Goal: Task Accomplishment & Management: Manage account settings

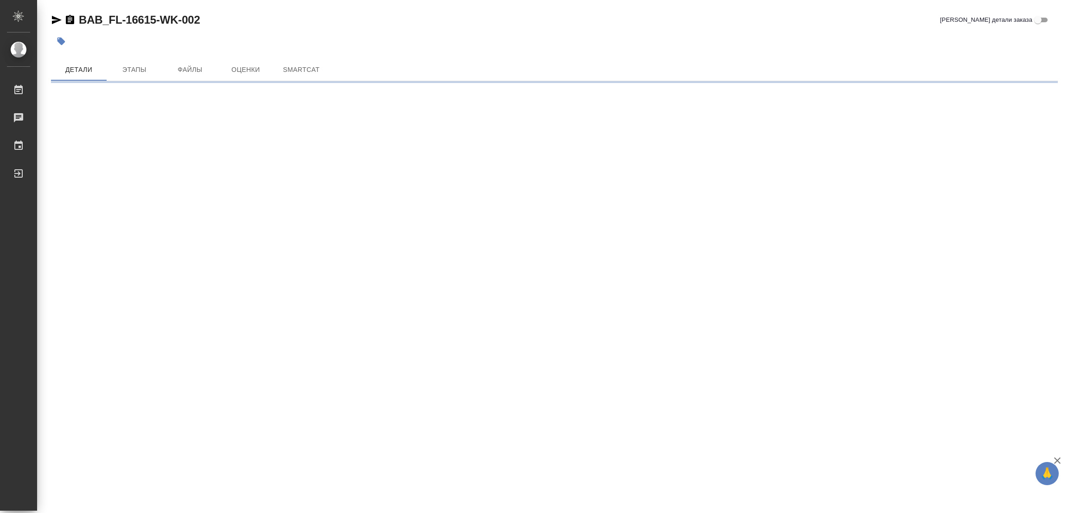
click at [432, 13] on div "BAB_FL-16615-WK-002 [PERSON_NAME] детали заказа" at bounding box center [554, 20] width 1007 height 15
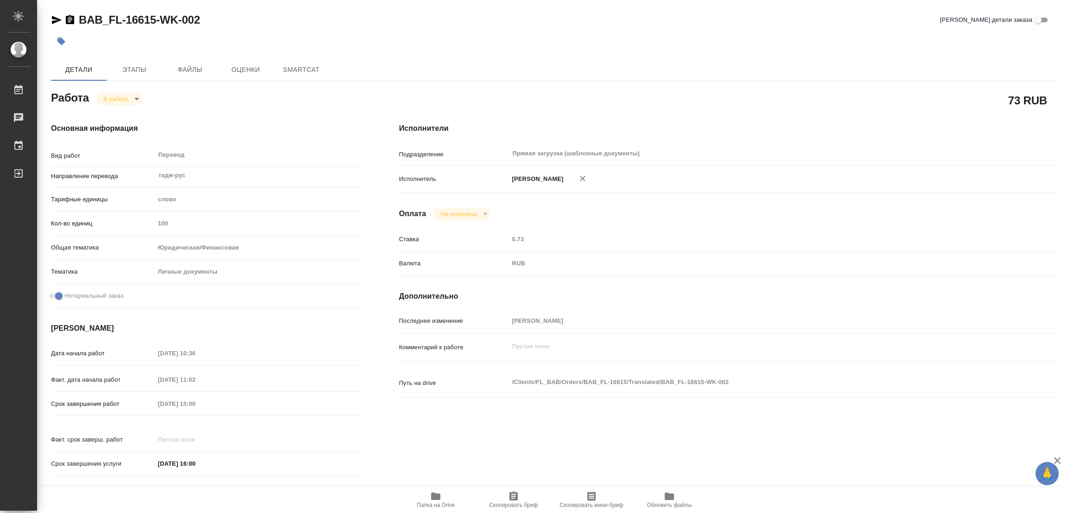
type textarea "x"
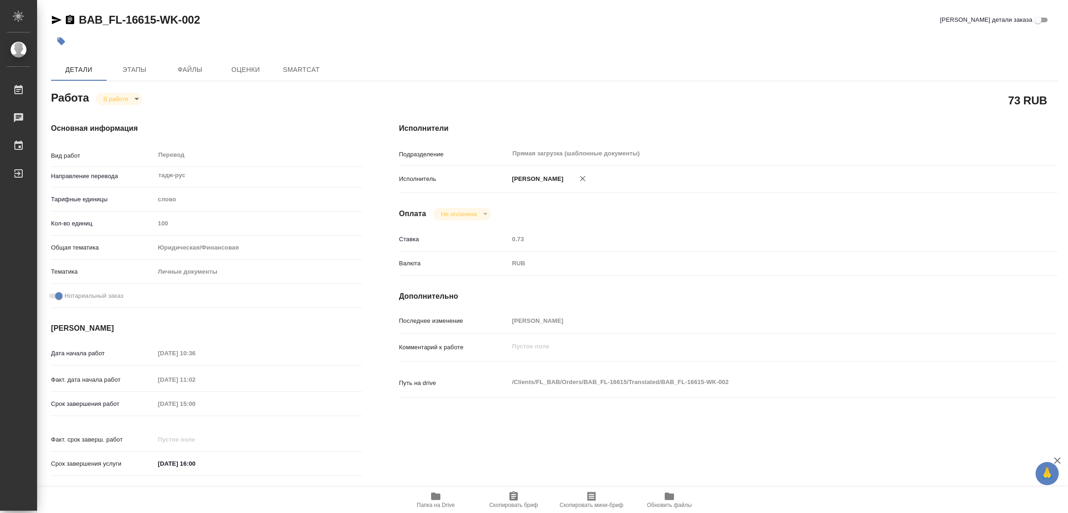
type textarea "x"
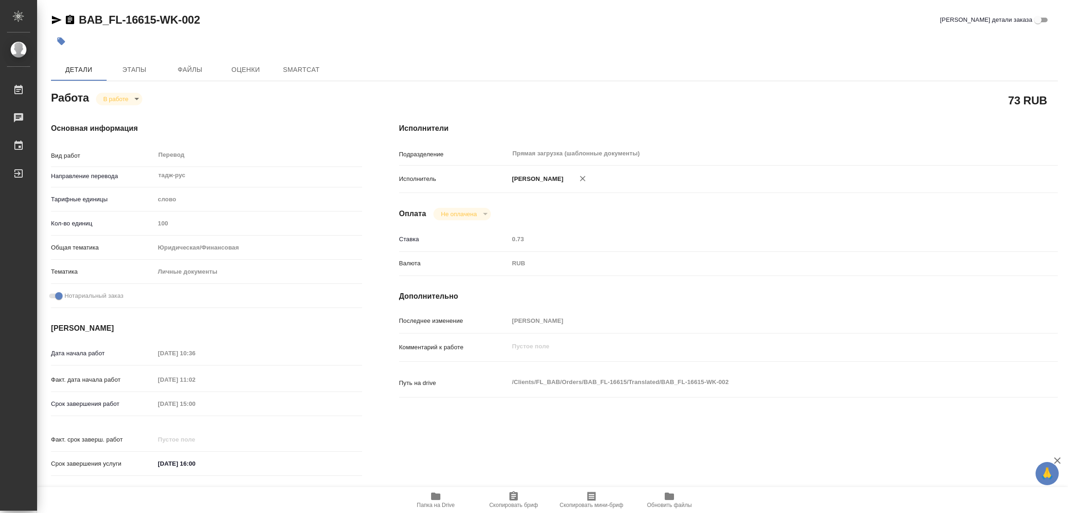
type textarea "x"
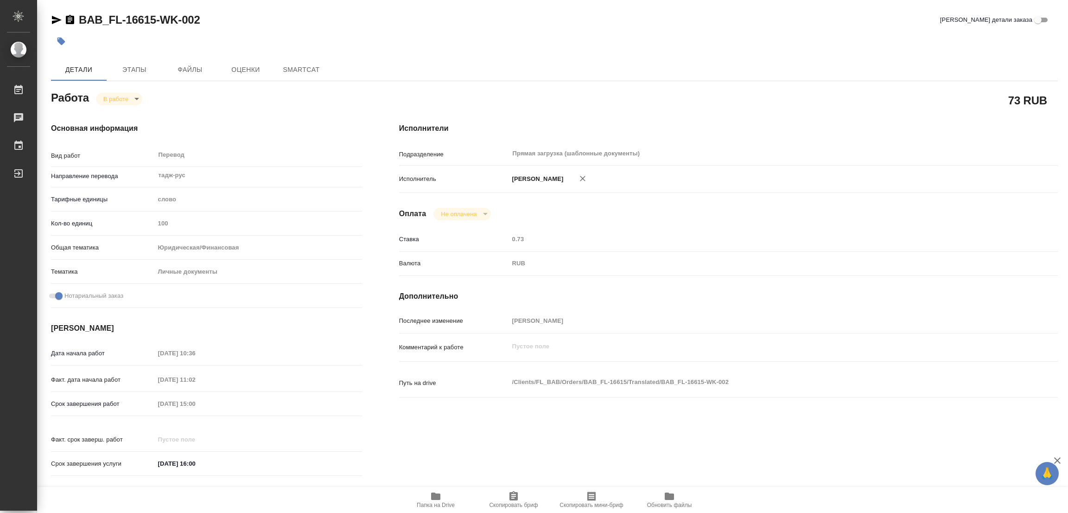
type textarea "x"
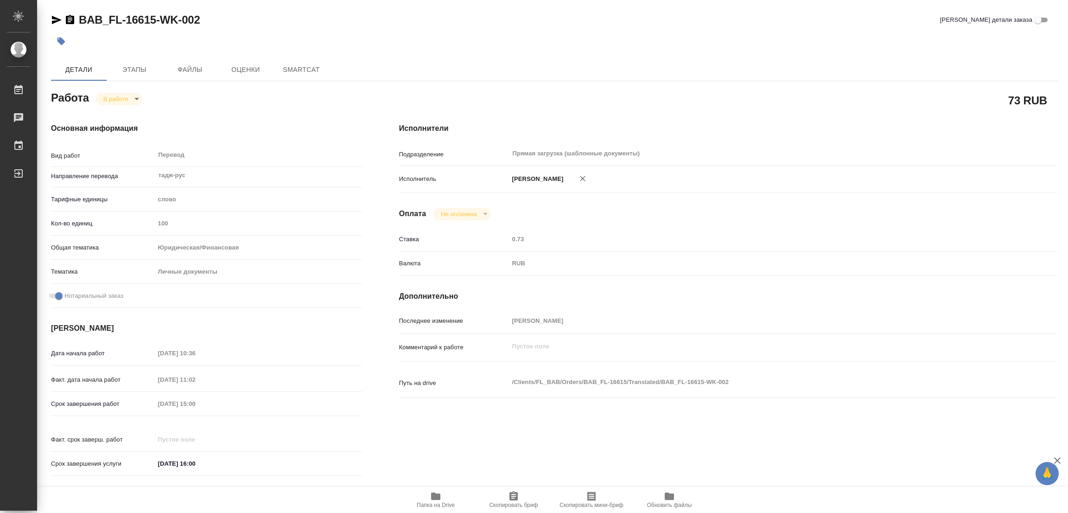
type textarea "x"
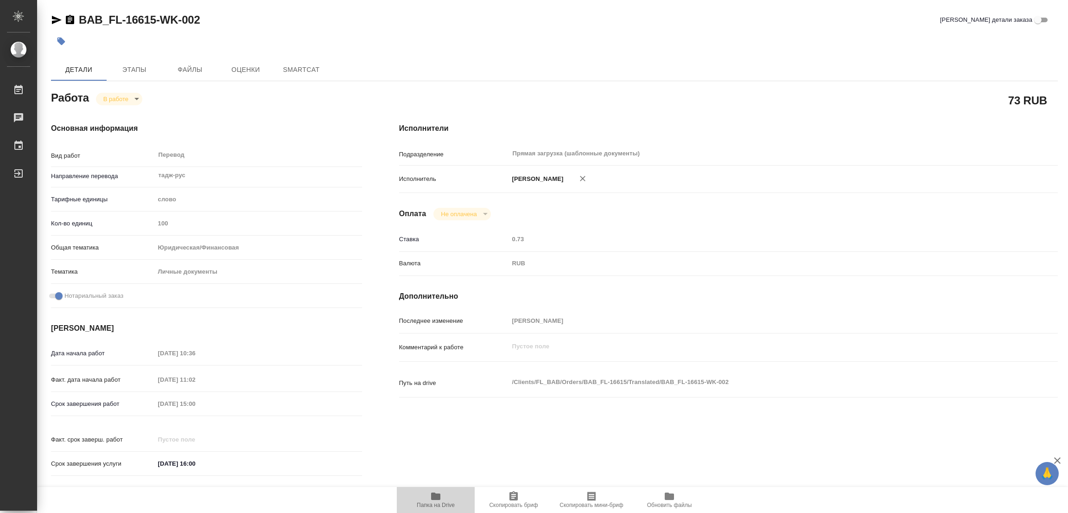
click at [433, 496] on icon "button" at bounding box center [435, 495] width 9 height 7
type textarea "x"
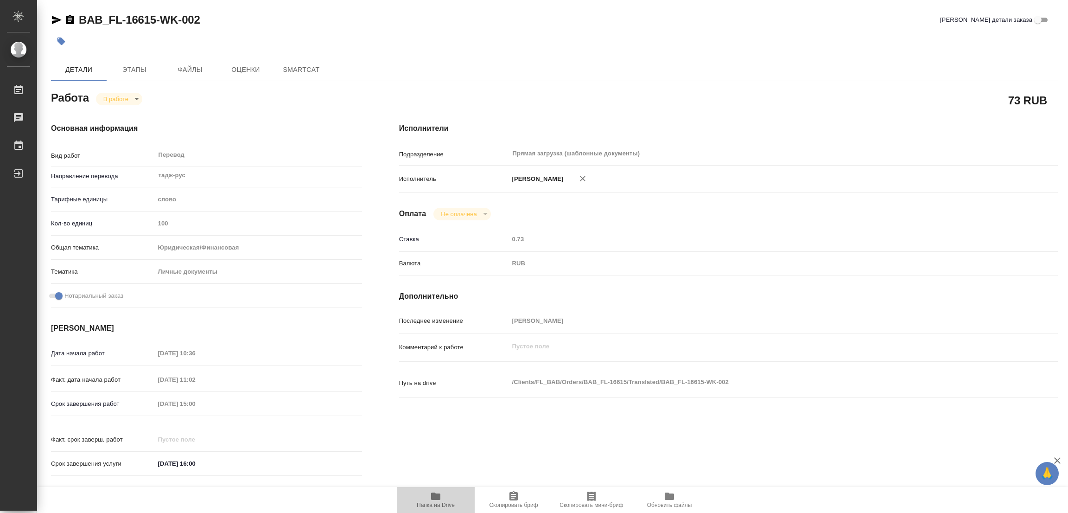
type textarea "x"
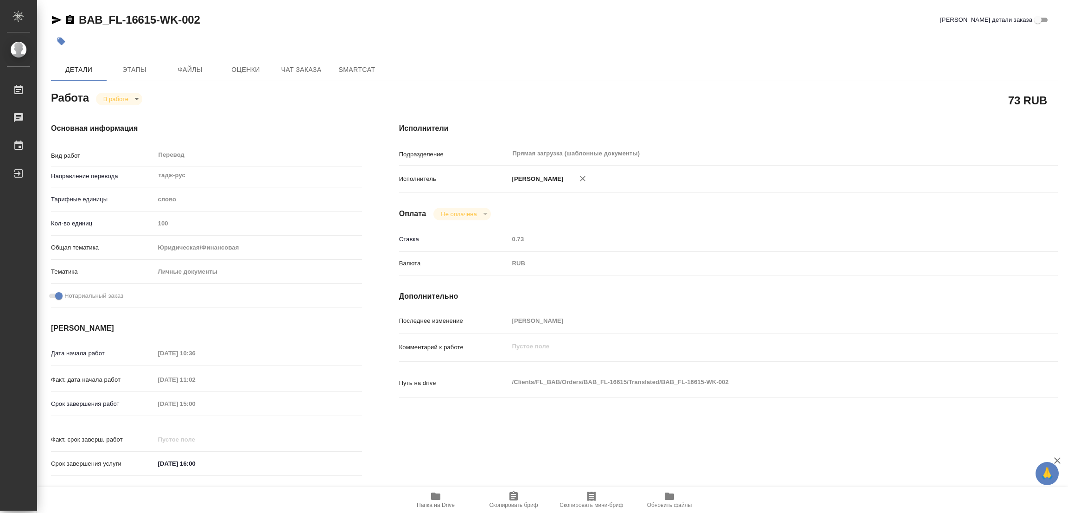
type textarea "x"
click at [131, 67] on span "Этапы" at bounding box center [134, 70] width 44 height 12
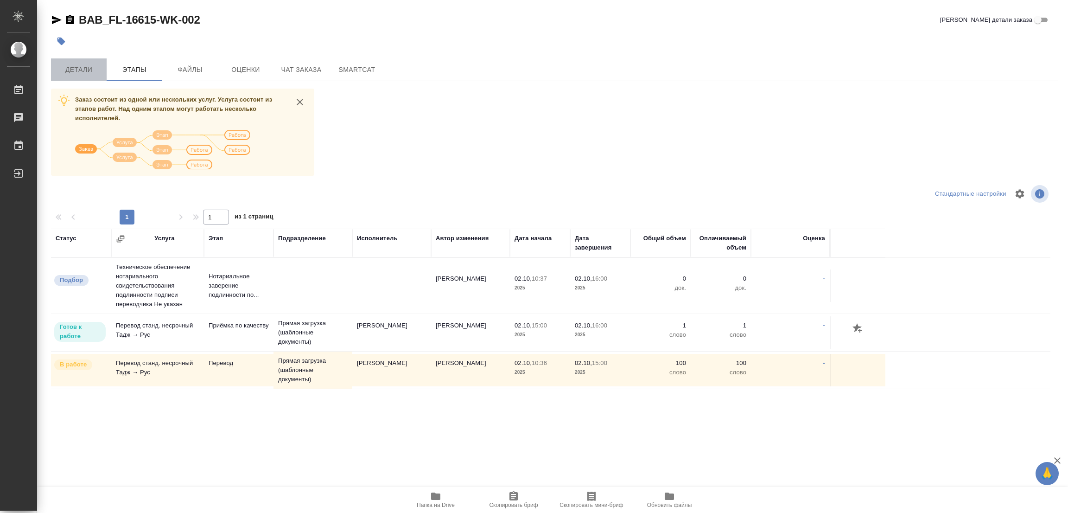
click at [83, 70] on span "Детали" at bounding box center [79, 70] width 44 height 12
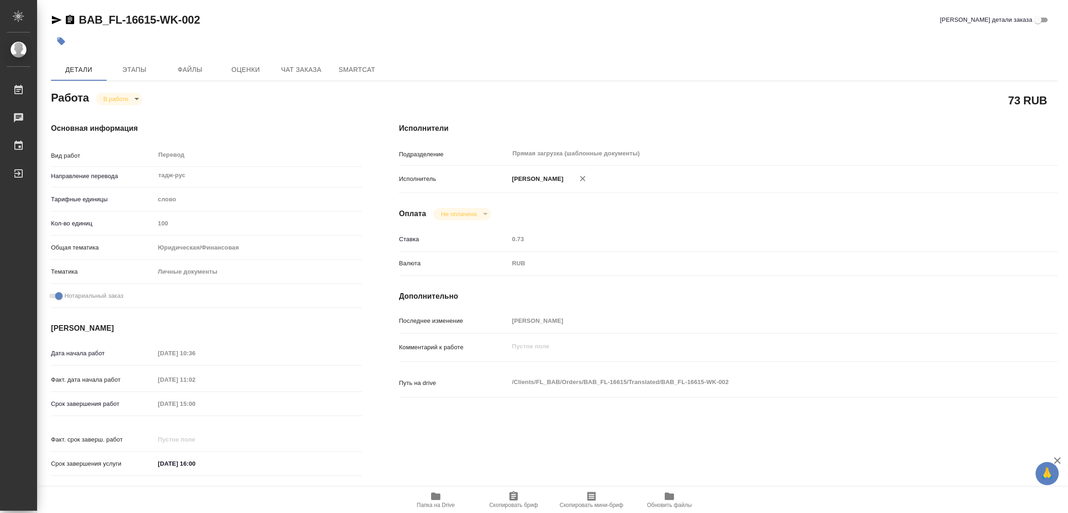
type textarea "x"
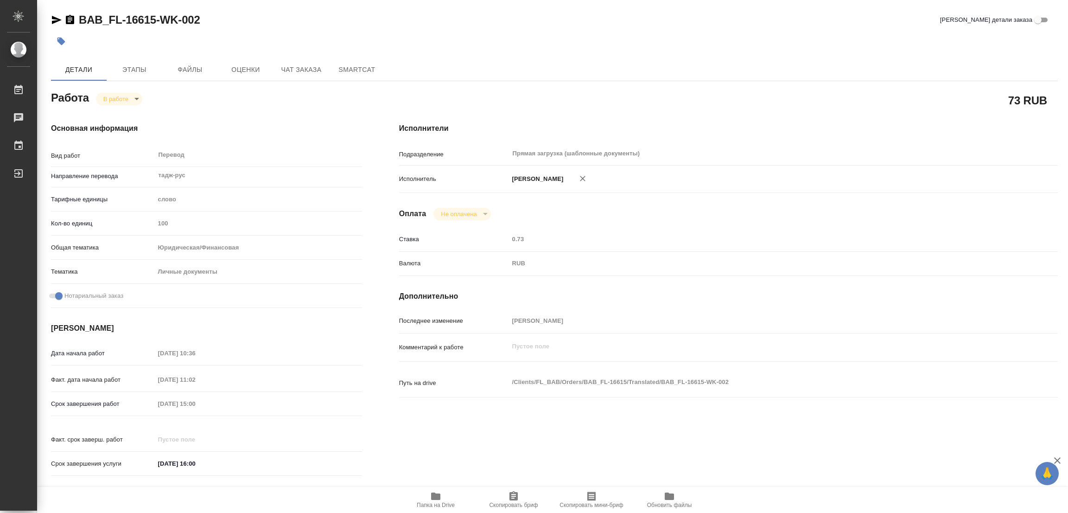
type textarea "x"
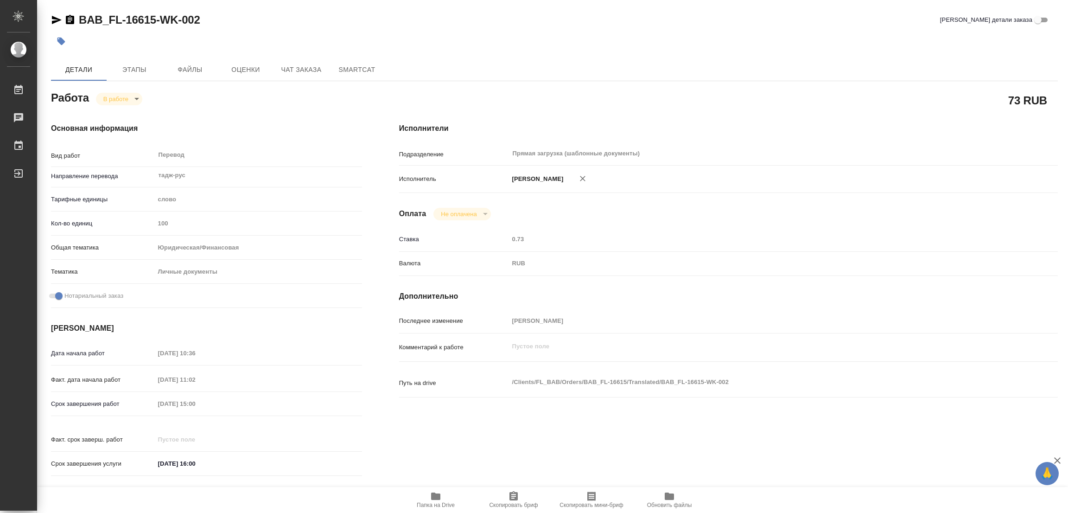
type textarea "x"
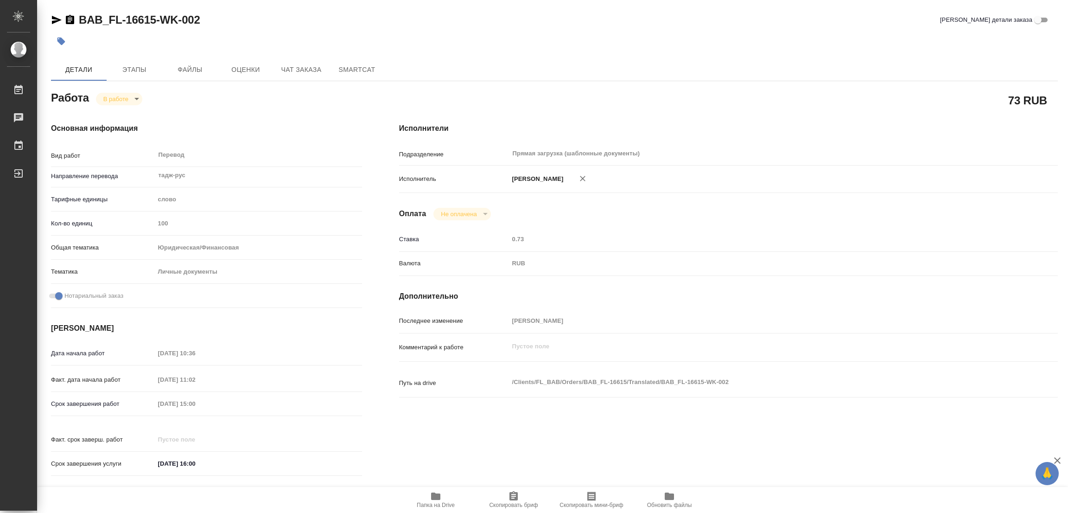
type textarea "x"
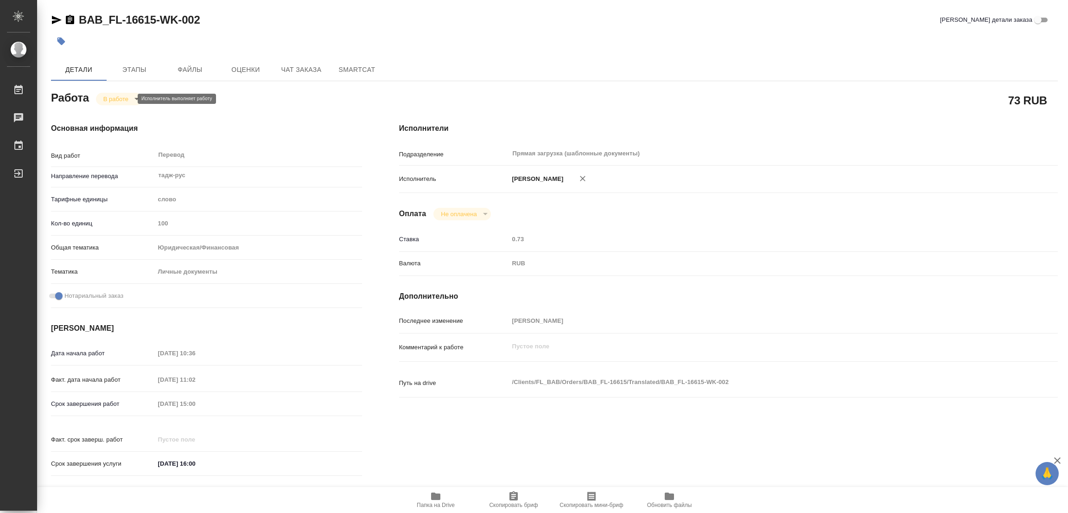
click at [119, 97] on body "🙏 .cls-1 fill:#fff; AWATERA Popova Galina Работы 0 Чаты График Выйти BAB_FL-166…" at bounding box center [534, 256] width 1068 height 513
click at [113, 114] on button "Выполнен" at bounding box center [120, 114] width 34 height 10
type textarea "x"
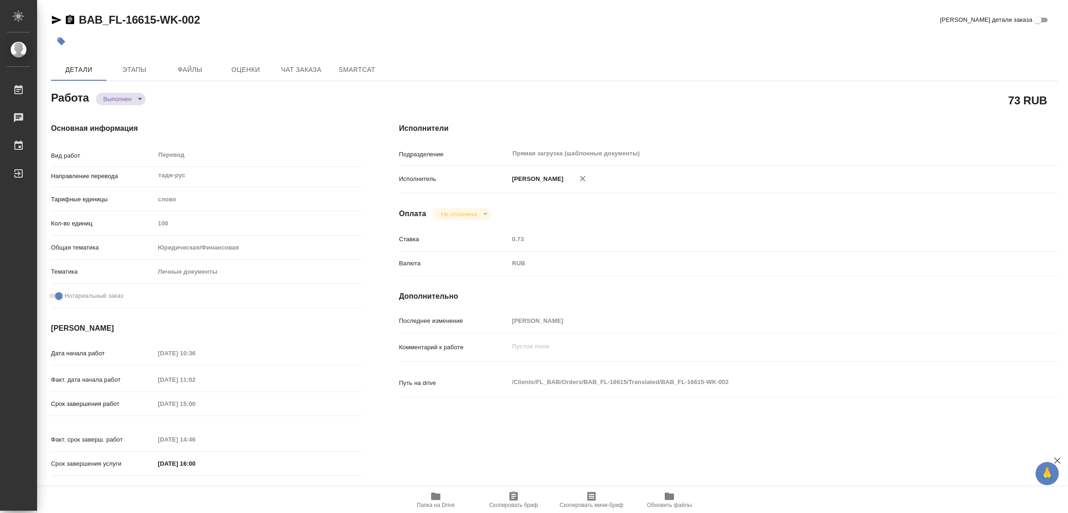
type textarea "x"
click at [61, 38] on icon "button" at bounding box center [61, 42] width 8 height 8
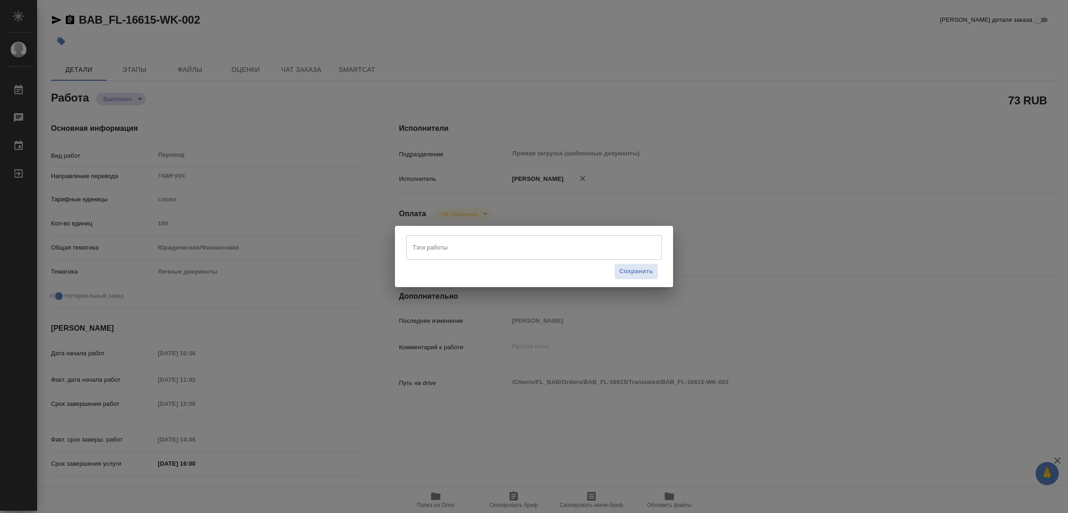
type textarea "x"
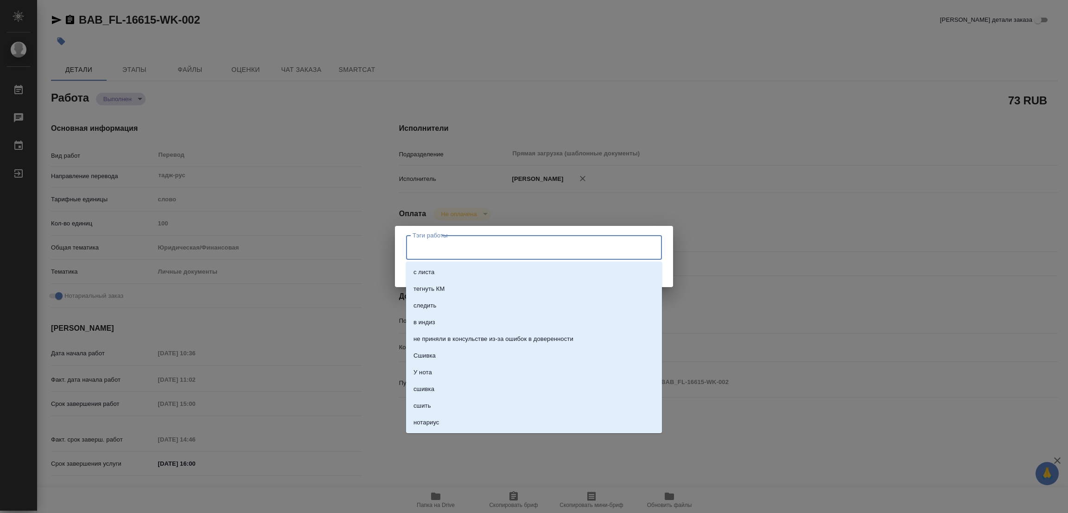
click at [436, 245] on input "Тэги работы" at bounding box center [525, 247] width 230 height 16
type textarea "x"
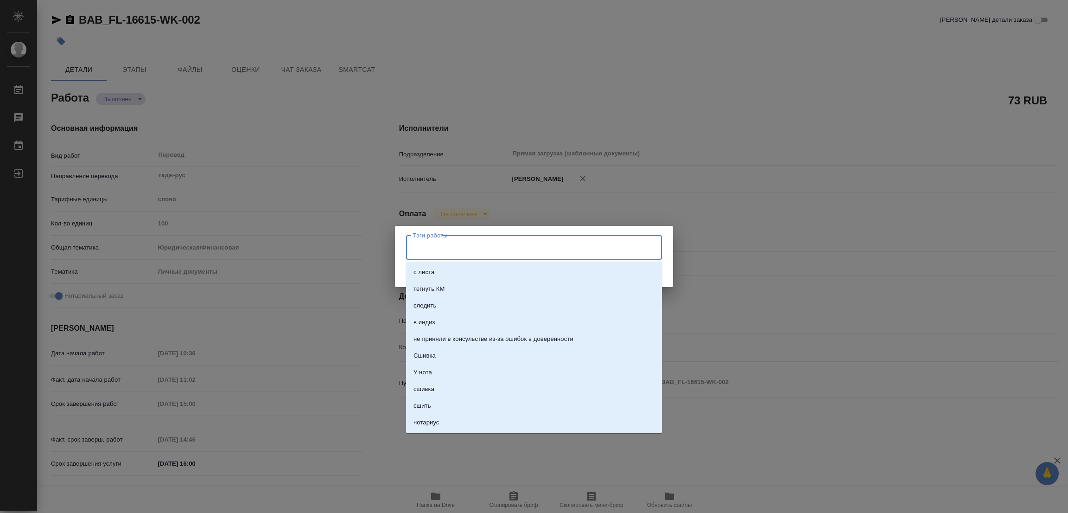
type textarea "x"
type input "стат: 100"
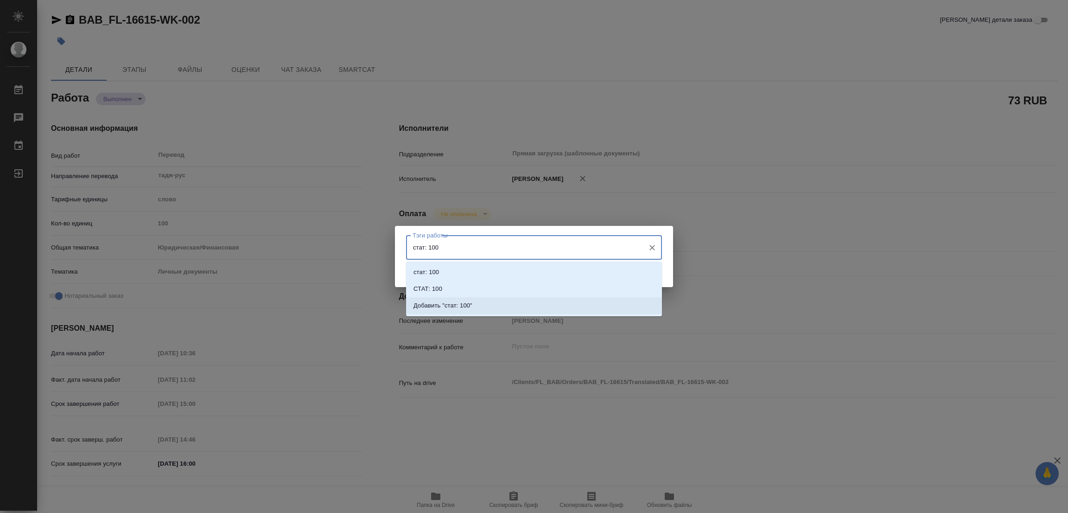
click at [461, 305] on p "Добавить "стат: 100"" at bounding box center [442, 305] width 59 height 9
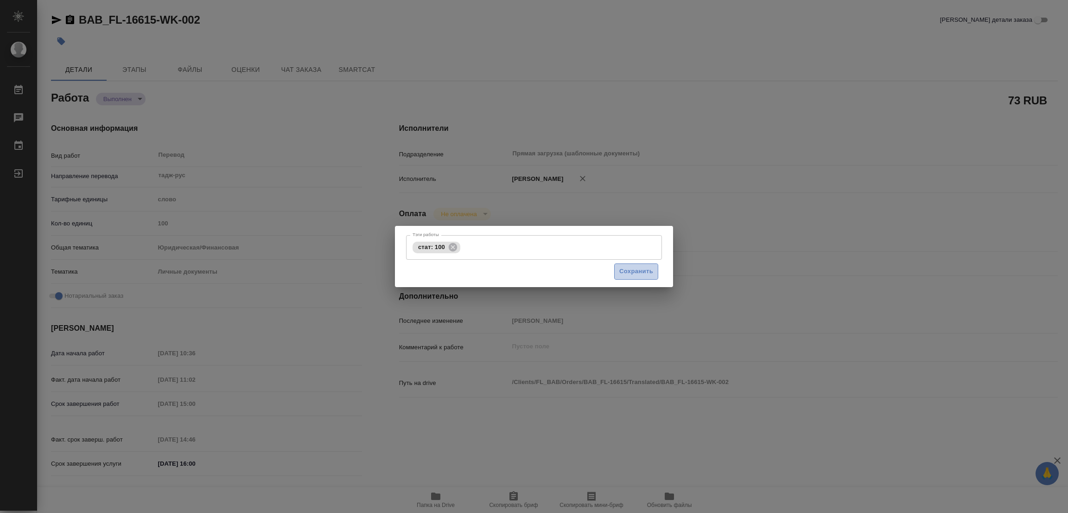
click at [644, 268] on span "Сохранить" at bounding box center [636, 271] width 34 height 11
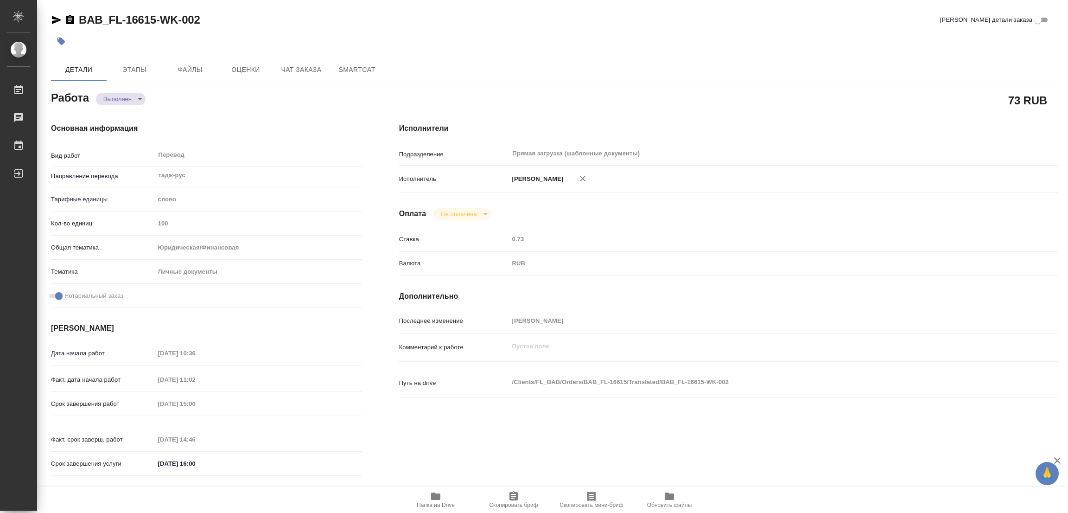
type input "completed"
type textarea "Перевод"
type textarea "x"
type input "тадж-рус"
type input "5a8b1489cc6b4906c91bfd90"
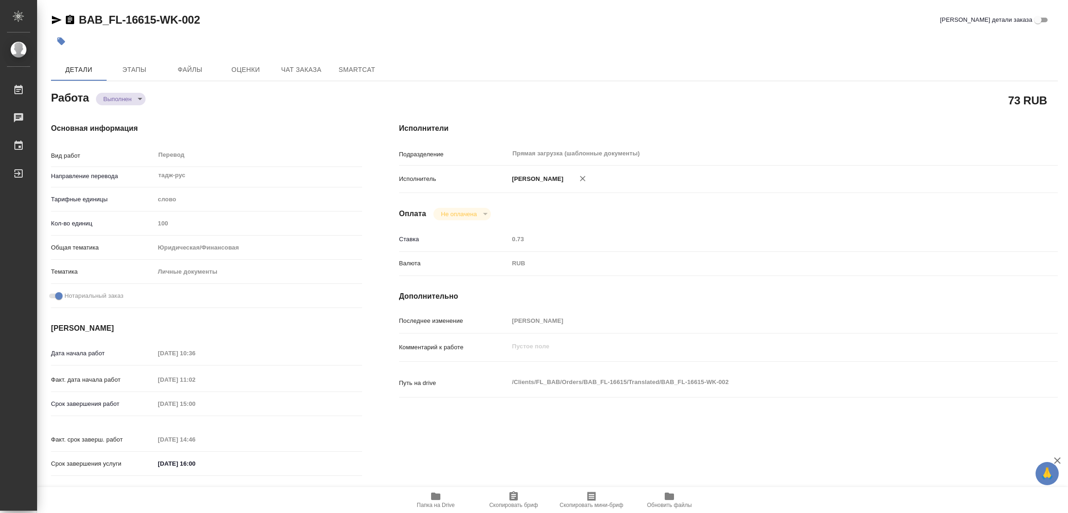
type input "100"
type input "yr-fn"
type input "5a8b8b956a9677013d343cfe"
checkbox input "true"
type input "02.10.2025 10:36"
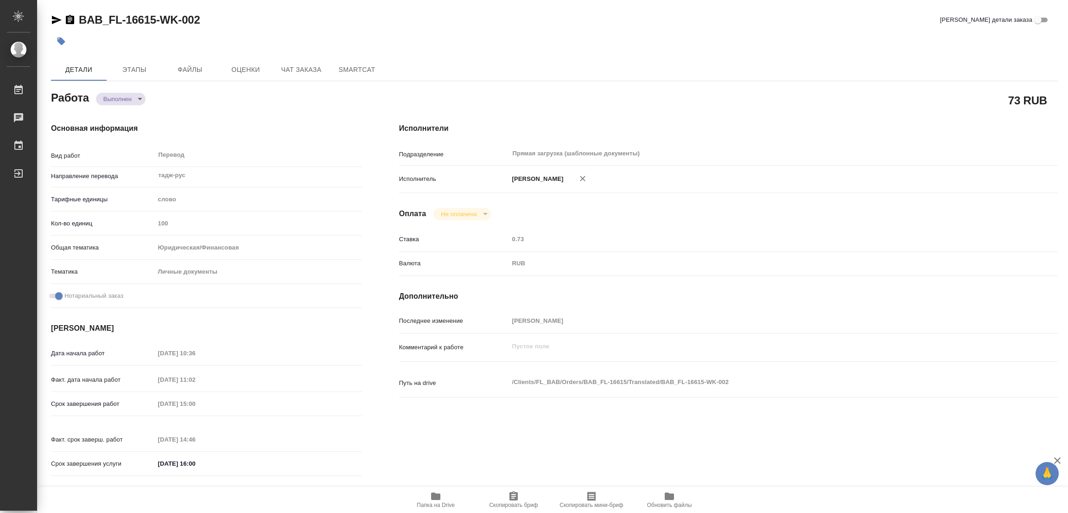
type input "02.10.2025 11:02"
type input "02.10.2025 15:00"
type input "02.10.2025 14:46"
type input "02.10.2025 16:00"
type input "Прямая загрузка (шаблонные документы)"
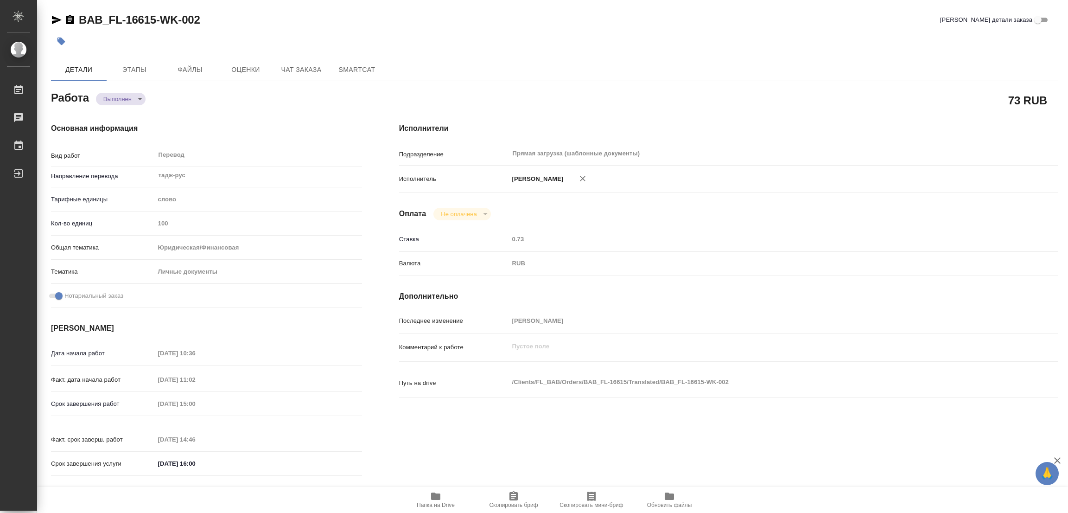
type input "notPayed"
type input "0.73"
type input "RUB"
type input "[PERSON_NAME]"
type textarea "x"
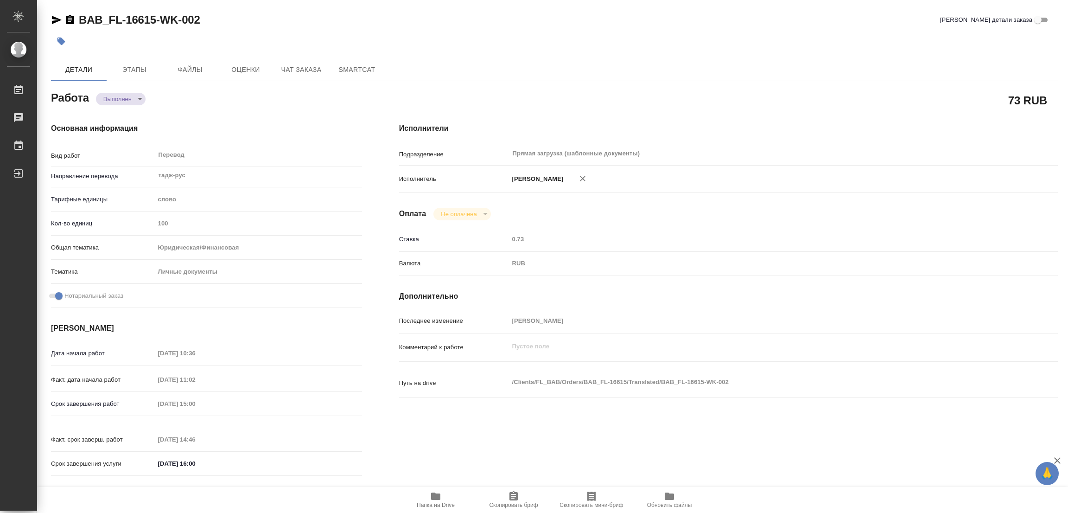
type textarea "/Clients/FL_BAB/Orders/BAB_FL-16615/Translated/BAB_FL-16615-WK-002"
type textarea "x"
type input "BAB_FL-16615"
type input "Перевод станд. несрочный"
type input "Постредактура машинного перевода, Перевод, Приёмка по качеству, Редактура, Корр…"
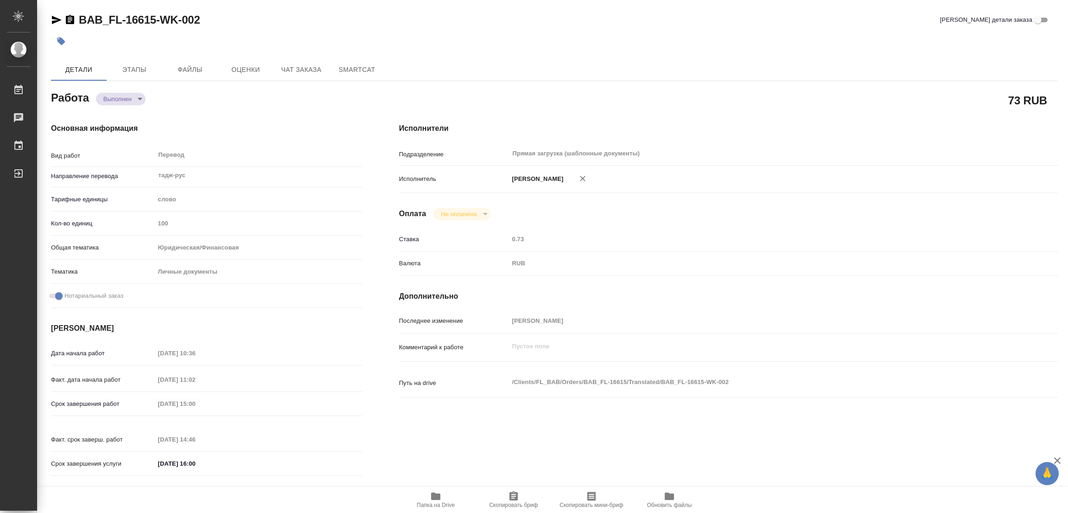
type input "[PERSON_NAME]"
type input "/Clients/FL_BAB/Orders/BAB_FL-16615"
type textarea "x"
type textarea "полный перевод и нужно перенабить русский текст"
type textarea "x"
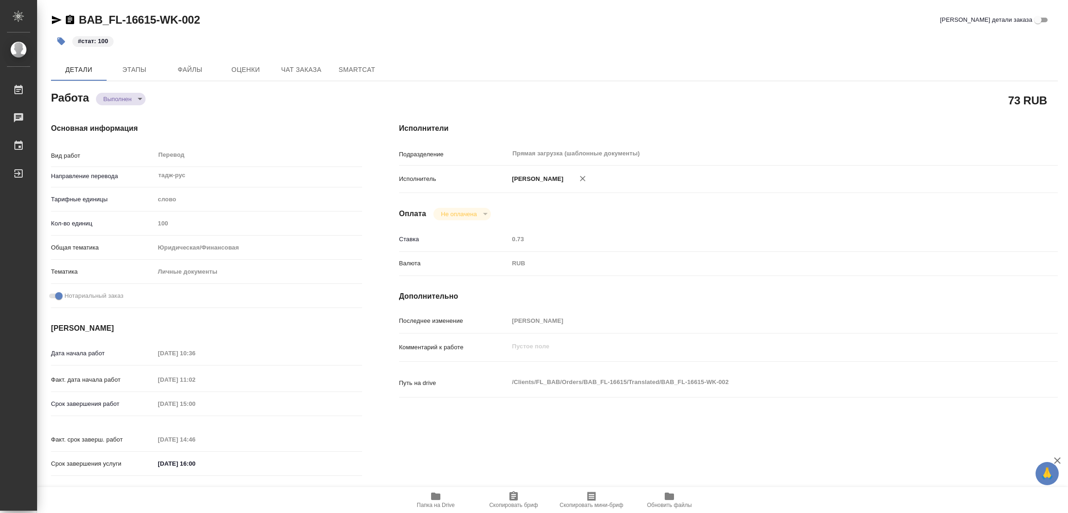
type textarea "x"
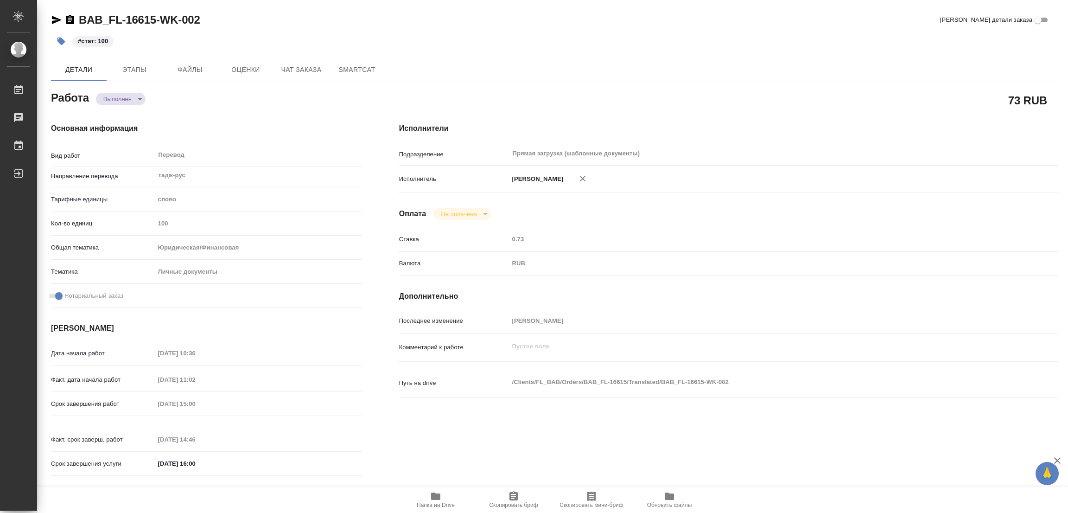
type textarea "x"
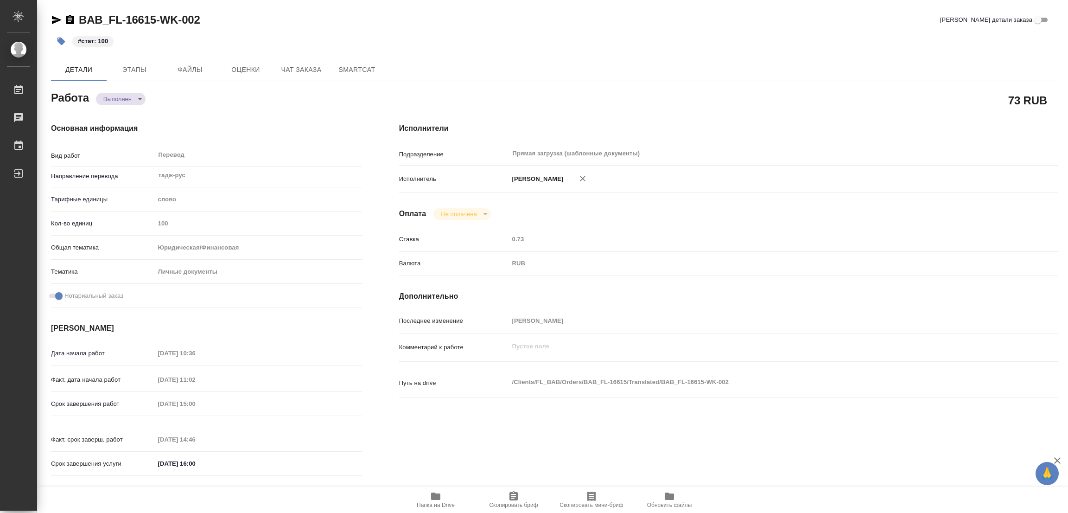
type textarea "x"
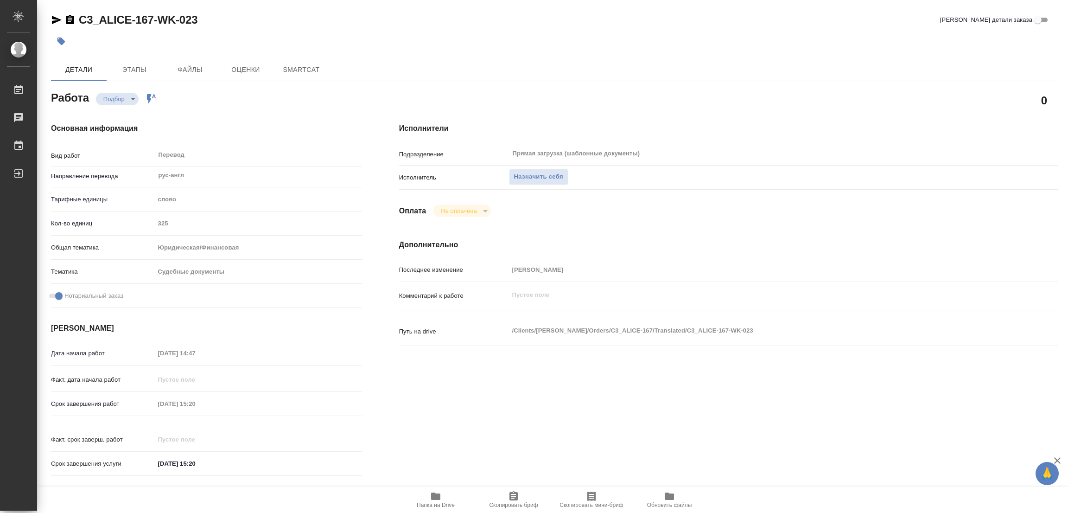
type textarea "x"
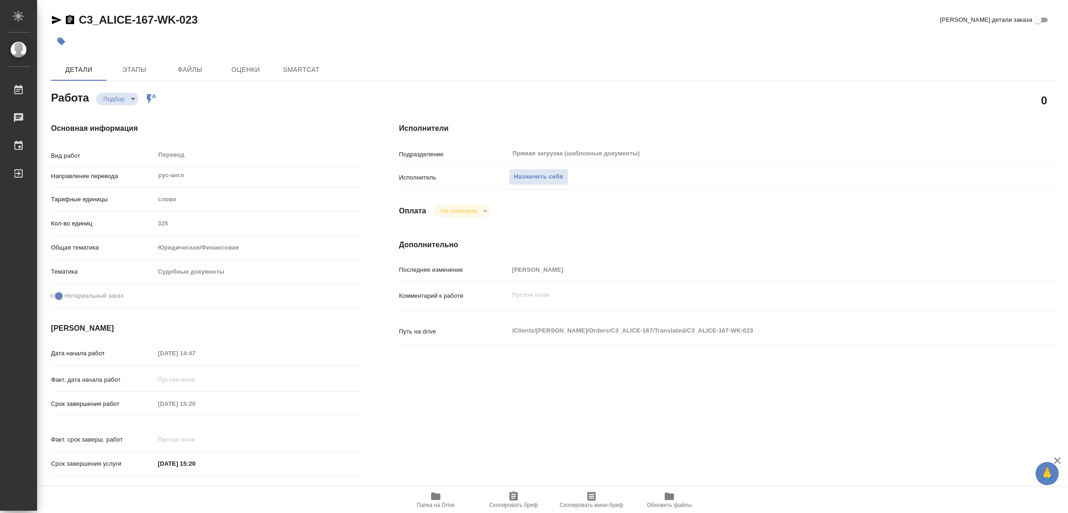
type textarea "x"
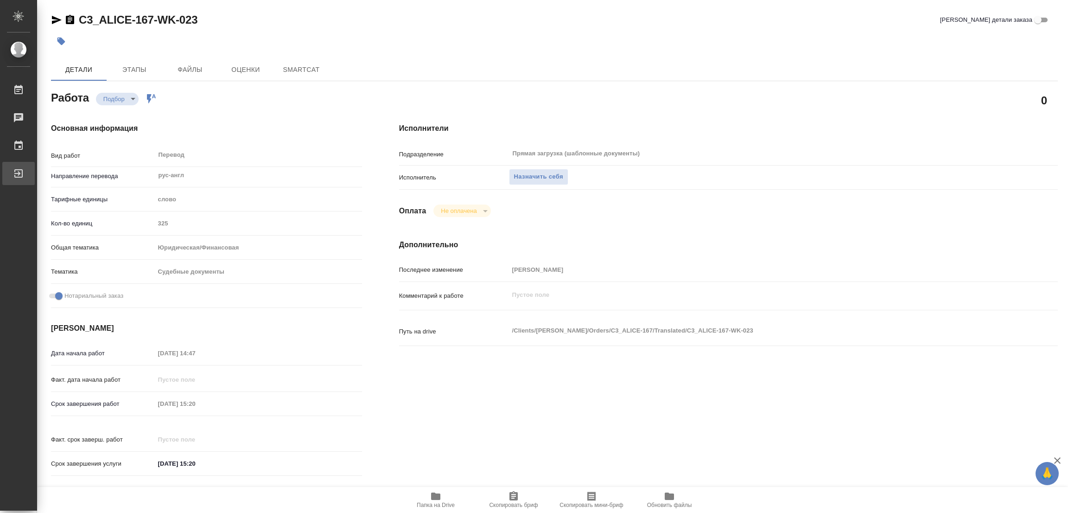
type textarea "x"
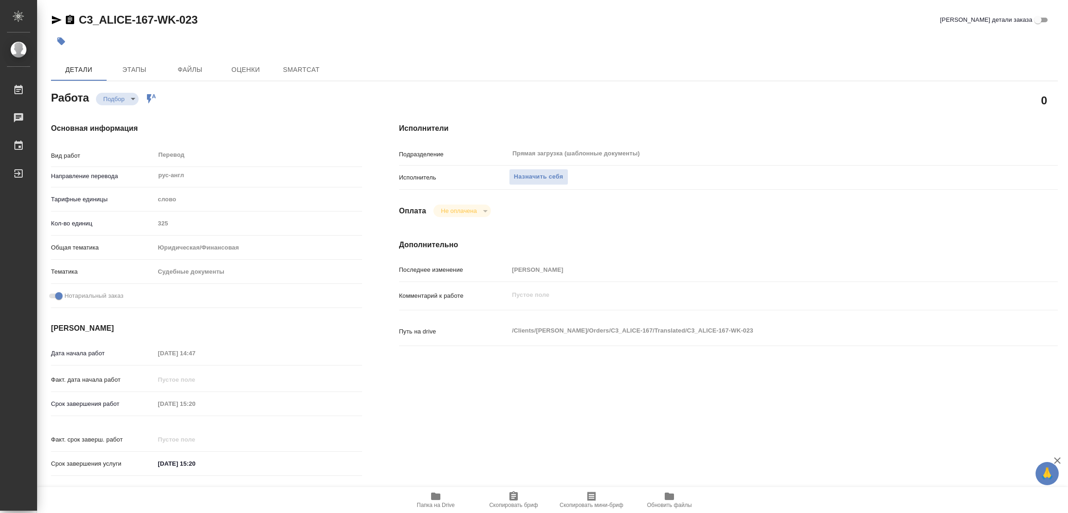
type textarea "x"
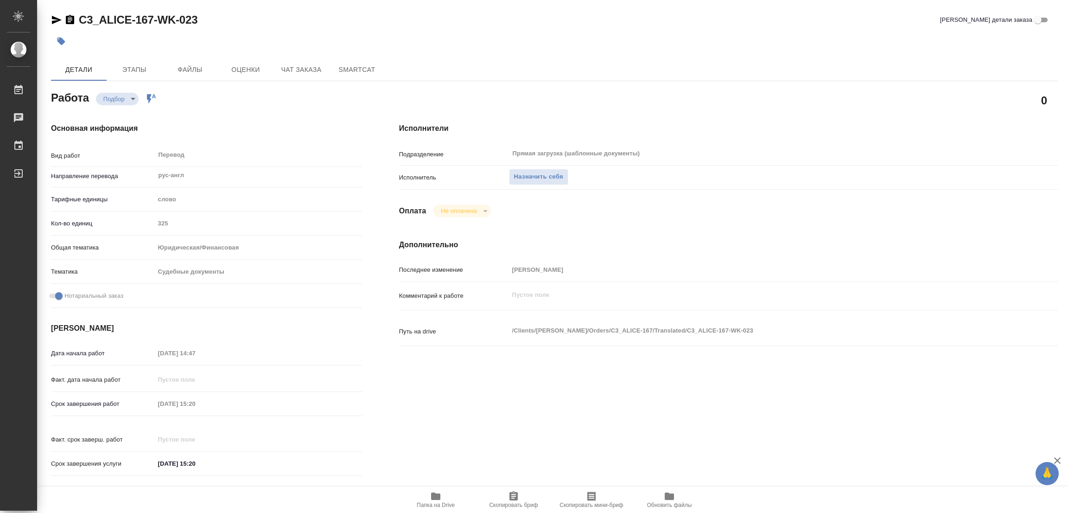
type textarea "x"
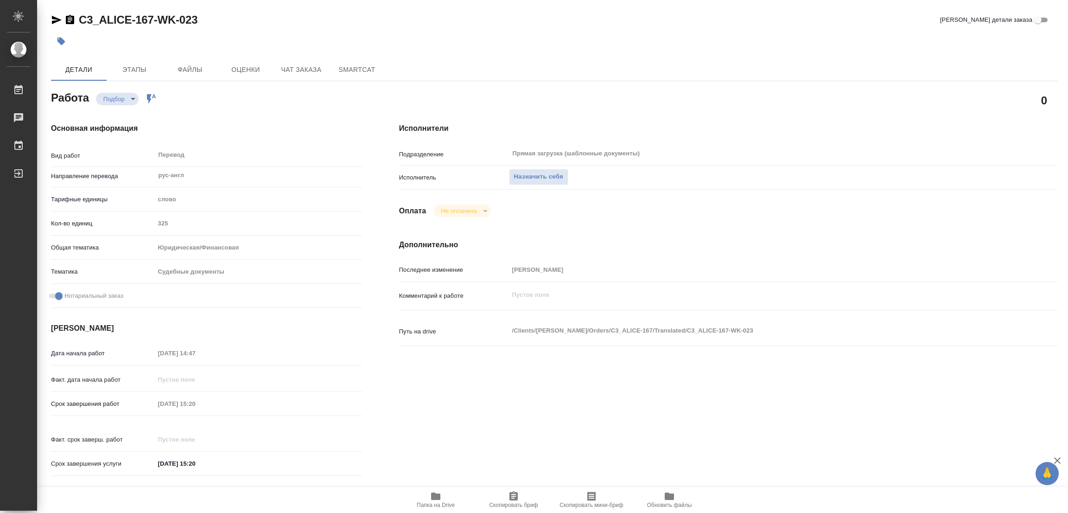
type textarea "x"
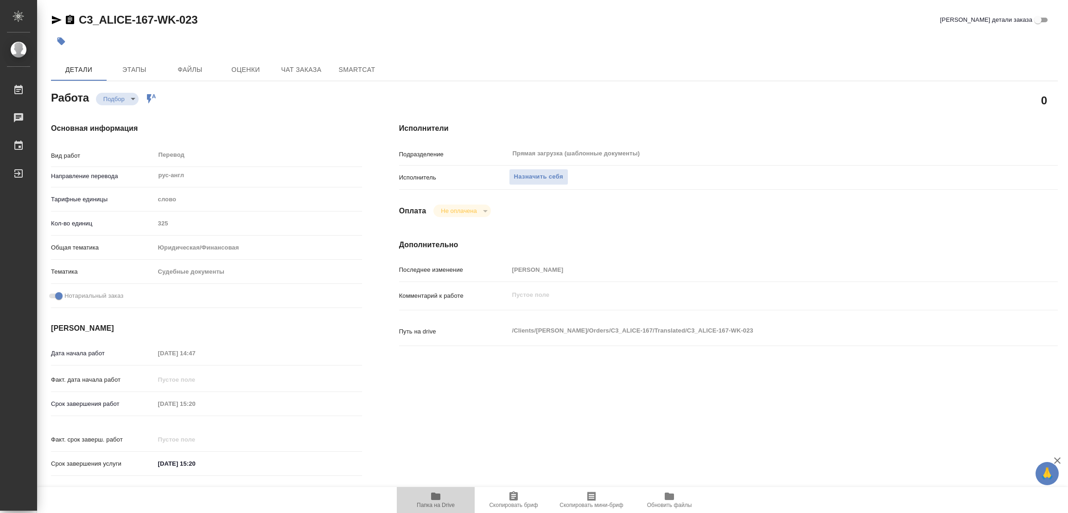
click at [431, 497] on icon "button" at bounding box center [435, 495] width 9 height 7
type textarea "x"
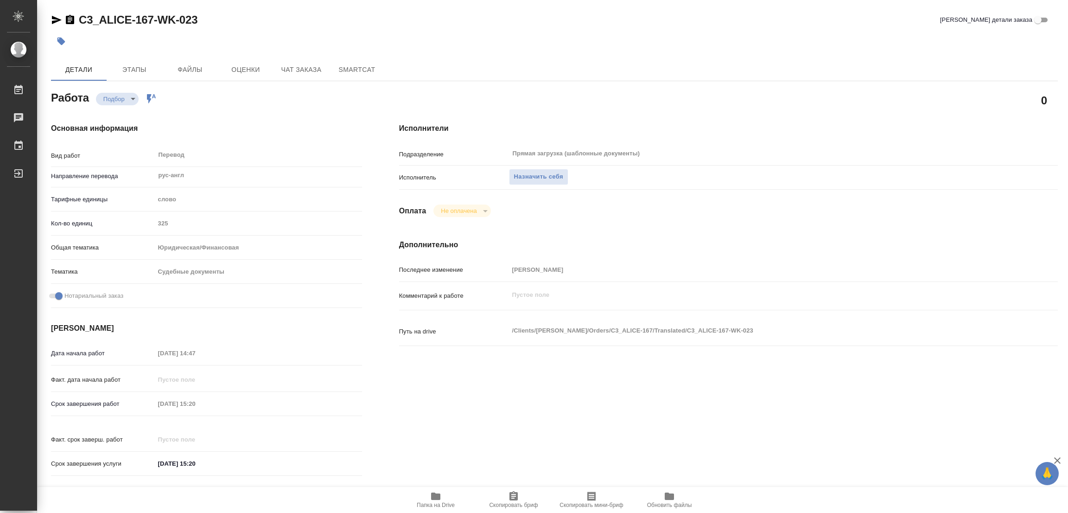
type textarea "x"
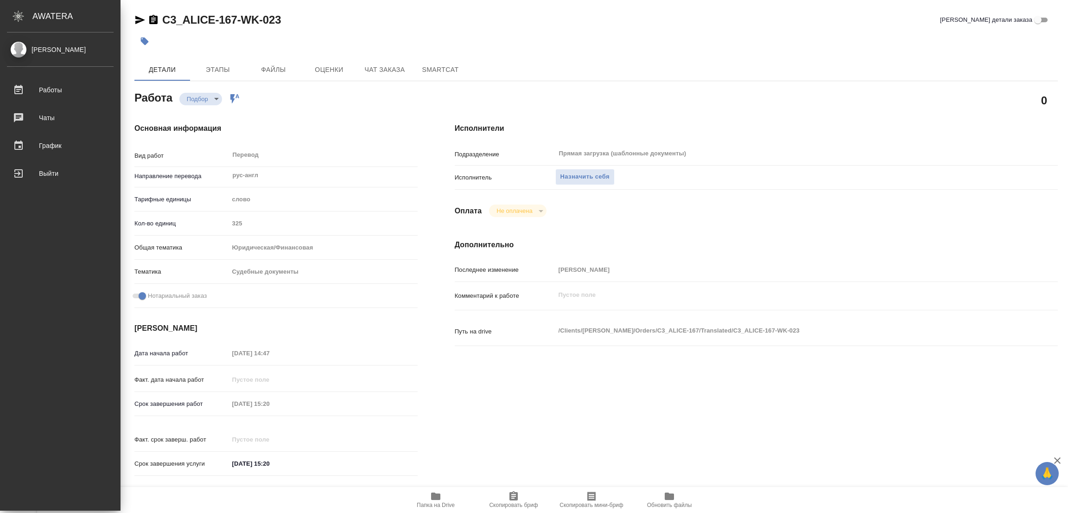
type textarea "x"
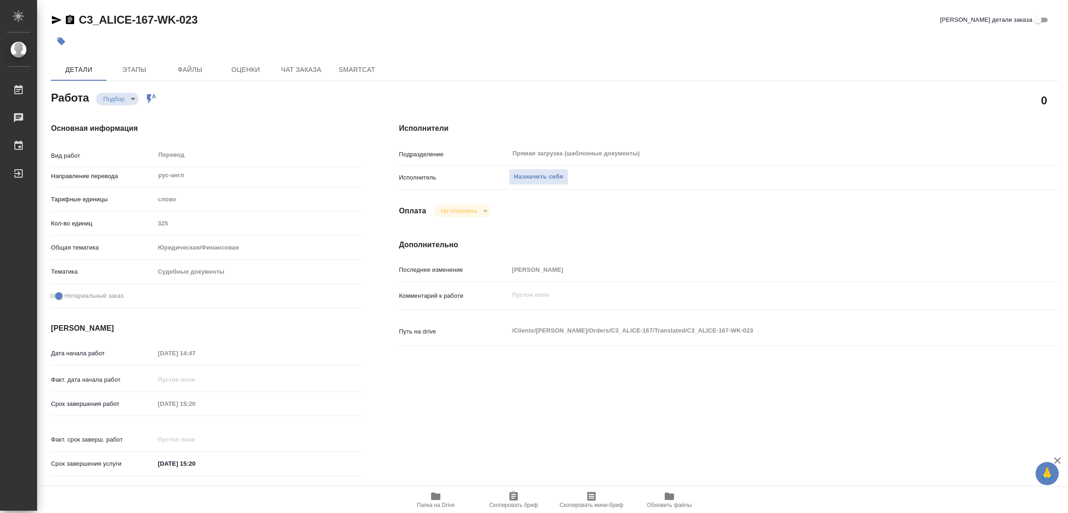
type textarea "x"
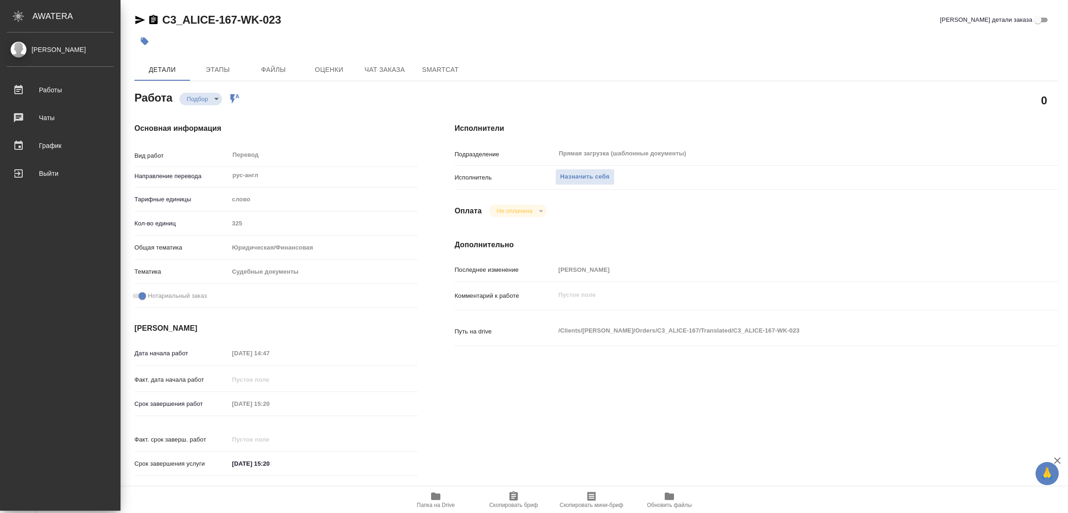
type textarea "x"
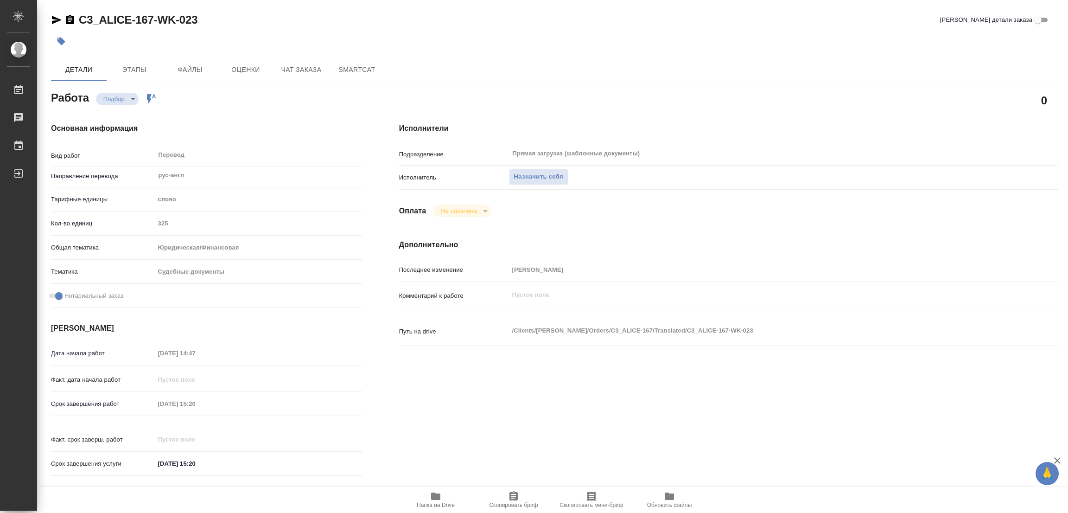
type textarea "x"
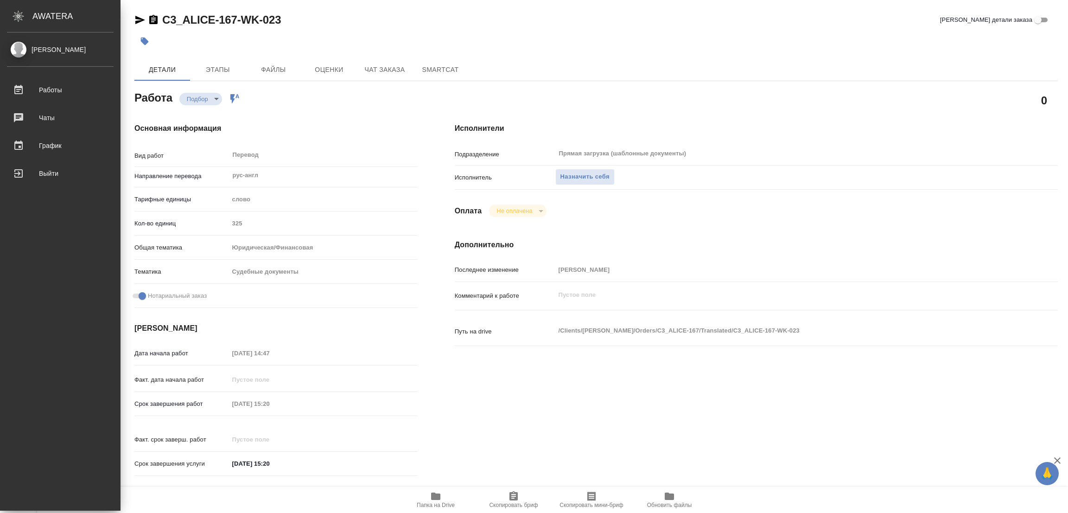
type textarea "x"
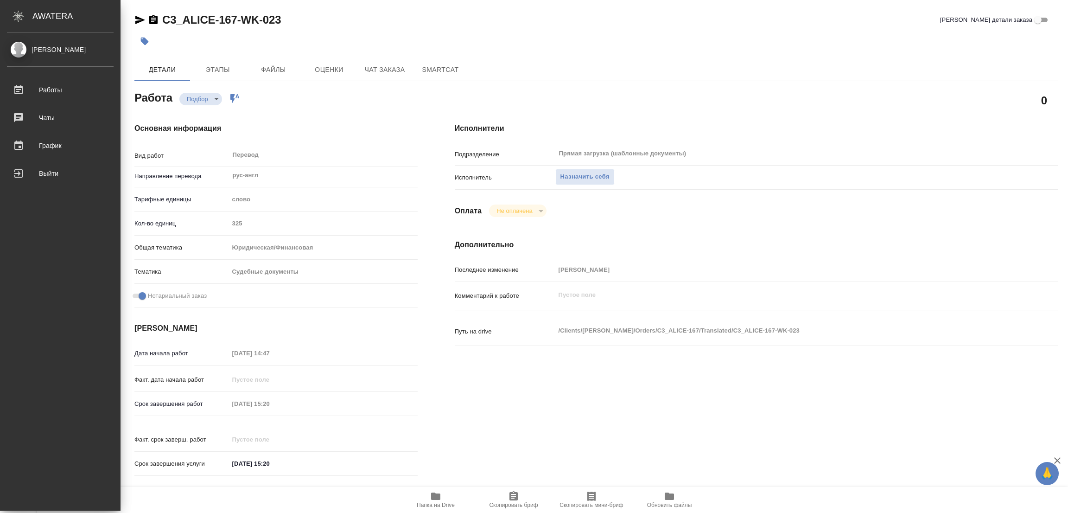
type textarea "x"
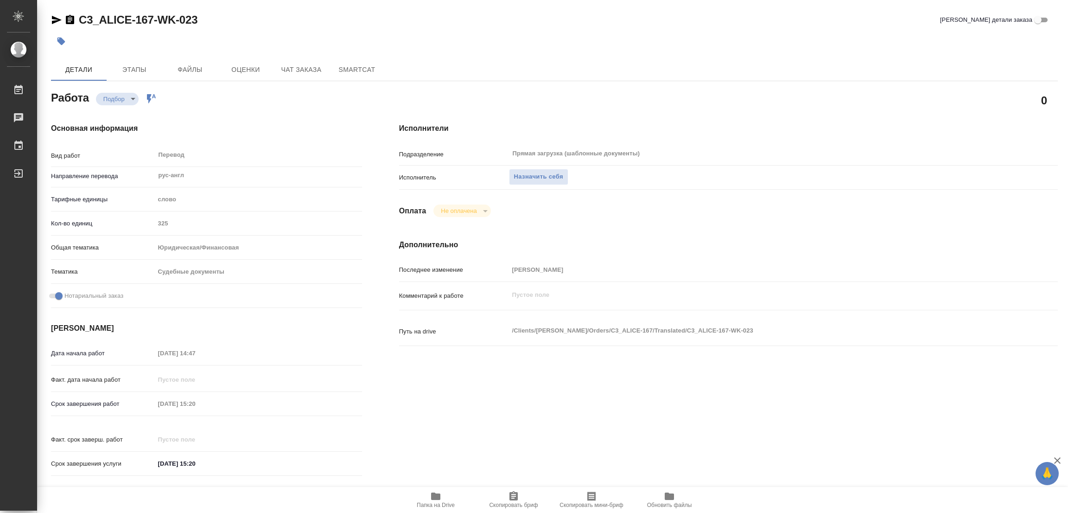
type textarea "x"
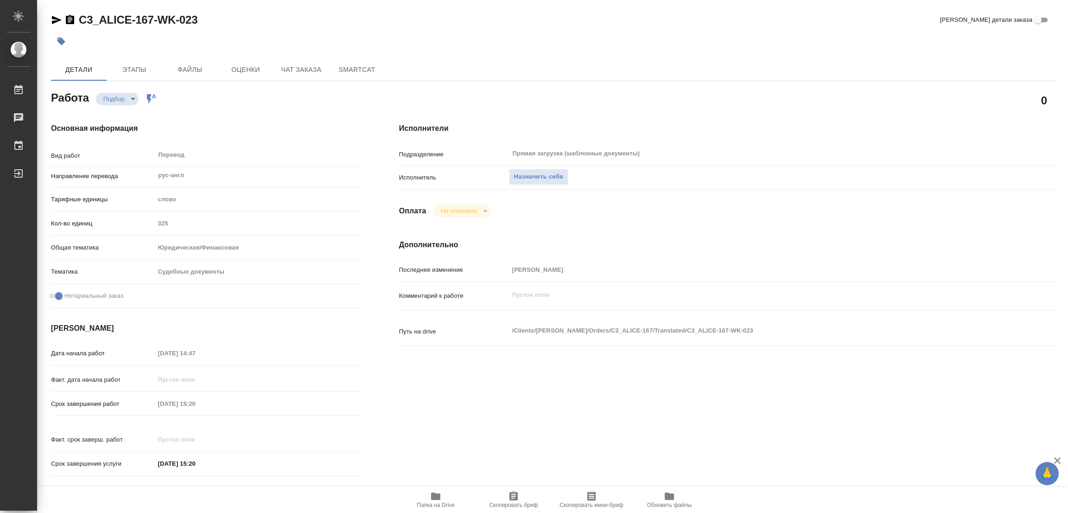
type textarea "x"
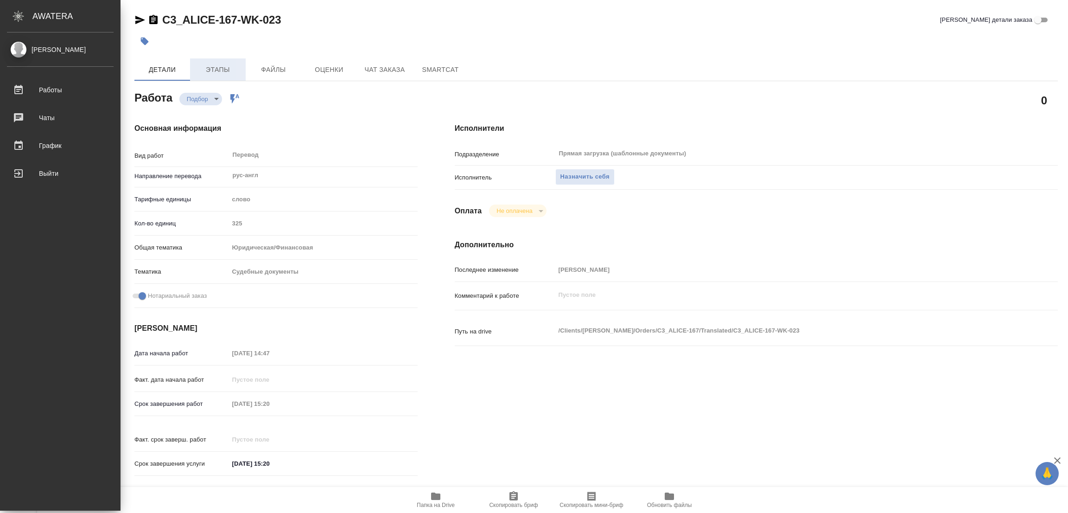
type textarea "x"
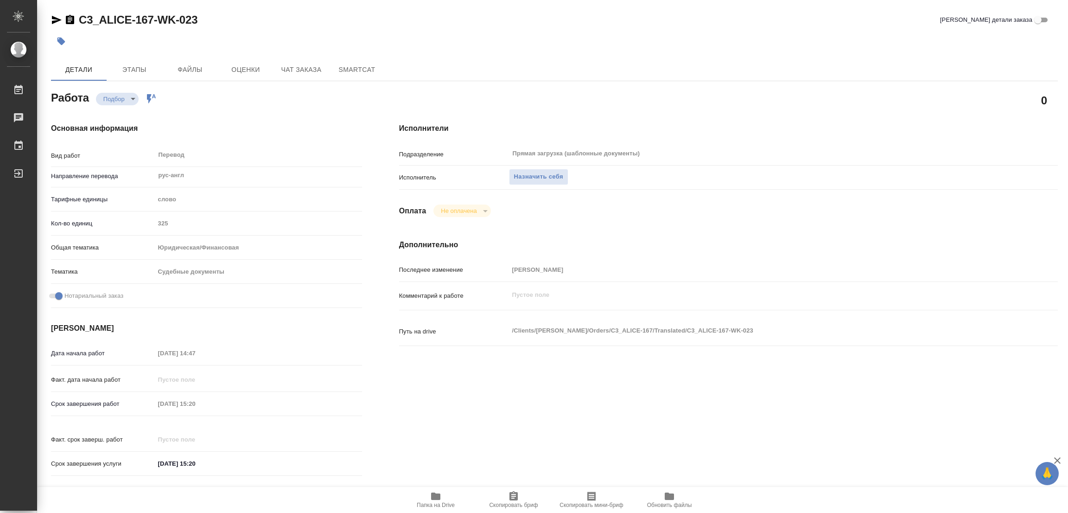
click at [624, 446] on div "Исполнители Подразделение Прямая загрузка (шаблонные документы) ​ Исполнитель Н…" at bounding box center [729, 302] width 696 height 396
type textarea "x"
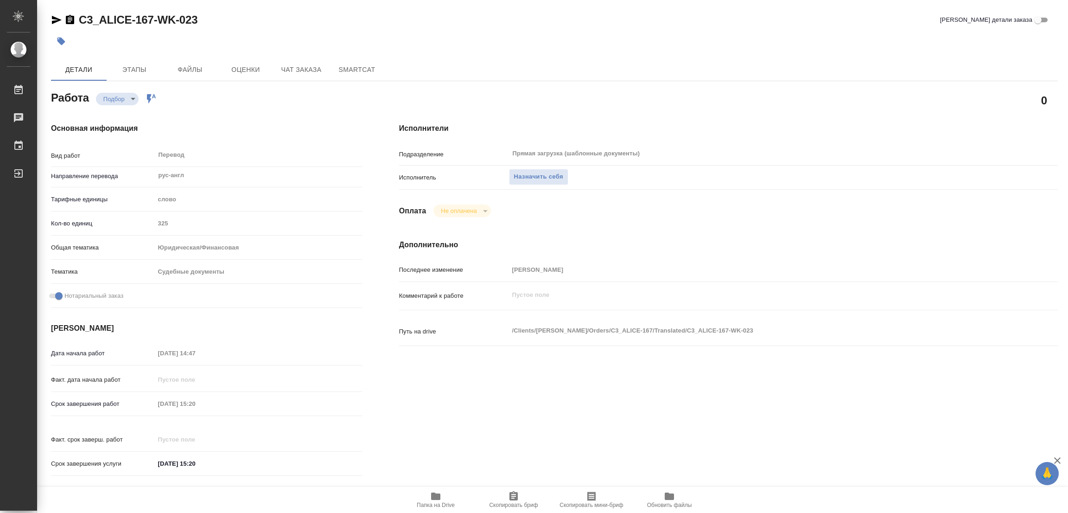
type textarea "x"
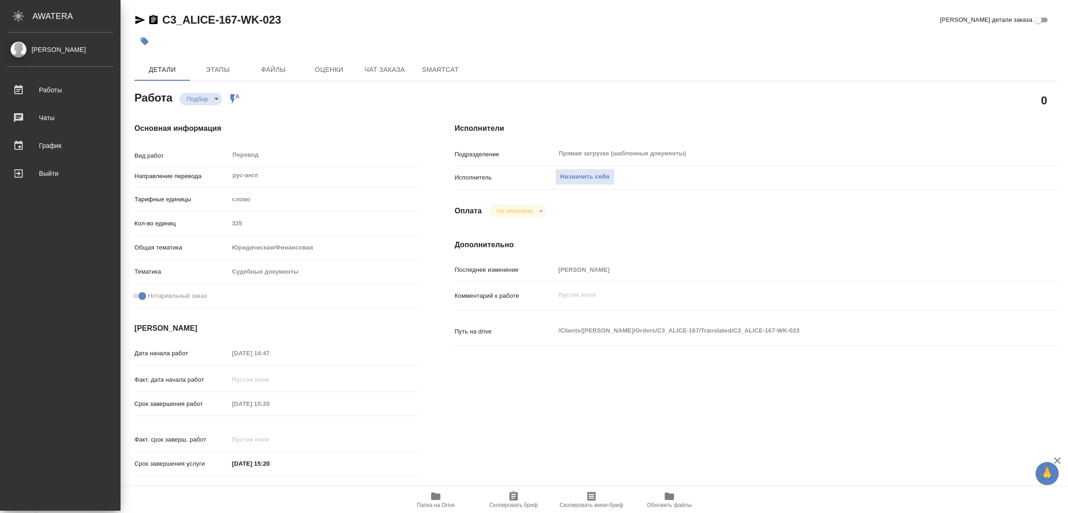
type textarea "x"
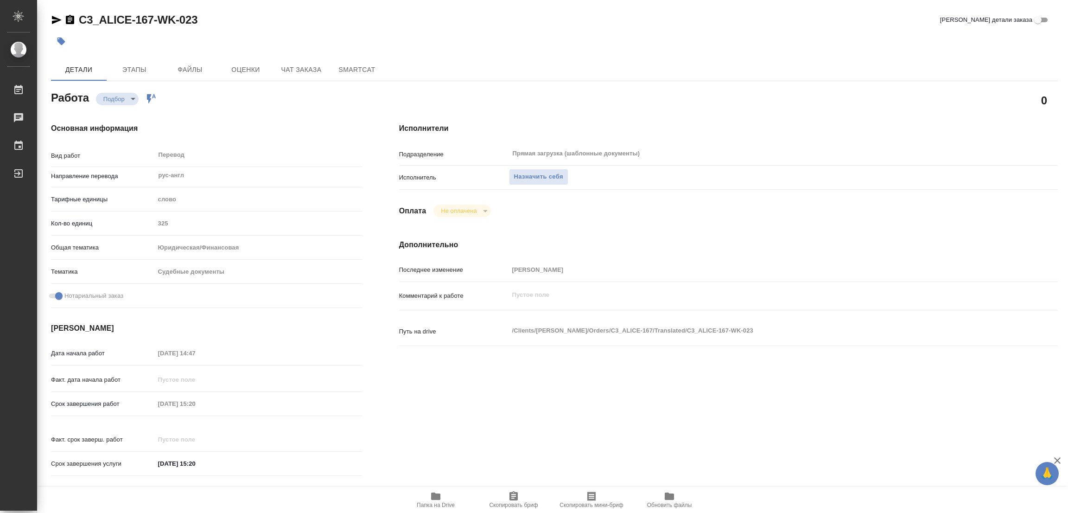
type textarea "x"
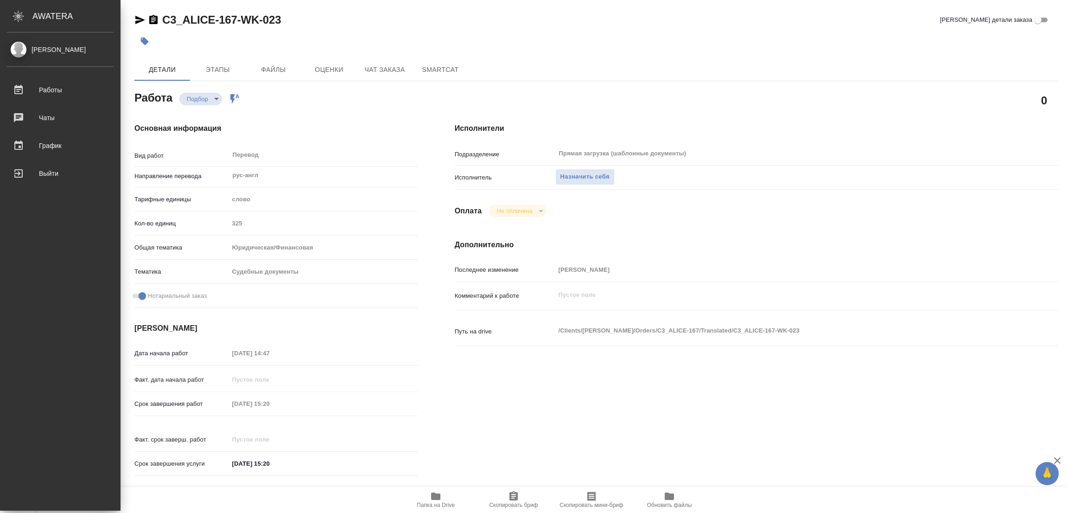
type textarea "x"
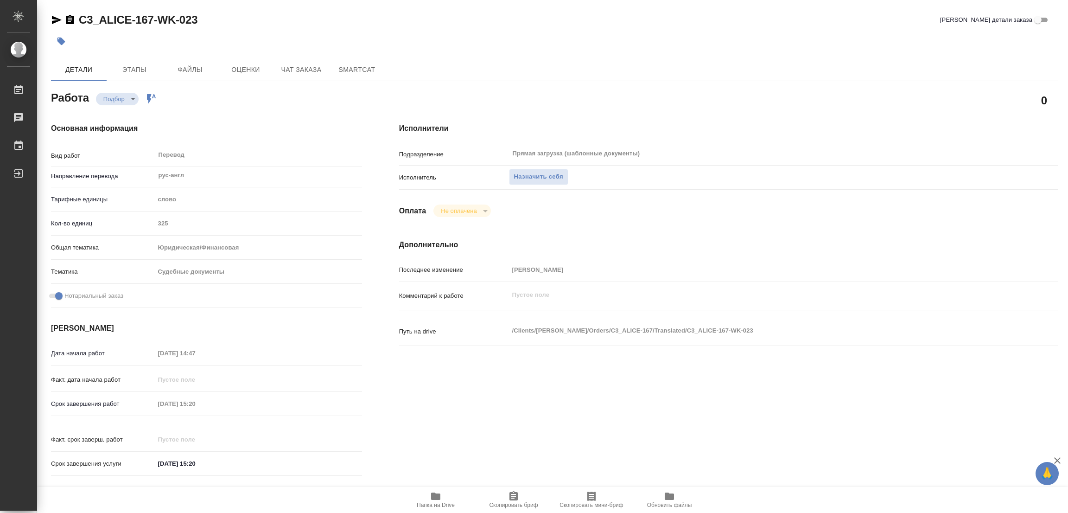
type textarea "x"
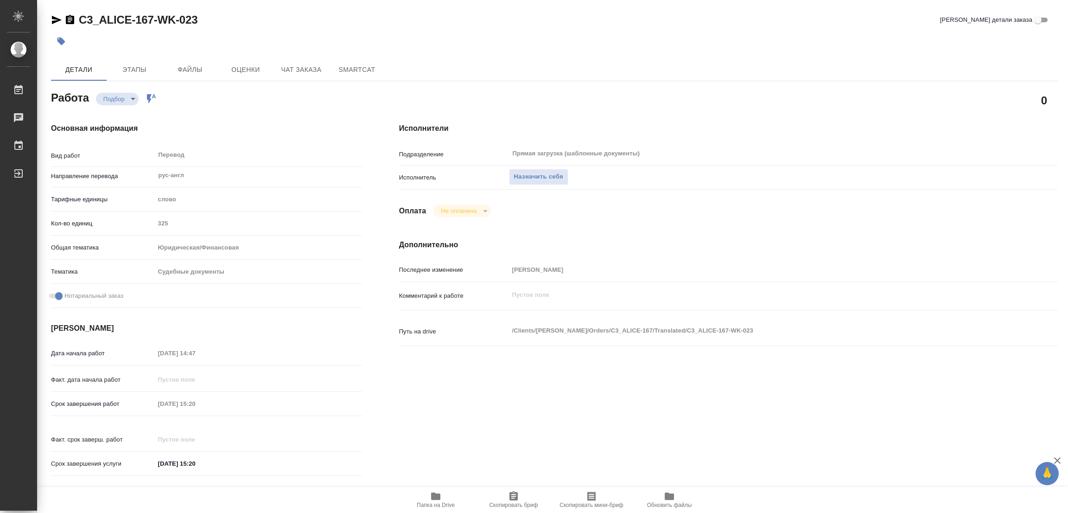
type textarea "x"
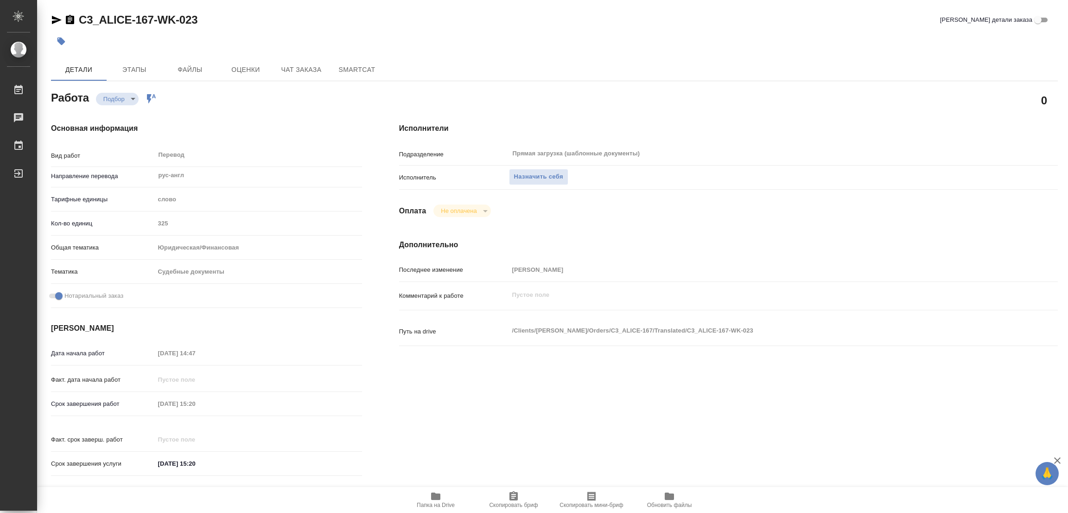
type textarea "x"
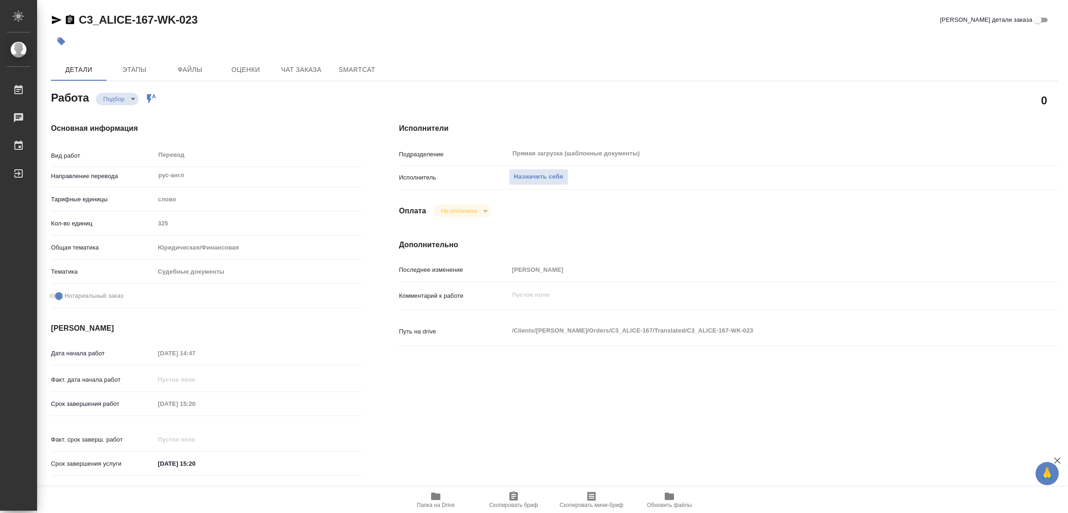
type textarea "x"
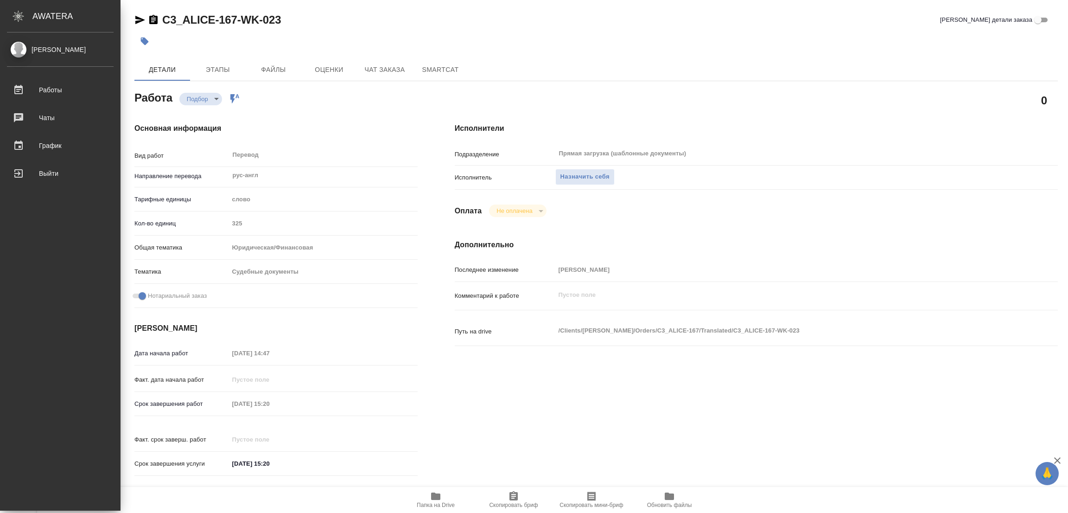
type textarea "x"
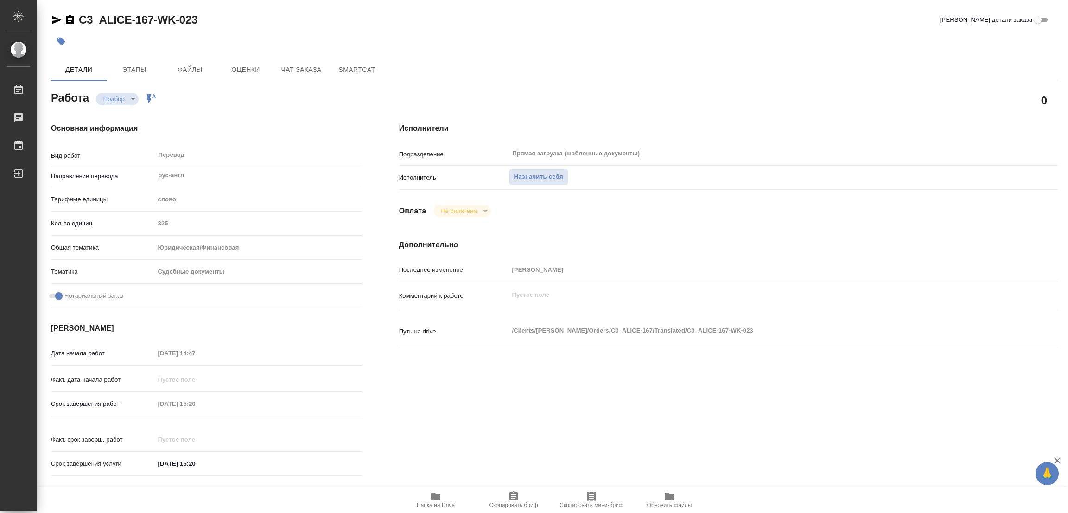
type textarea "x"
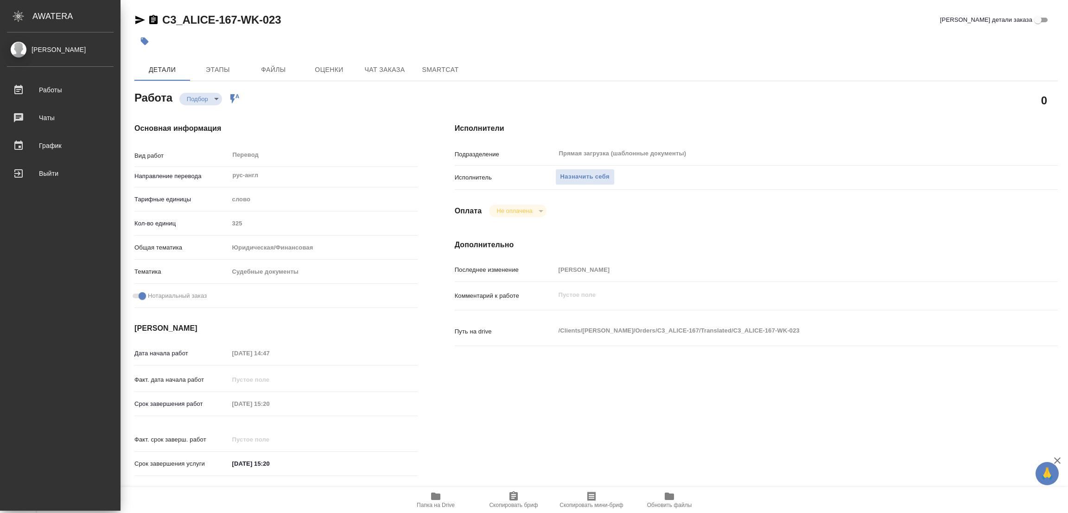
type textarea "x"
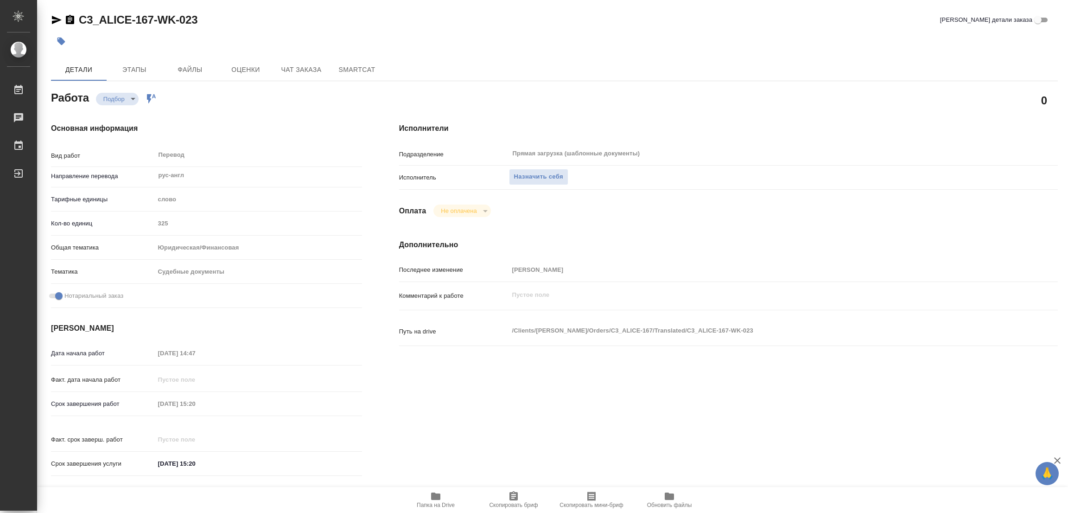
type textarea "x"
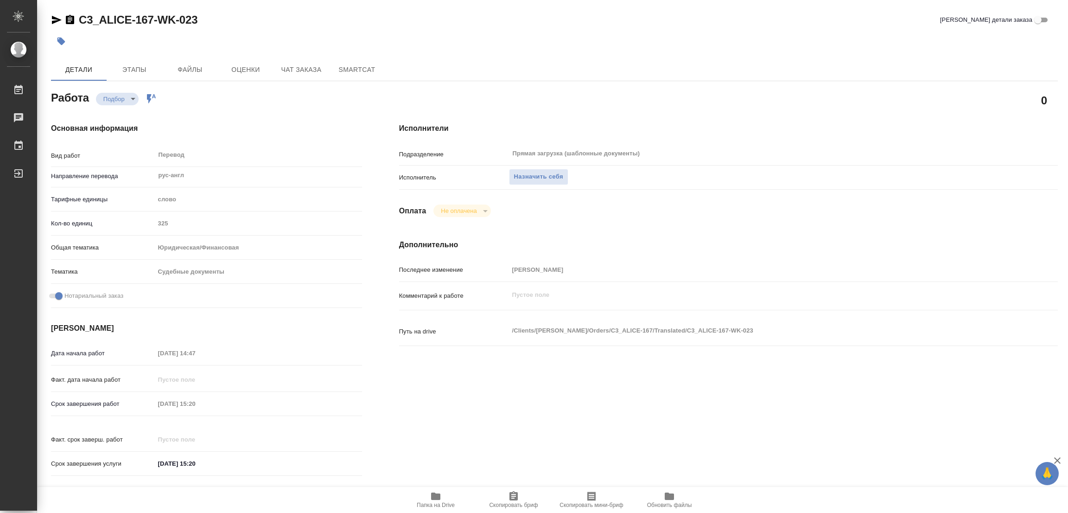
type textarea "x"
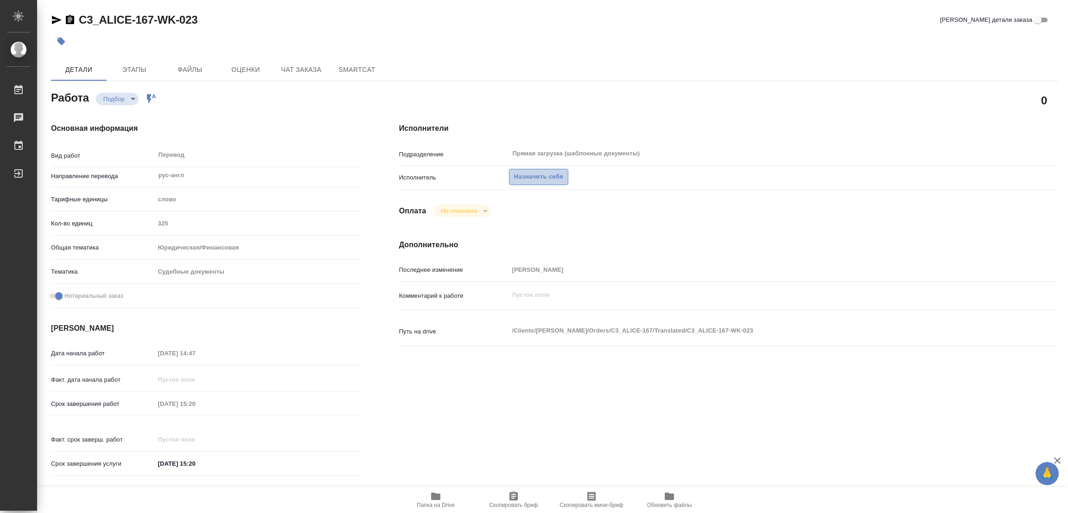
click at [540, 172] on span "Назначить себя" at bounding box center [538, 177] width 49 height 11
click at [528, 175] on span "Назначить себя" at bounding box center [538, 177] width 49 height 11
type textarea "x"
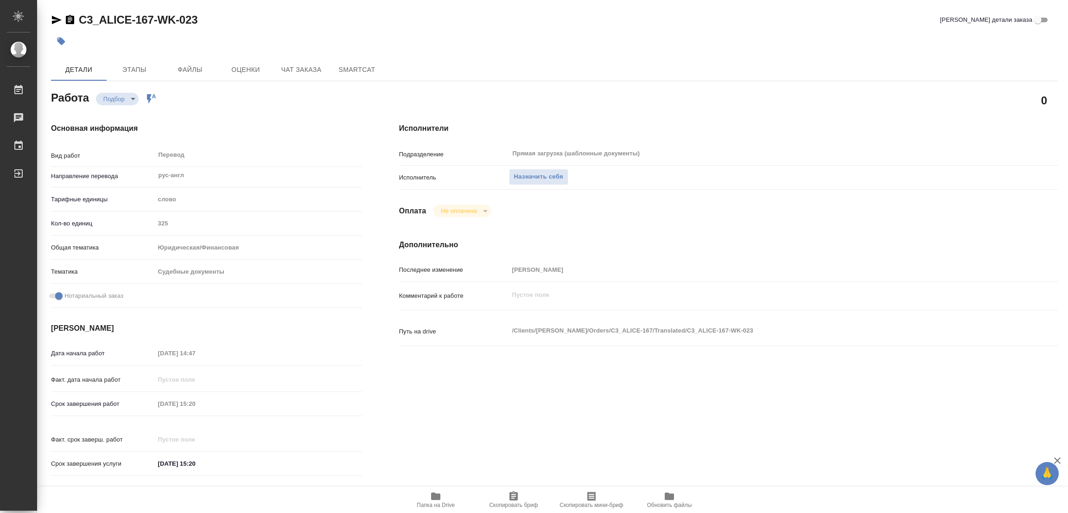
type textarea "x"
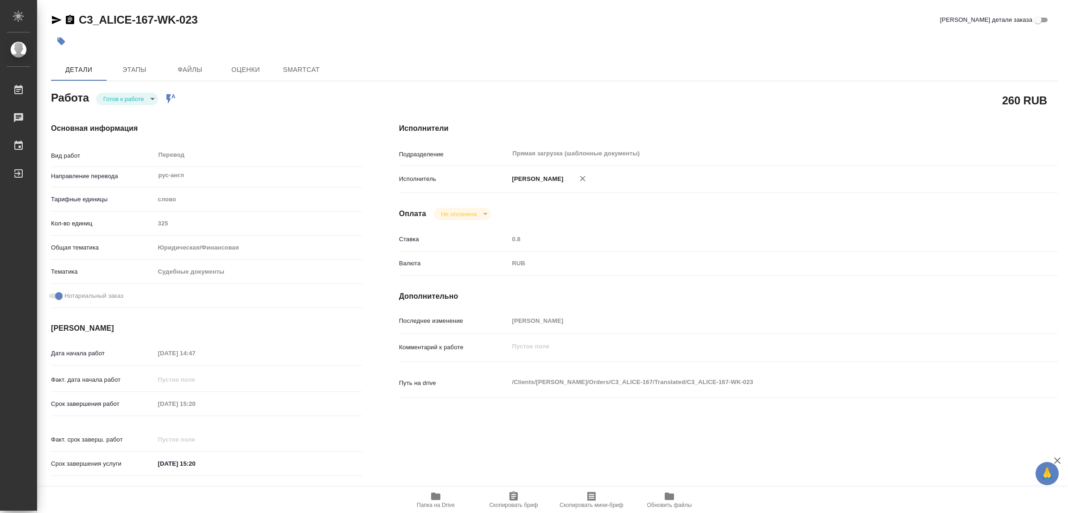
type textarea "x"
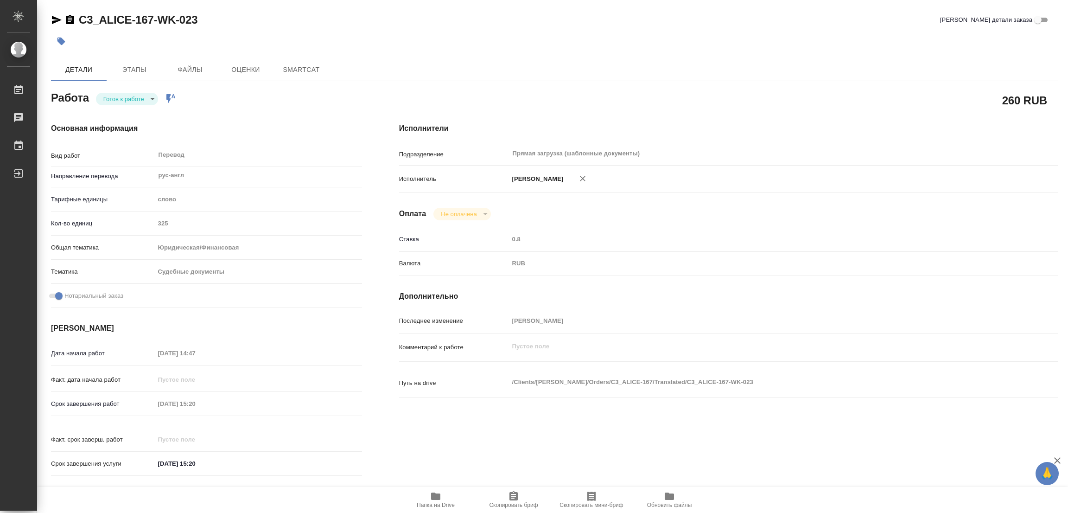
type textarea "x"
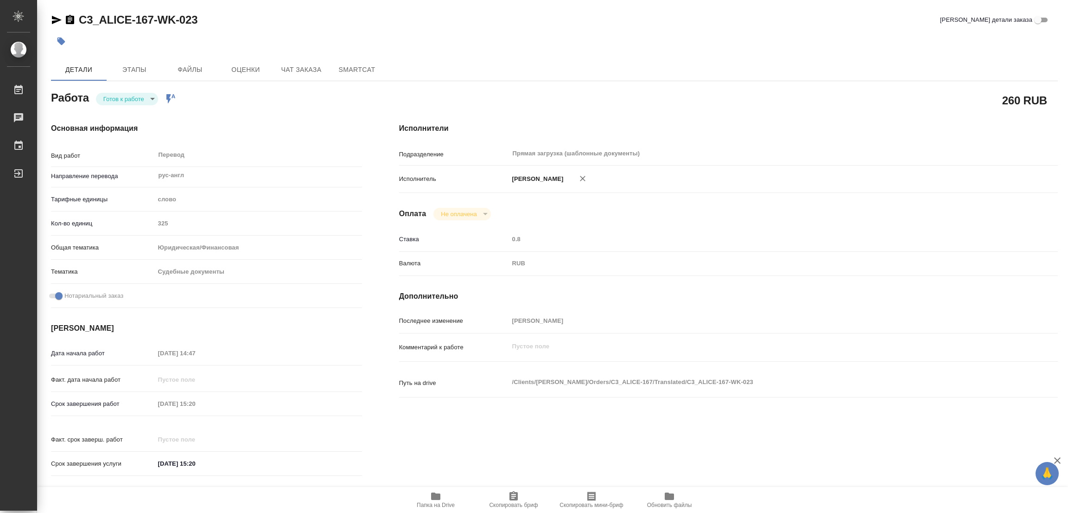
type textarea "x"
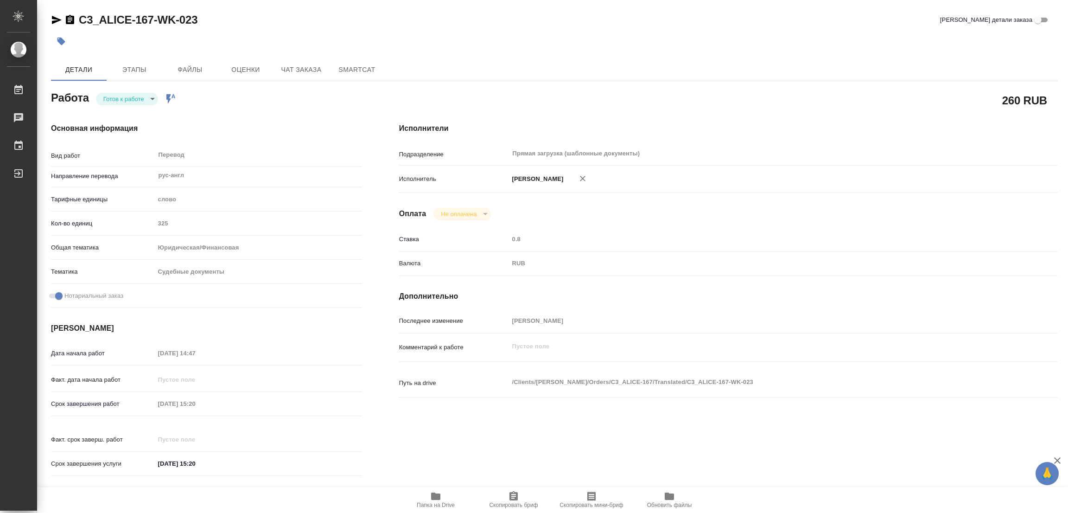
type textarea "x"
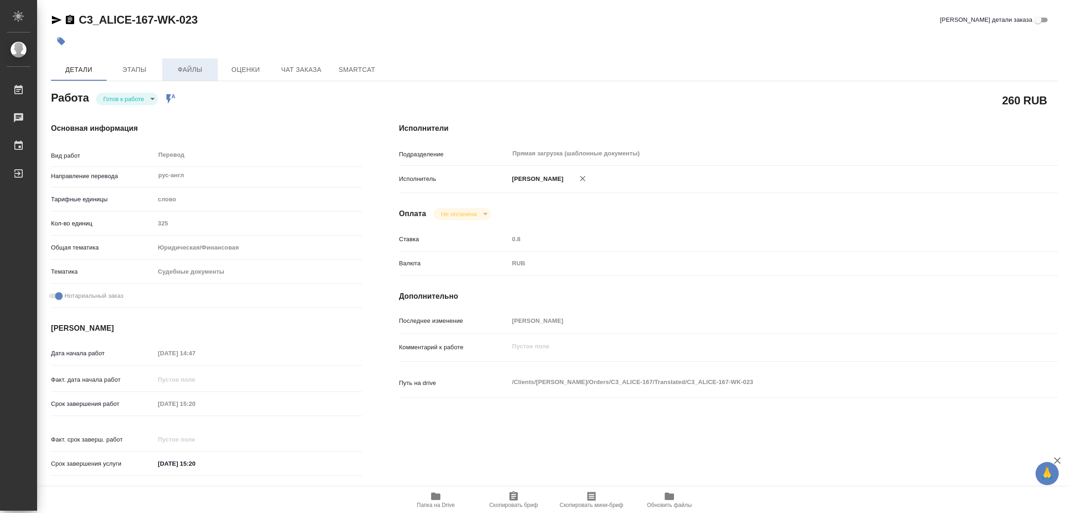
type textarea "x"
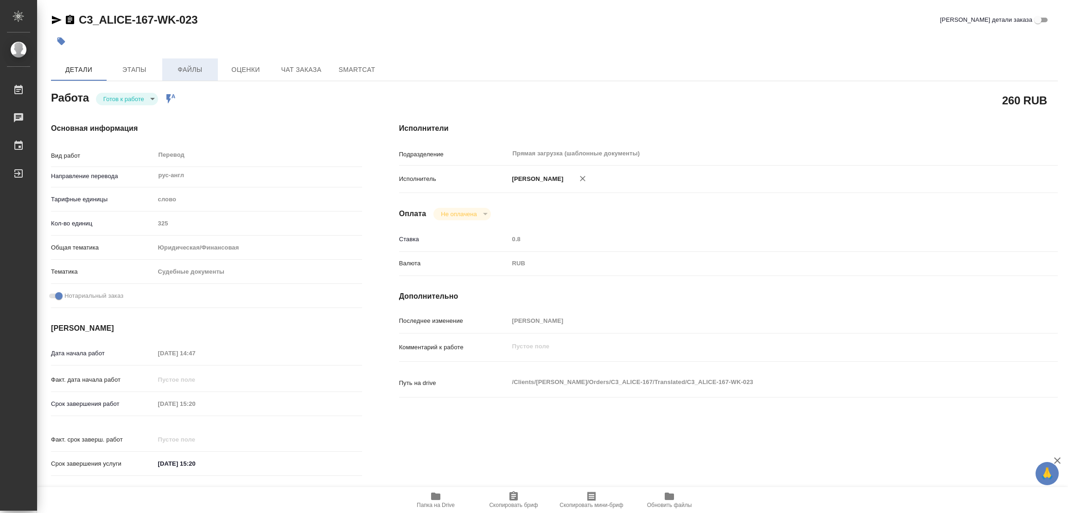
type textarea "x"
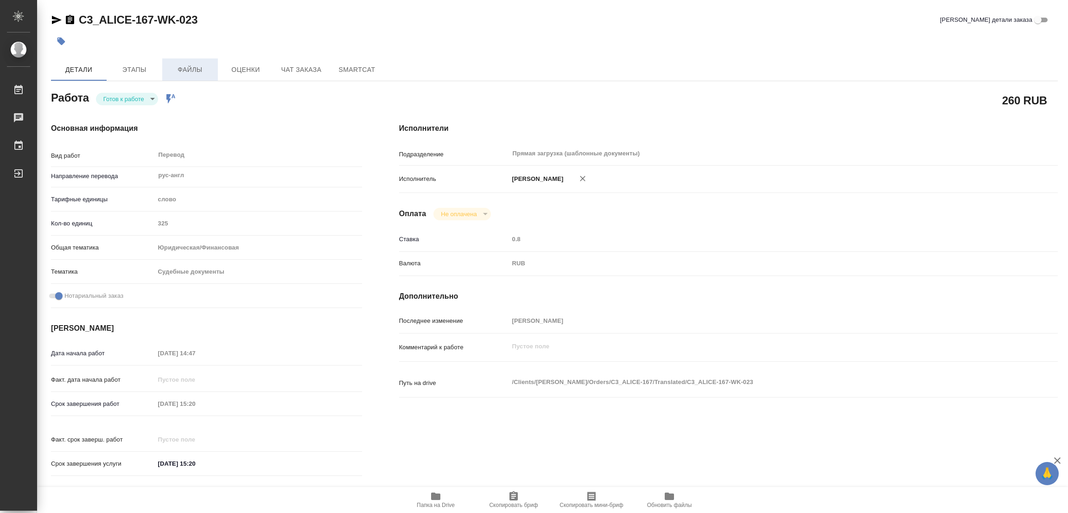
type textarea "x"
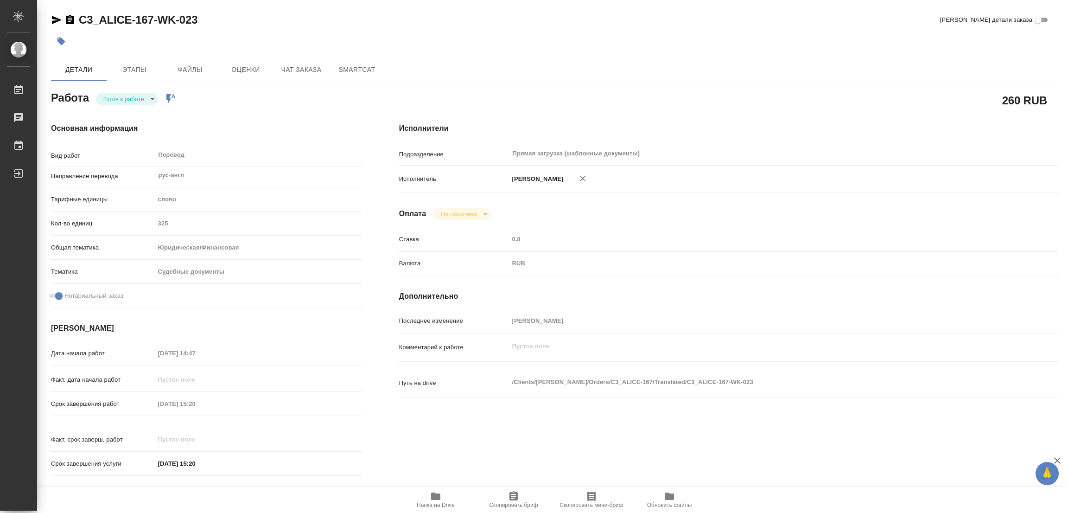
type textarea "x"
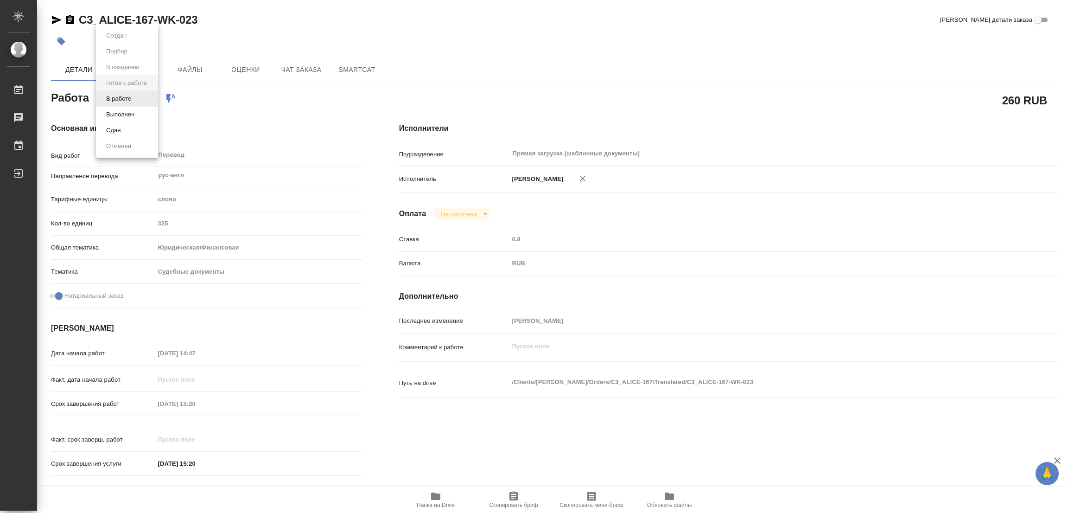
click at [128, 101] on body "🙏 .cls-1 fill:#fff; AWATERA Popova Galina Работы Чаты График Выйти C3_ALICE-167…" at bounding box center [534, 256] width 1068 height 513
click at [128, 101] on button "В работе" at bounding box center [118, 99] width 31 height 10
type textarea "x"
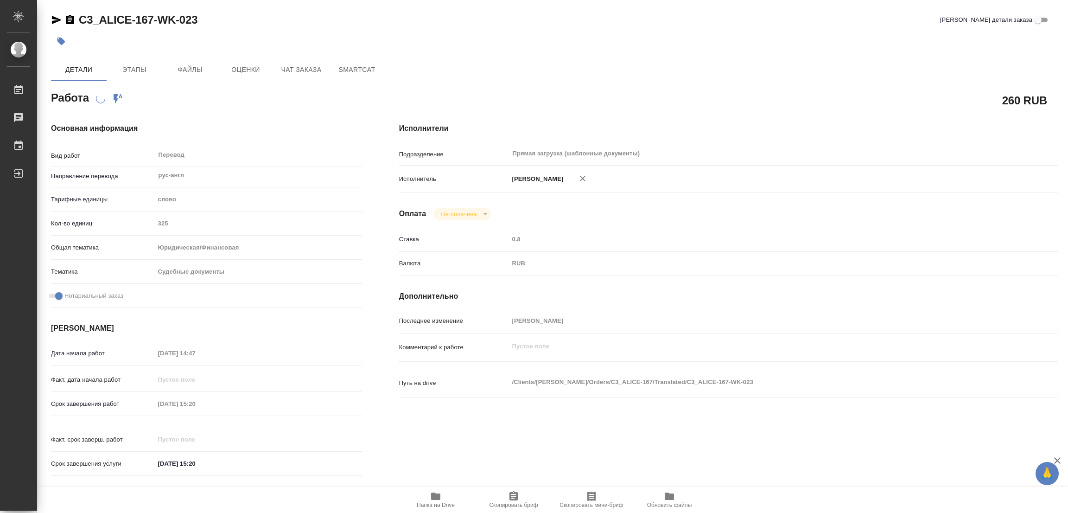
type textarea "x"
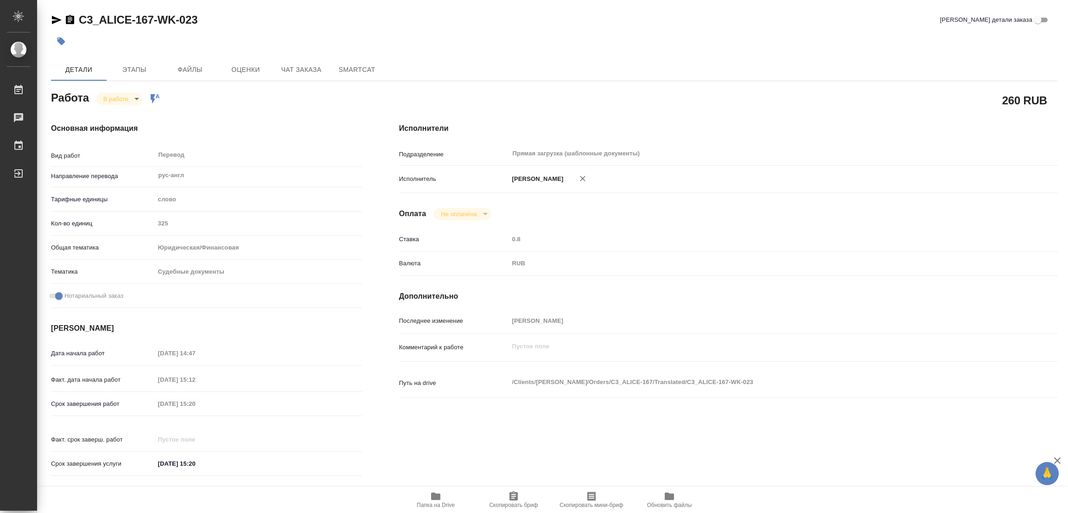
type textarea "x"
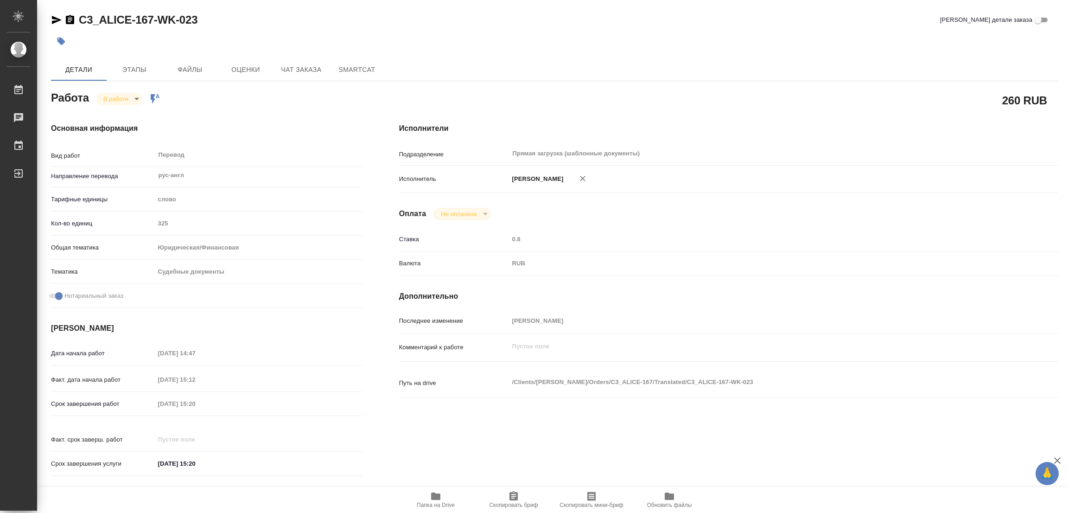
type textarea "x"
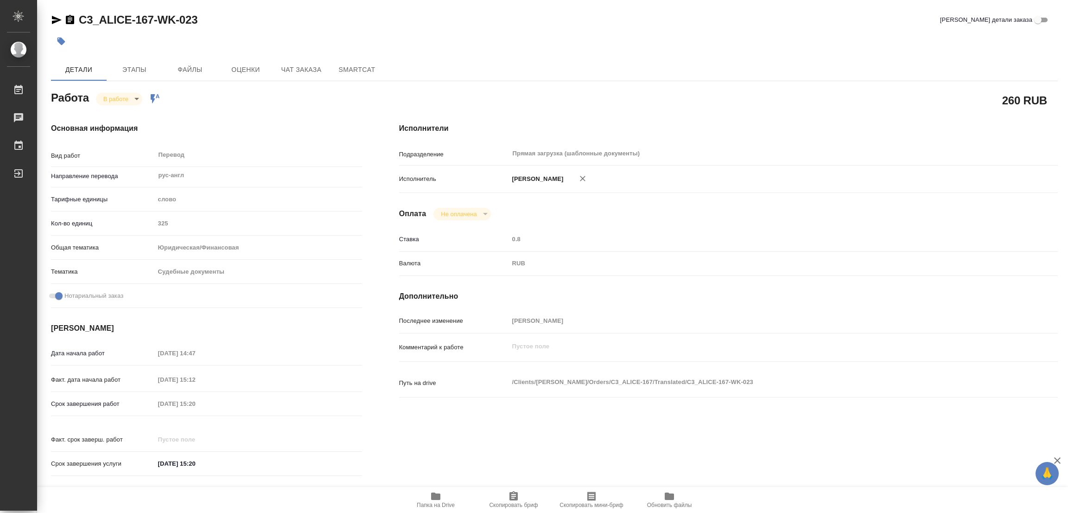
type textarea "x"
click at [432, 495] on icon "button" at bounding box center [435, 495] width 9 height 7
click at [369, 18] on div "C3_ALICE-167-WK-023 Кратко детали заказа" at bounding box center [554, 20] width 1007 height 15
drag, startPoint x: 80, startPoint y: 9, endPoint x: 152, endPoint y: 15, distance: 72.5
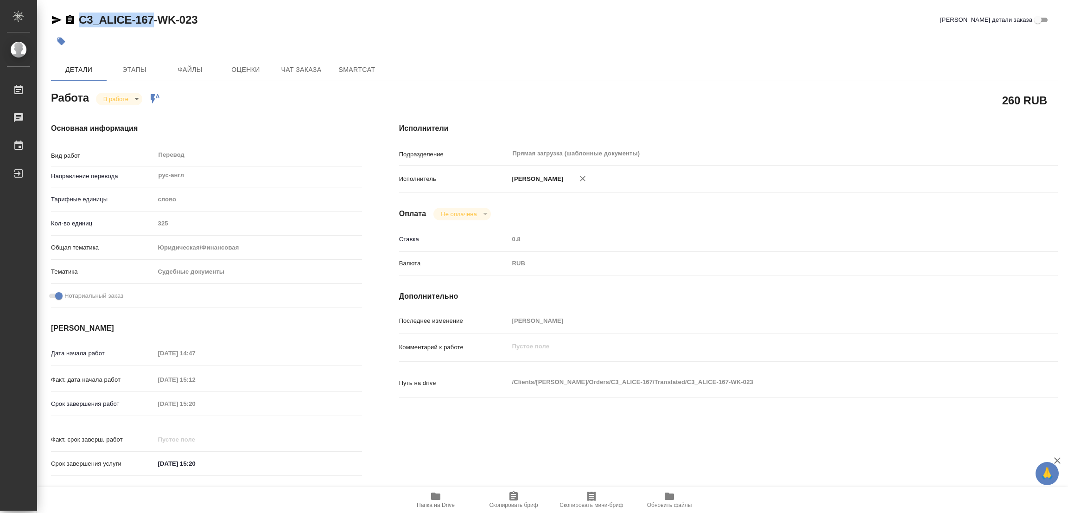
click at [152, 15] on div "C3_ALICE-167-WK-023 Кратко детали заказа Детали Этапы Файлы Оценки Чат заказа S…" at bounding box center [554, 409] width 1017 height 819
copy link "C3_ALICE-167"
click at [521, 495] on span "Скопировать бриф" at bounding box center [513, 499] width 67 height 18
copy link "C3_ALICE-167"
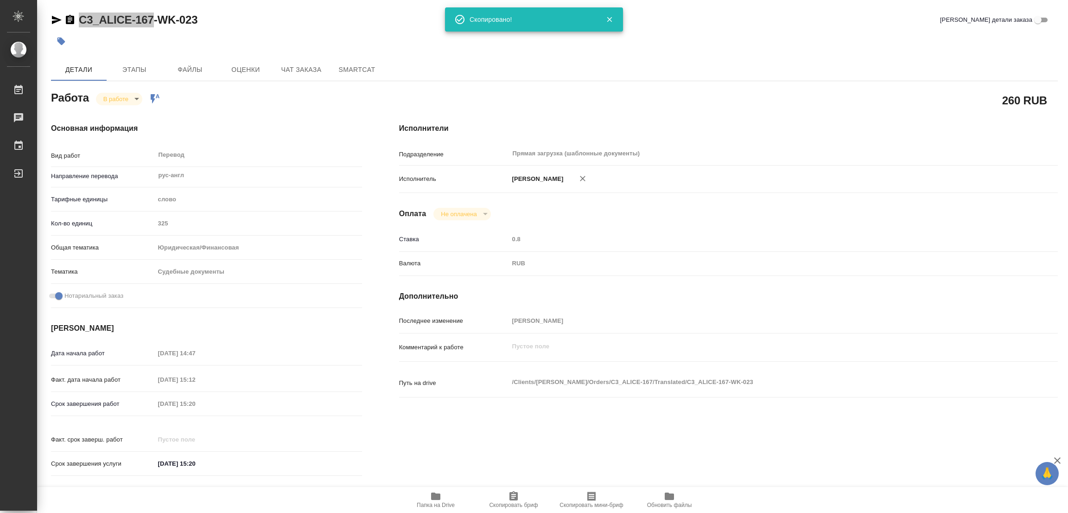
type textarea "x"
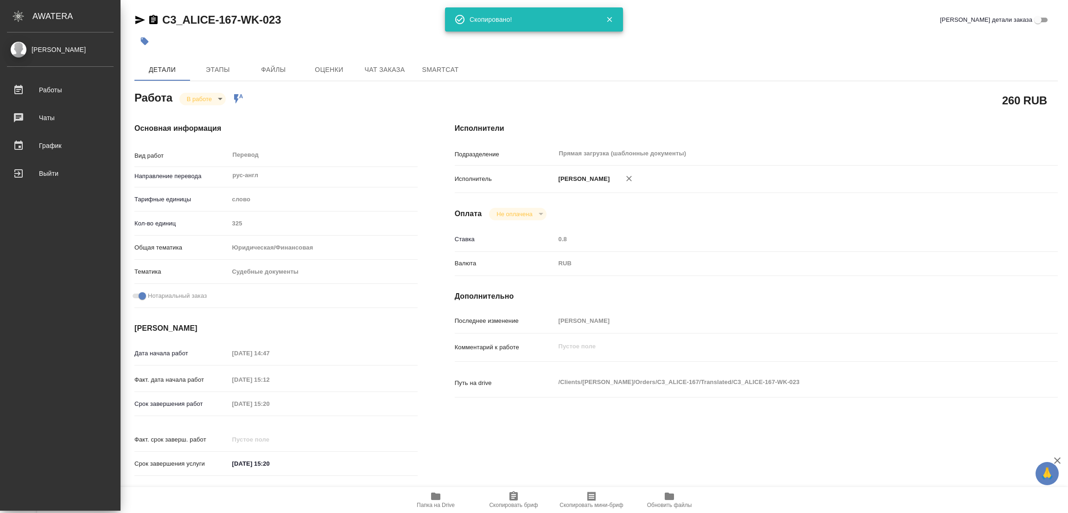
type textarea "x"
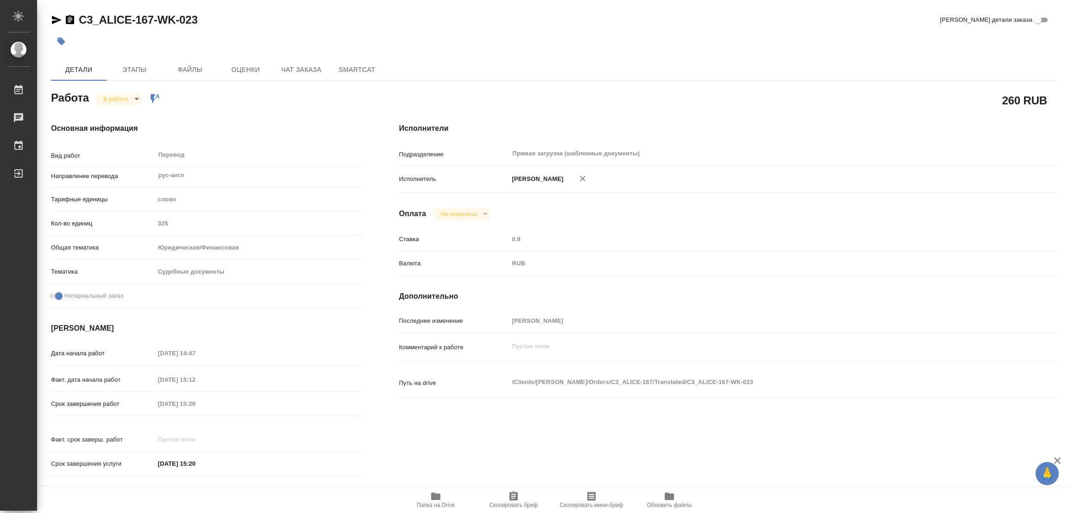
type textarea "x"
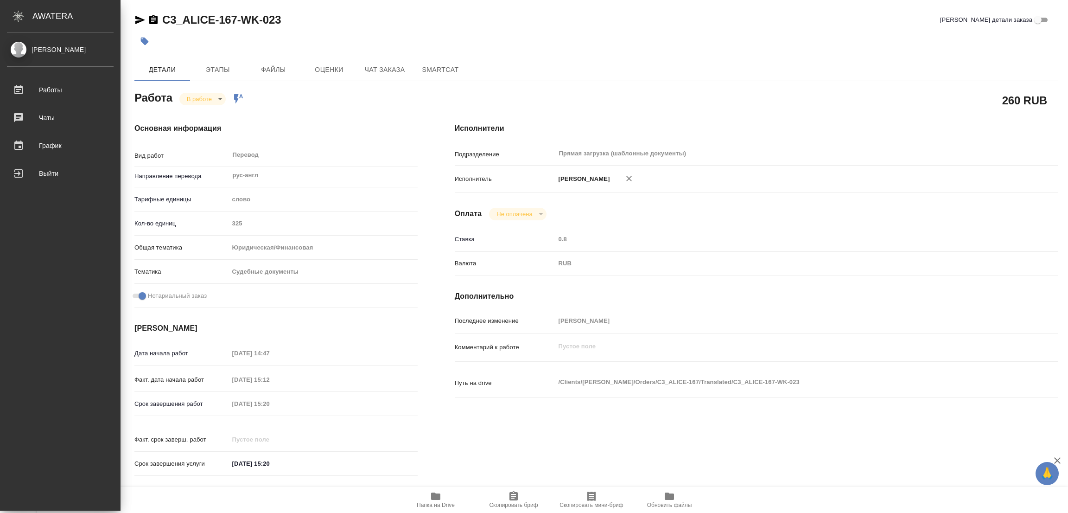
type textarea "x"
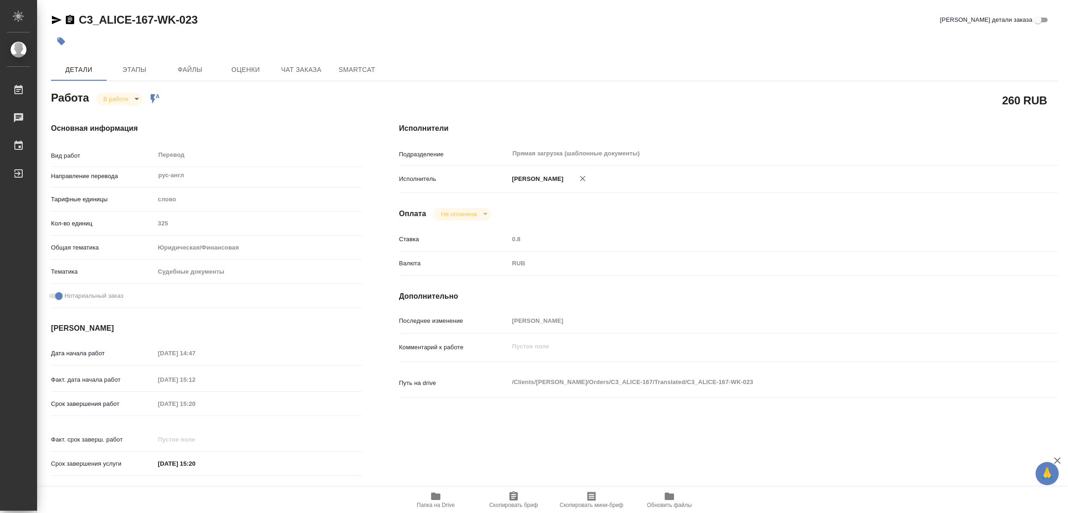
type textarea "x"
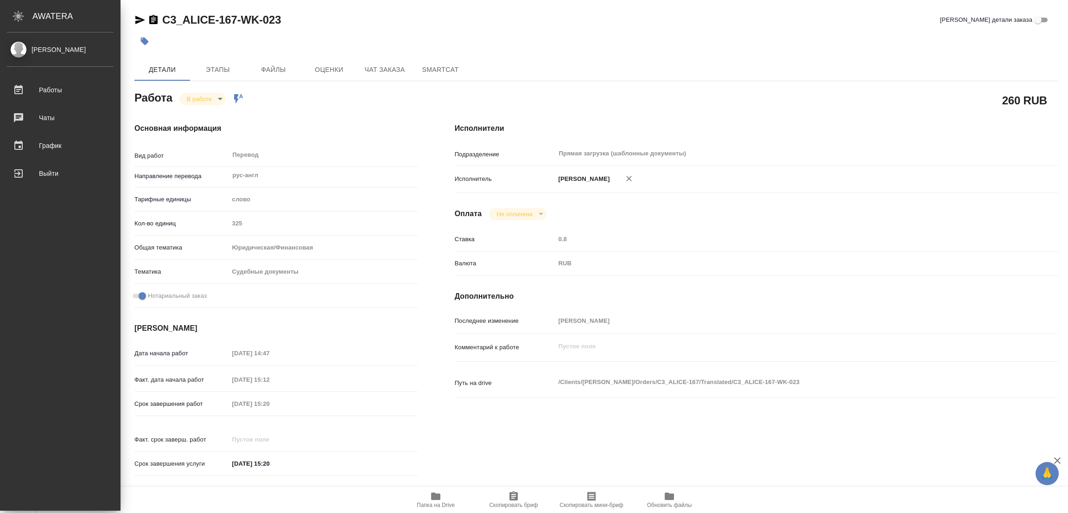
type textarea "x"
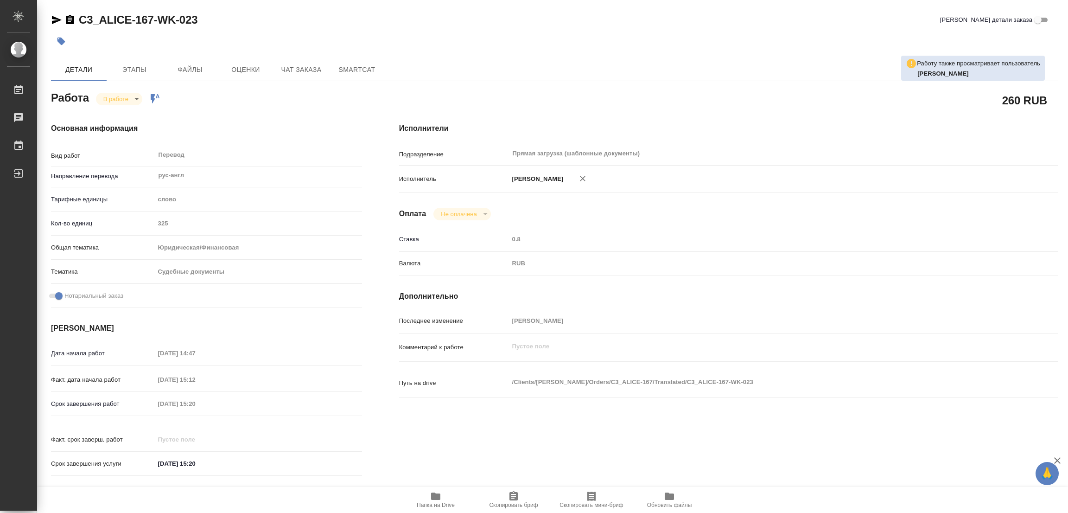
click at [147, 404] on div "Срок завершения работ 02.10.2025 15:20" at bounding box center [206, 403] width 311 height 16
drag, startPoint x: 341, startPoint y: 12, endPoint x: 354, endPoint y: 0, distance: 17.7
click at [341, 13] on div "C3_ALICE-167-WK-023 Кратко детали заказа" at bounding box center [554, 20] width 1007 height 15
click at [354, 20] on div "C3_ALICE-167-WK-023 Кратко детали заказа" at bounding box center [554, 20] width 1007 height 15
click at [133, 98] on body "🙏 .cls-1 fill:#fff; AWATERA Popova Galina Работы 0 Чаты График Выйти C3_ALICE-1…" at bounding box center [534, 256] width 1068 height 513
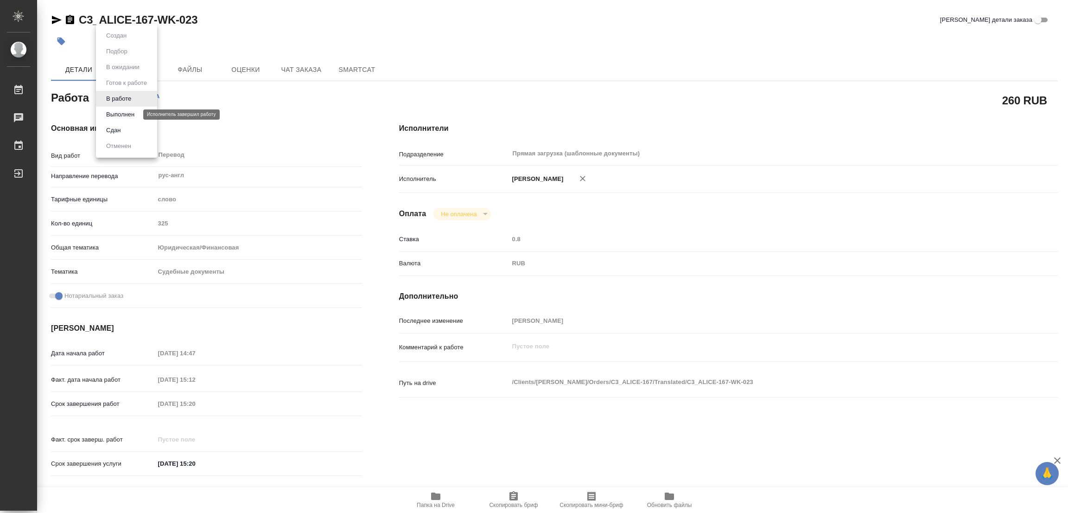
click at [124, 112] on button "Выполнен" at bounding box center [120, 114] width 34 height 10
type textarea "x"
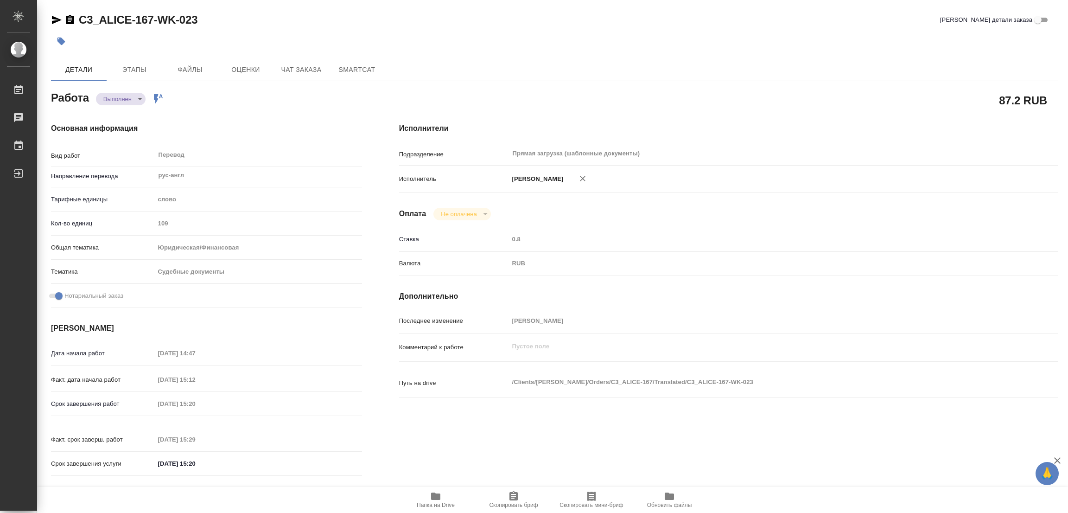
type textarea "x"
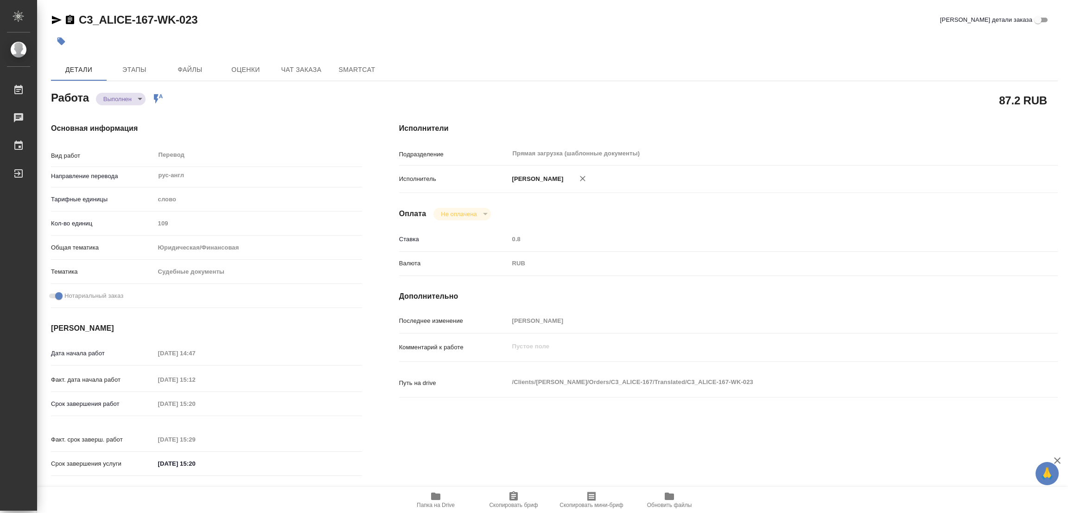
type textarea "x"
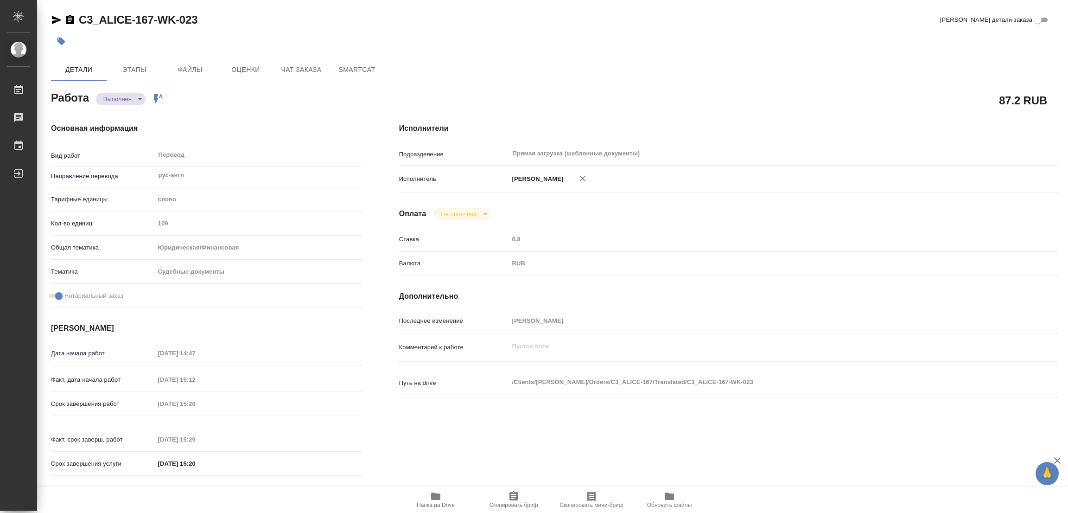
type textarea "x"
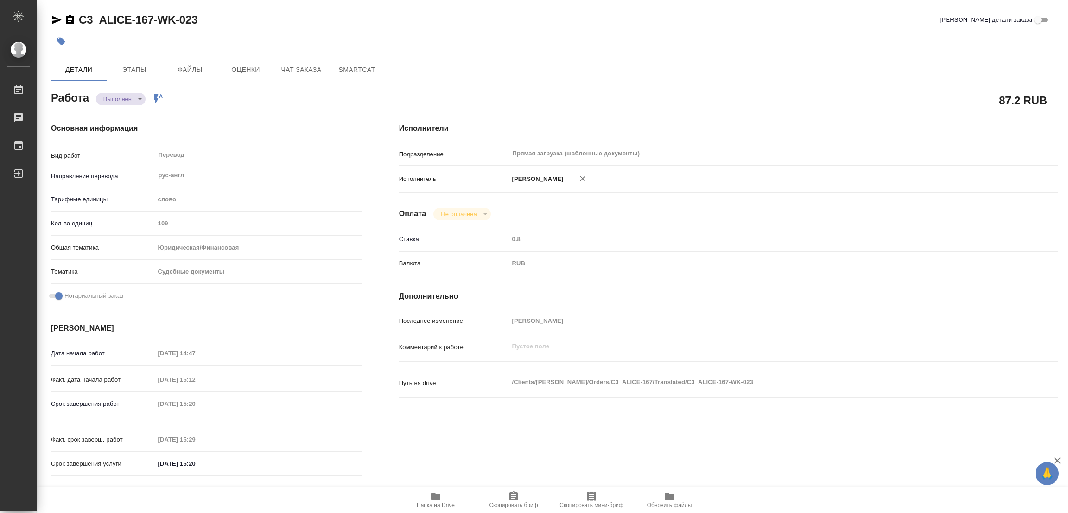
type textarea "x"
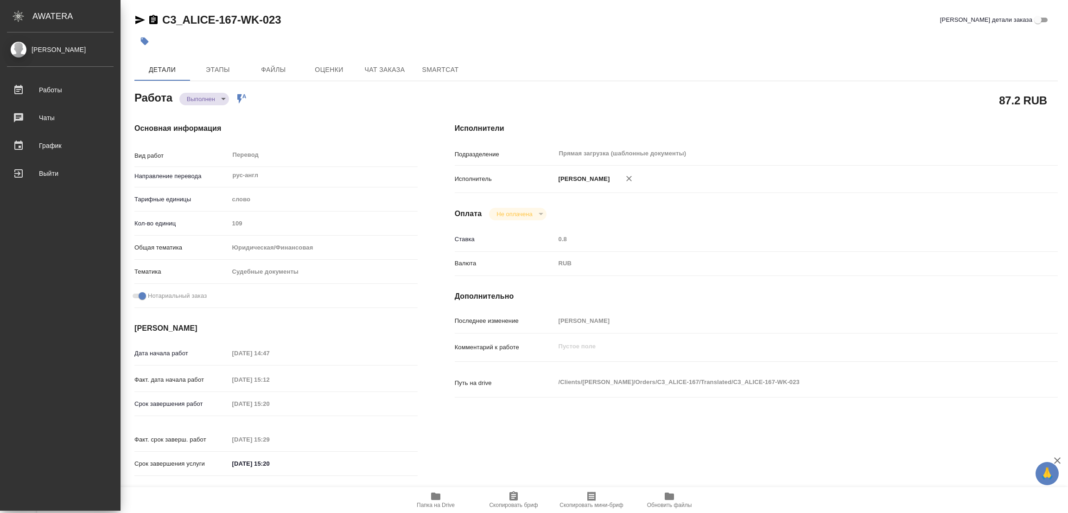
type textarea "x"
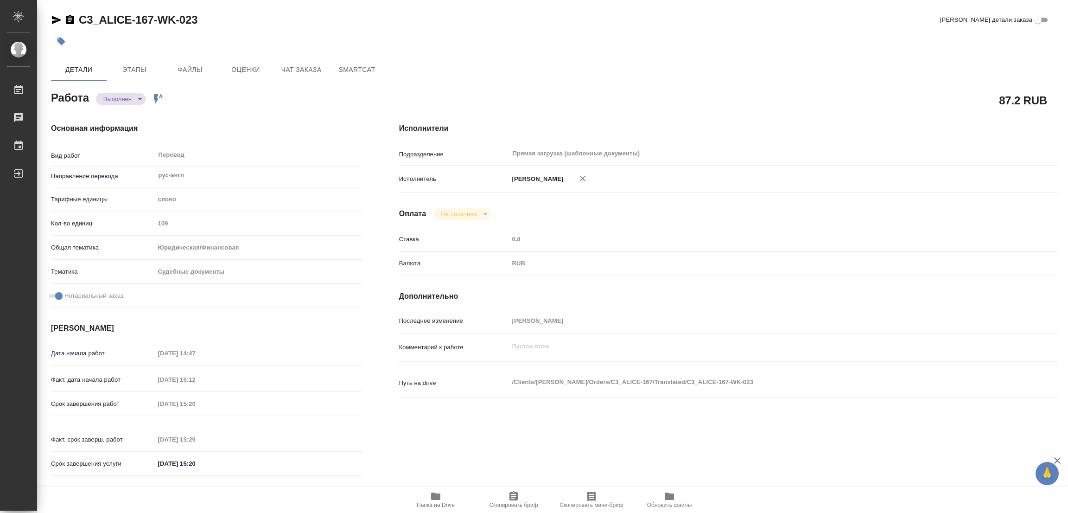
click at [582, 41] on div at bounding box center [386, 41] width 671 height 20
type textarea "x"
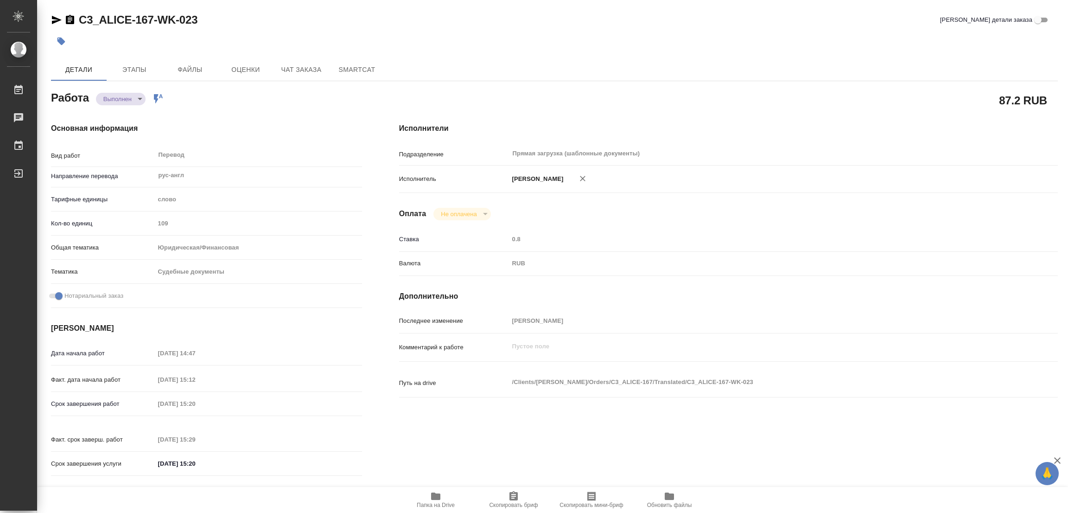
type textarea "x"
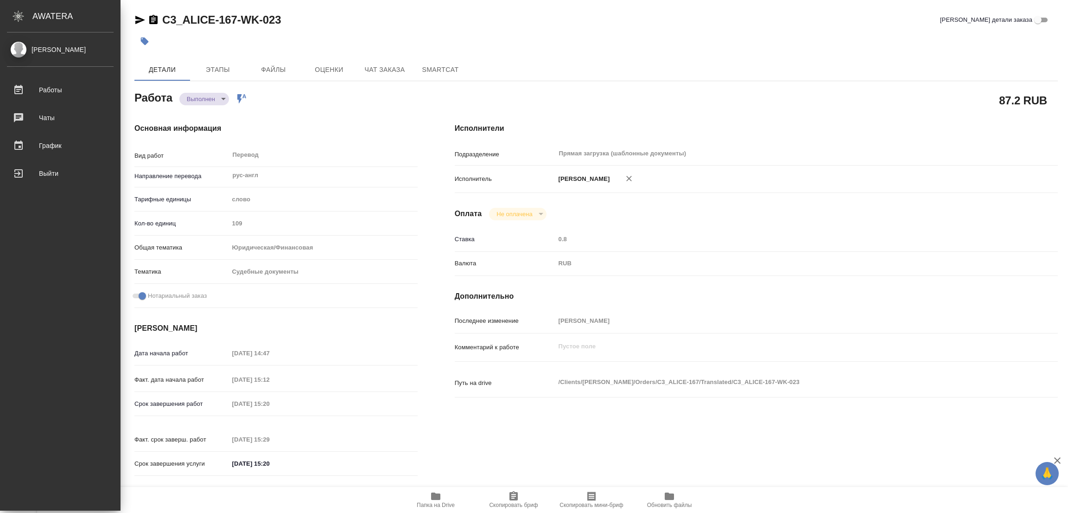
type textarea "x"
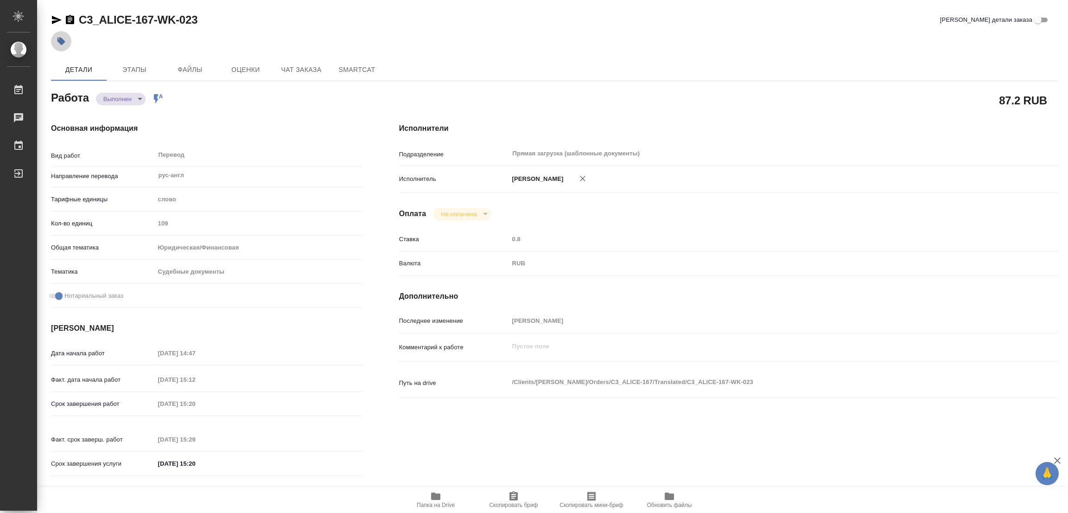
click at [60, 41] on icon "button" at bounding box center [61, 42] width 8 height 8
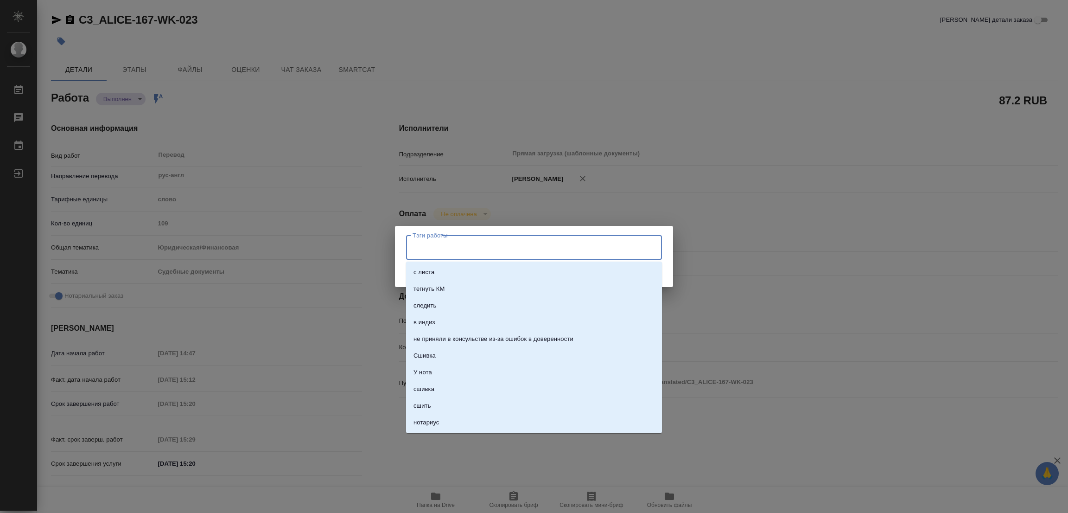
click at [432, 247] on input "Тэги работы" at bounding box center [525, 247] width 230 height 16
type input "стат: 100"
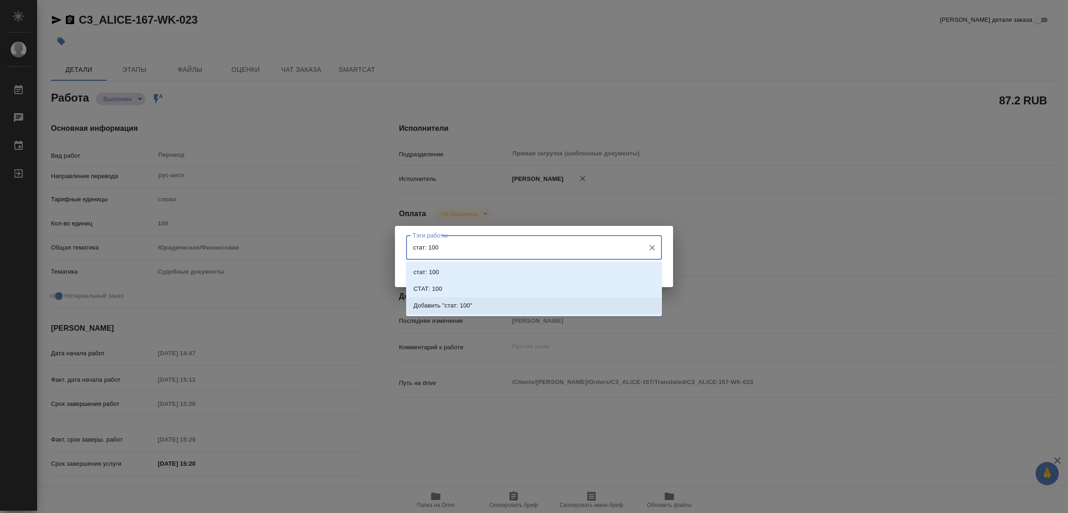
click at [461, 301] on p "Добавить "стат: 100"" at bounding box center [442, 305] width 59 height 9
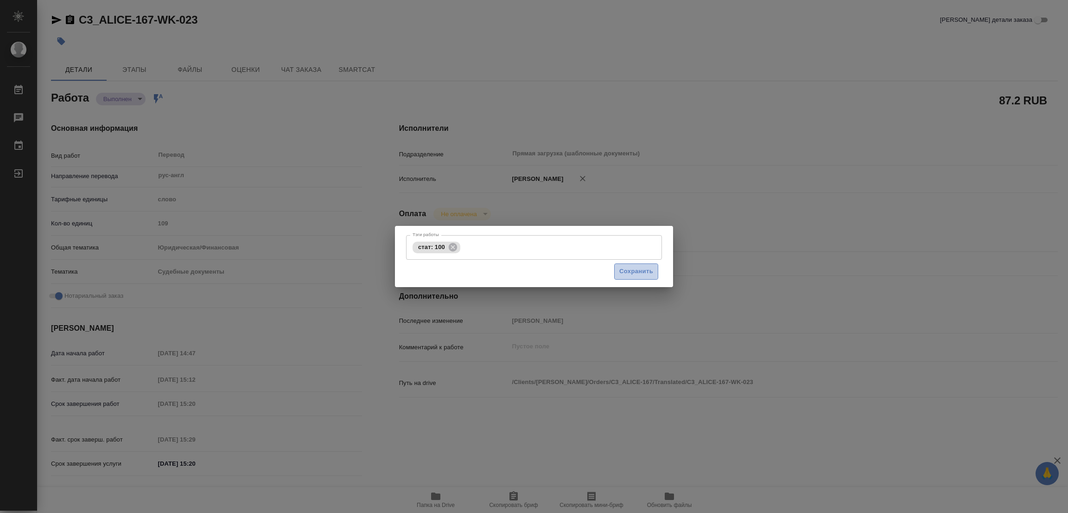
click at [648, 271] on span "Сохранить" at bounding box center [636, 271] width 34 height 11
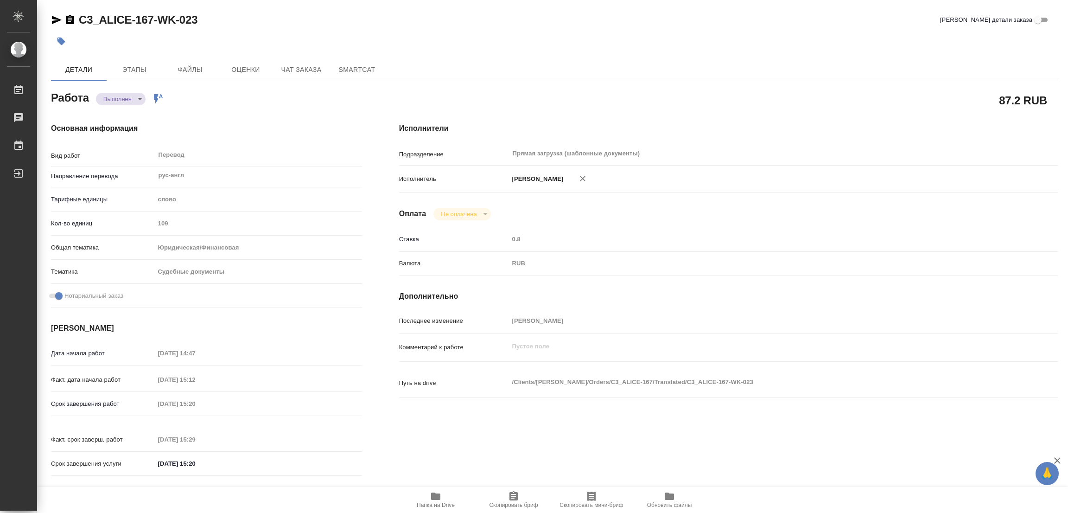
type input "completed"
type textarea "Перевод"
type textarea "x"
type input "рус-англ"
type input "5a8b1489cc6b4906c91bfd90"
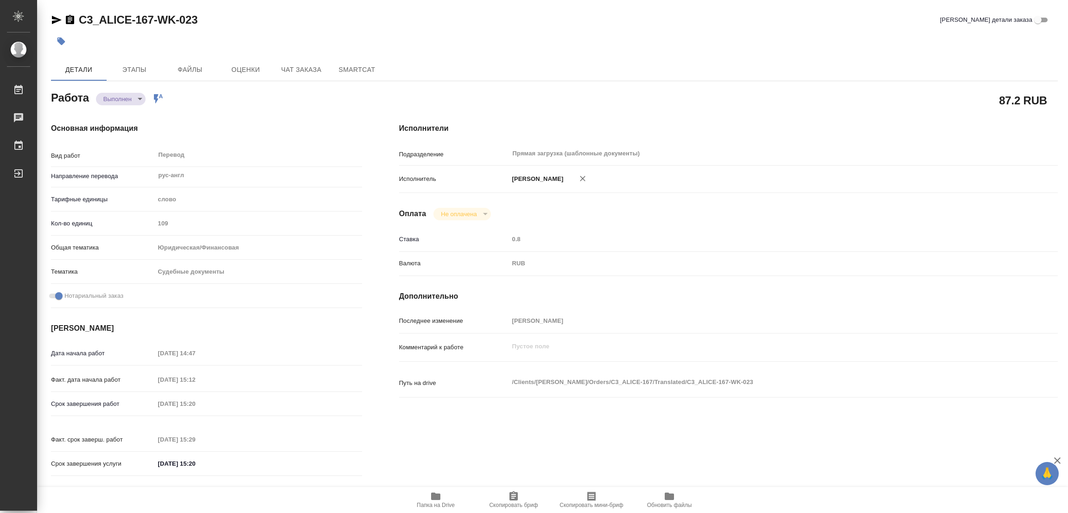
type input "109"
type input "yr-fn"
type input "5a8b8b956a9677013d343d23"
checkbox input "true"
type input "[DATE] 14:47"
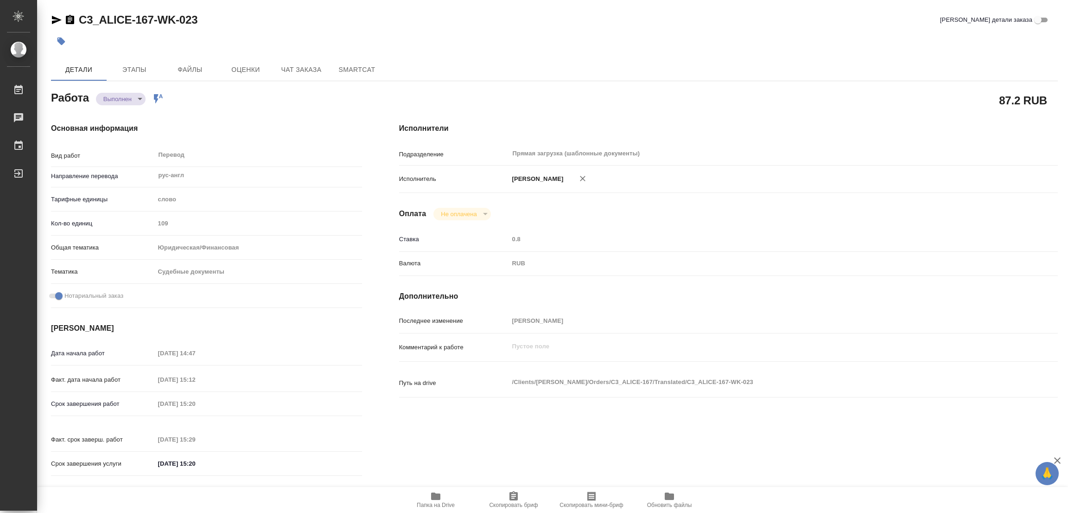
type input "[DATE] 15:12"
type input "[DATE] 15:20"
type input "[DATE] 15:29"
type input "[DATE] 15:20"
type input "Прямая загрузка (шаблонные документы)"
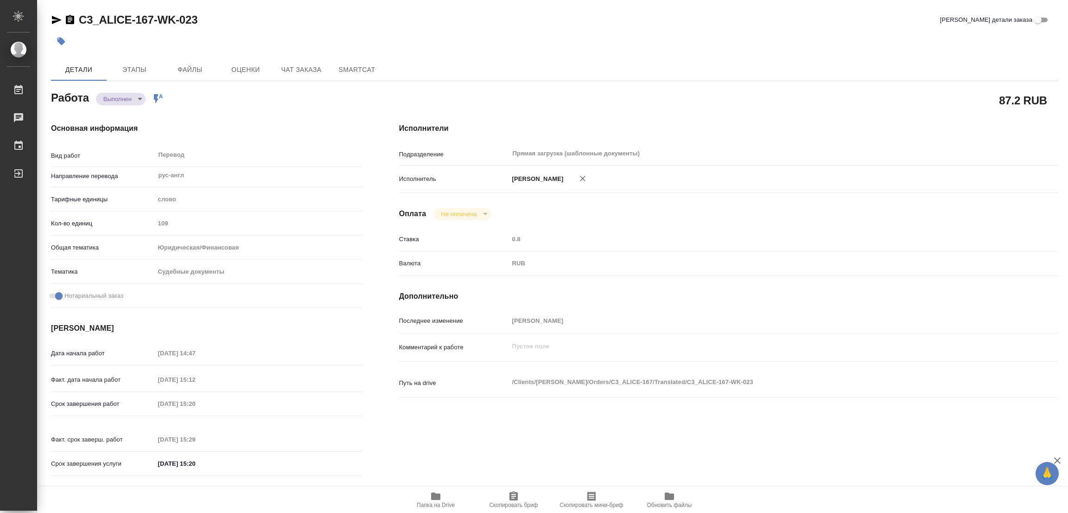
type input "notPayed"
type input "0.8"
type input "RUB"
type input "[PERSON_NAME]"
type textarea "x"
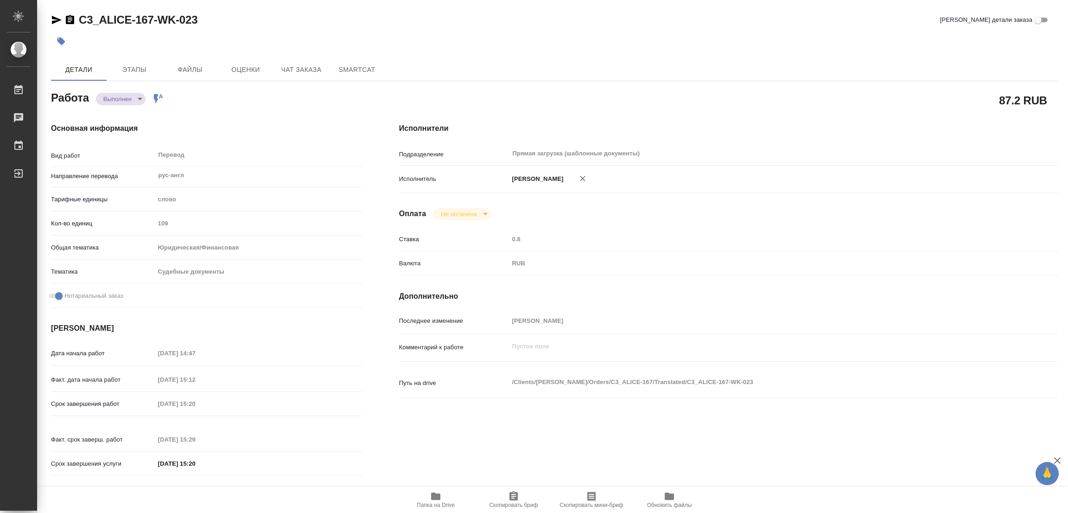
type textarea "/Clients/[PERSON_NAME]/Orders/C3_ALICE-167/Translated/C3_ALICE-167-WK-023"
type textarea "x"
type input "C3_ALICE-167"
type input "Перевод Стандарт"
type input "Редактура, Корректура, Приёмка по качеству, Перевод, Постредактура машинного пе…"
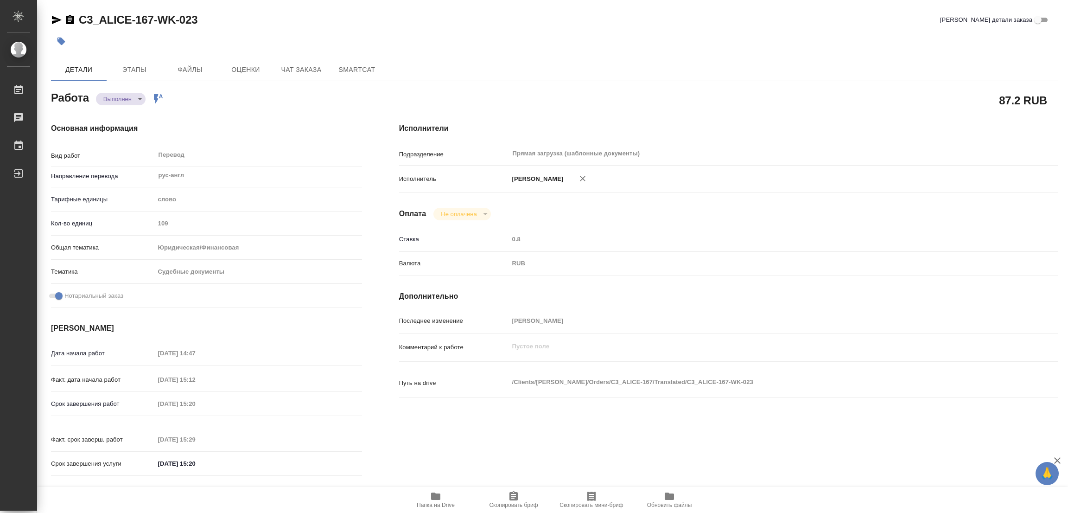
type input "[PERSON_NAME]"
type input "Отдел верстки и дизайна"
type input "/Clients/[PERSON_NAME]/Orders/C3_ALICE-167"
type textarea "x"
type textarea "можно ли здесь обойтись без верстки? сейчас переводим этот док, клиент оформит …"
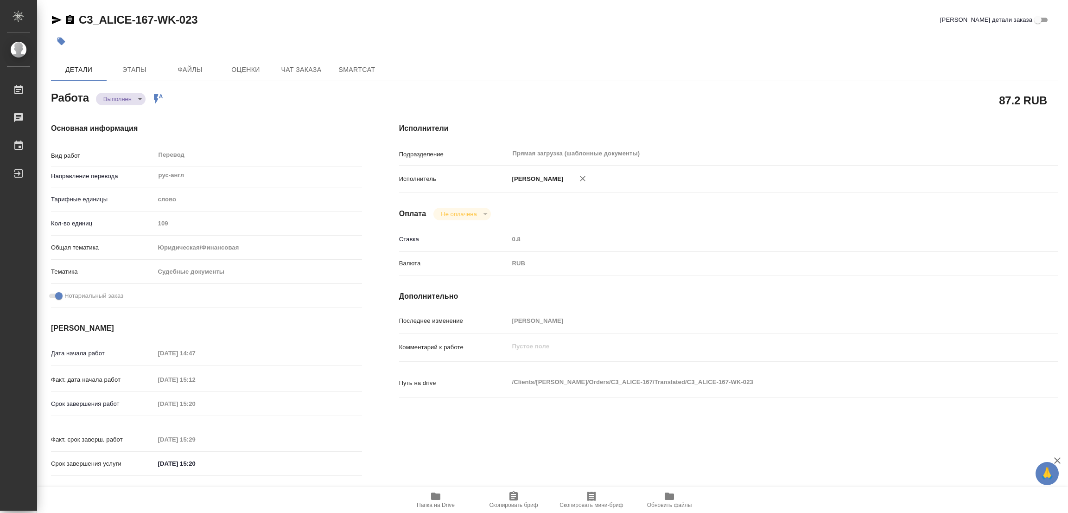
type textarea "x"
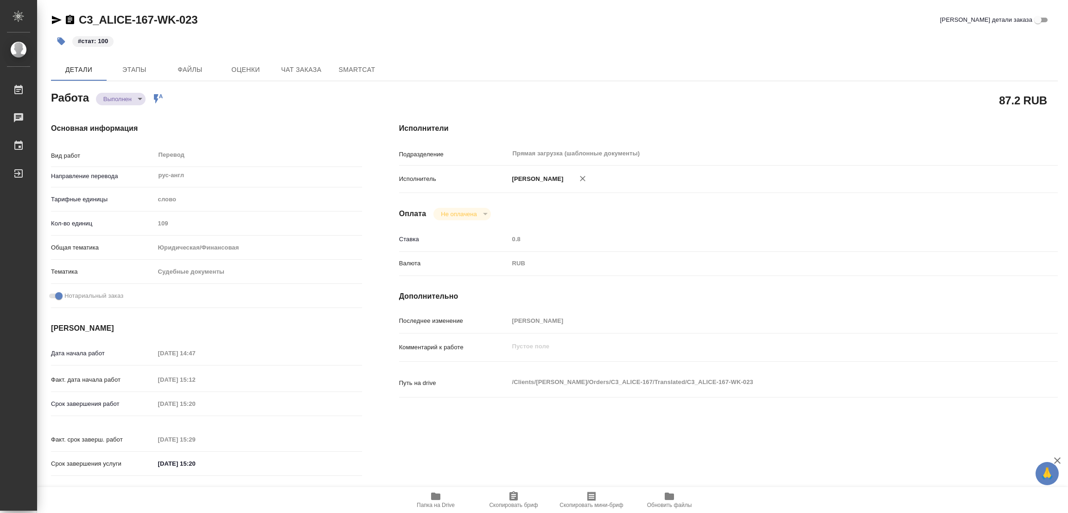
type textarea "x"
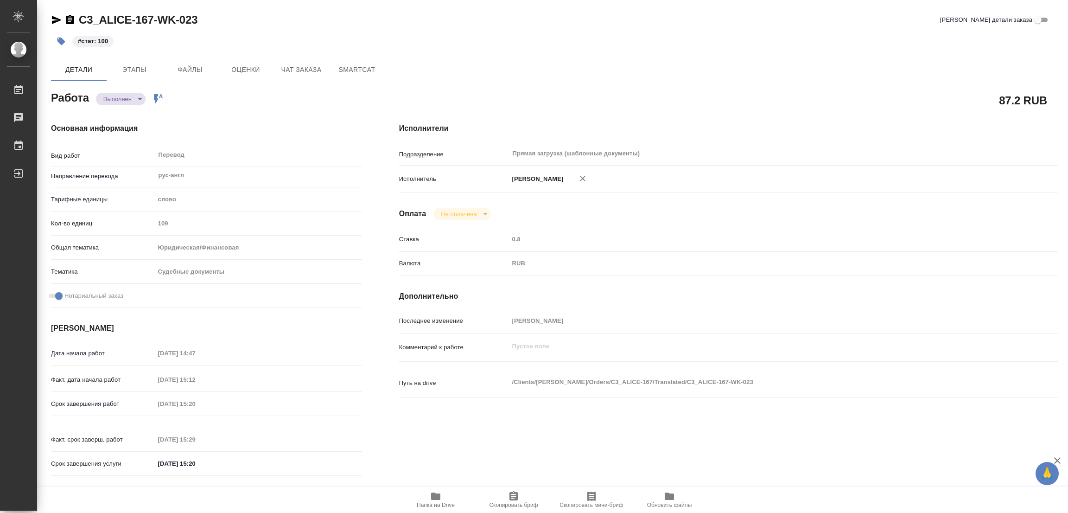
type textarea "x"
click at [782, 126] on h4 "Исполнители" at bounding box center [728, 128] width 659 height 11
type textarea "x"
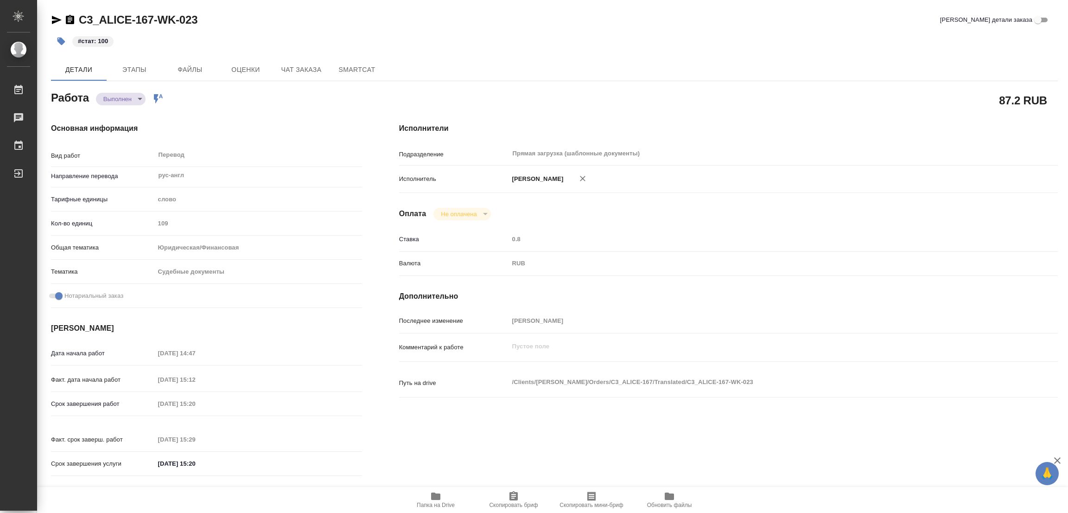
type textarea "x"
click at [683, 22] on div "C3_ALICE-167-WK-023 Кратко детали заказа" at bounding box center [554, 20] width 1007 height 15
type textarea "x"
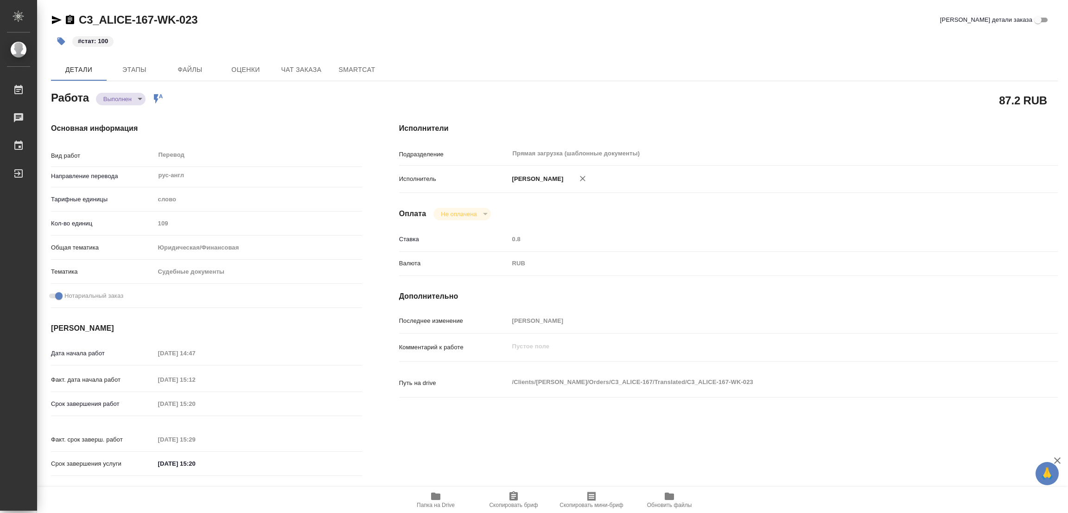
type textarea "x"
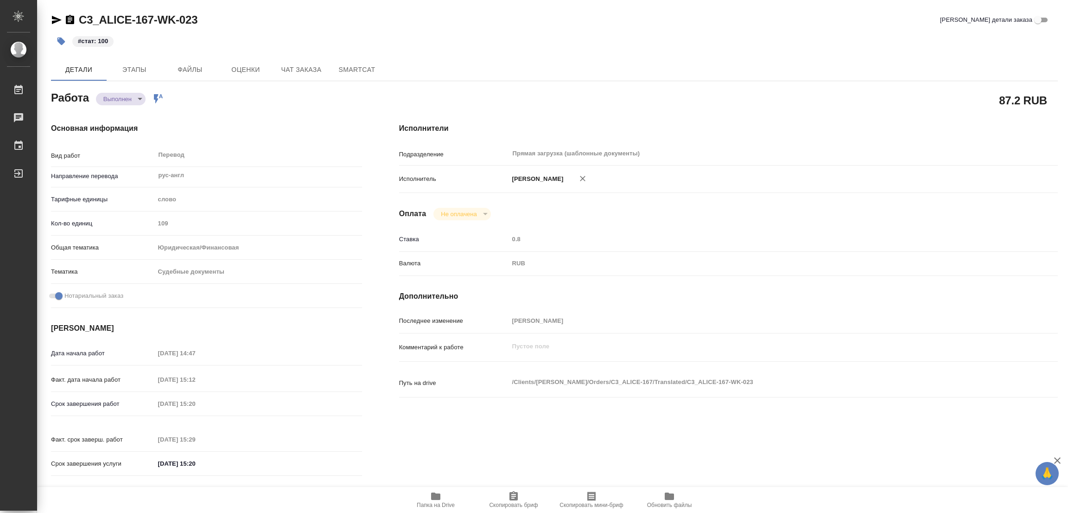
type textarea "x"
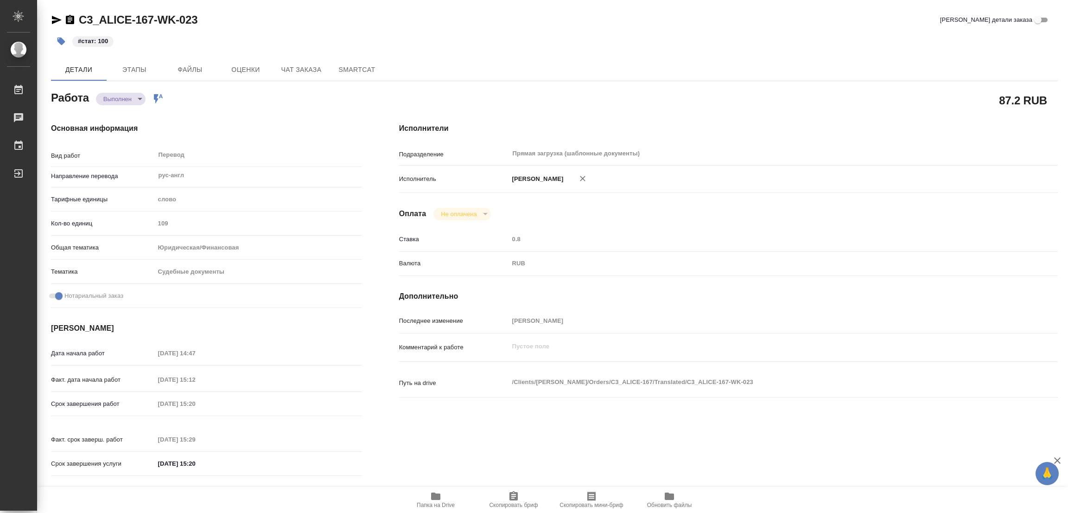
type textarea "x"
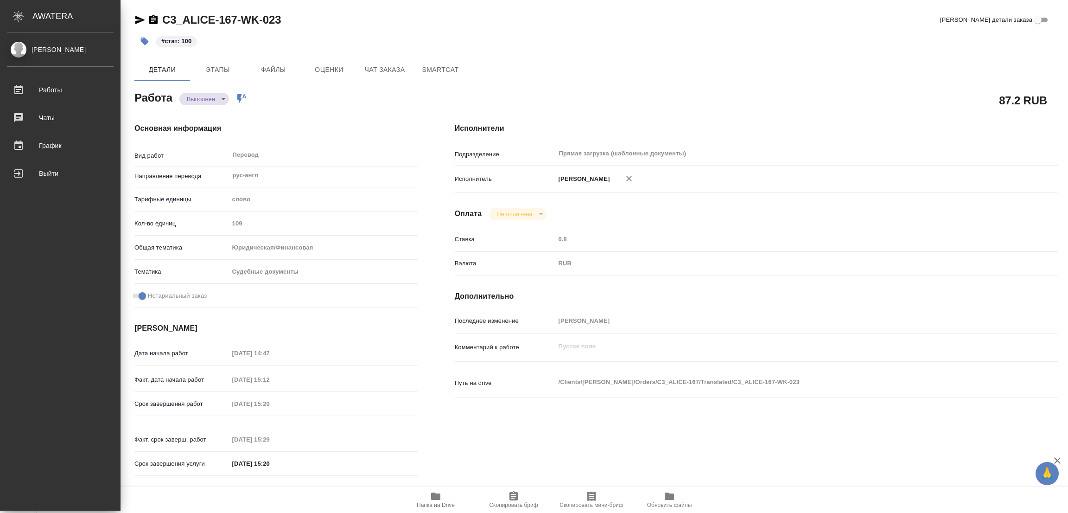
type textarea "x"
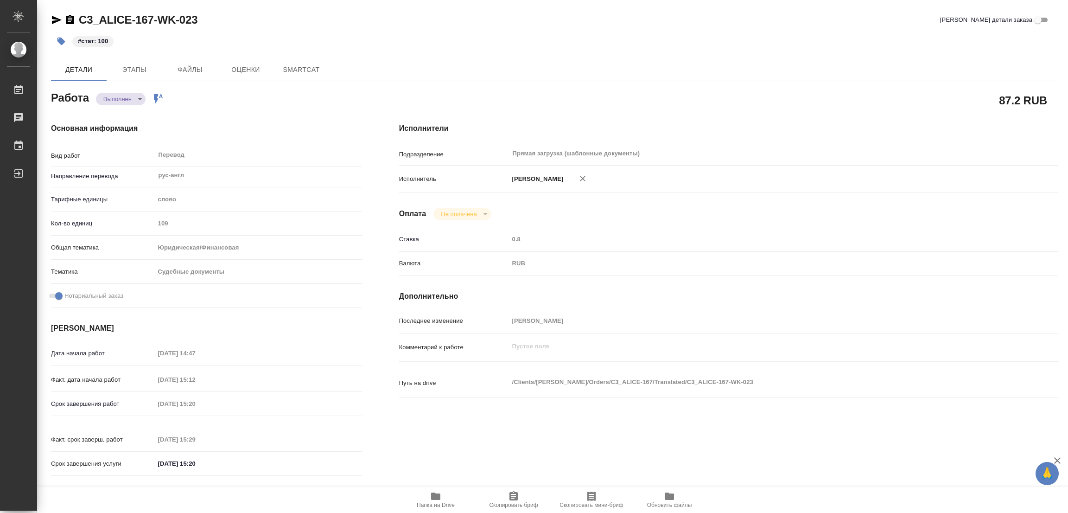
type textarea "x"
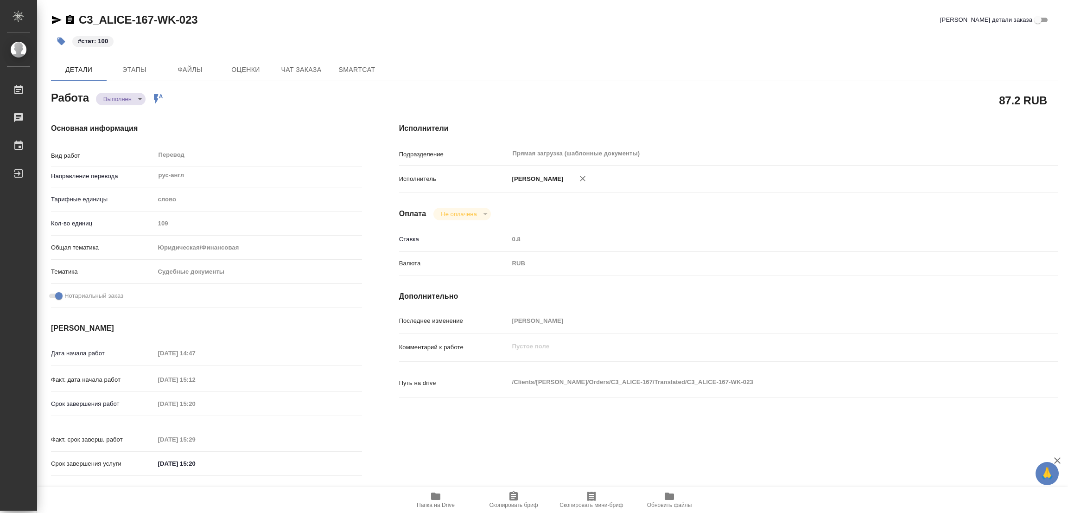
type textarea "x"
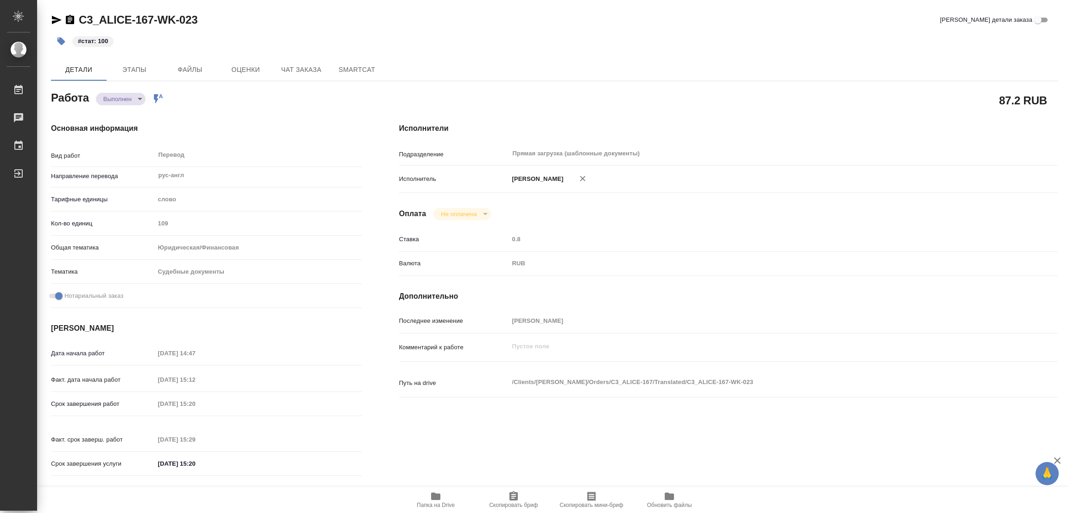
type textarea "x"
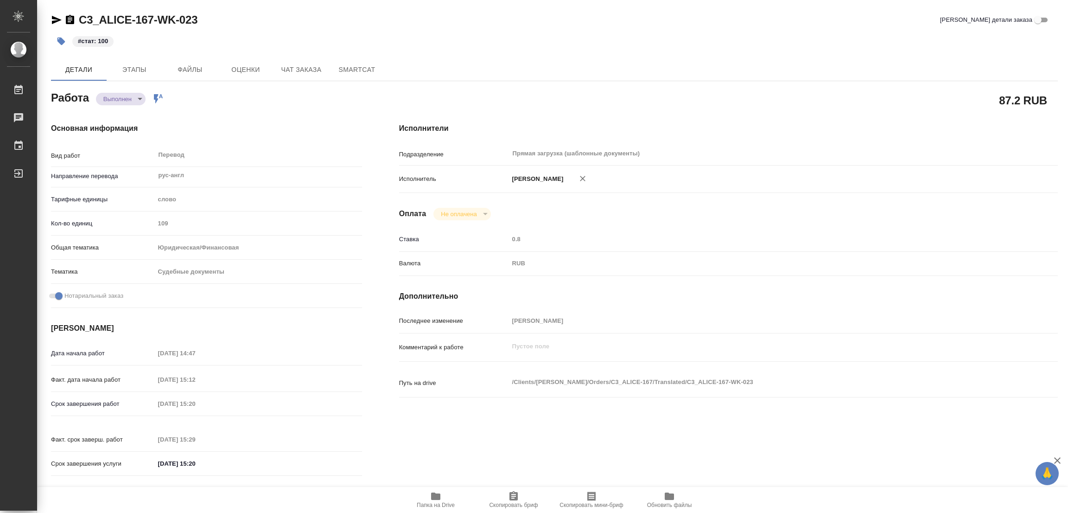
type textarea "x"
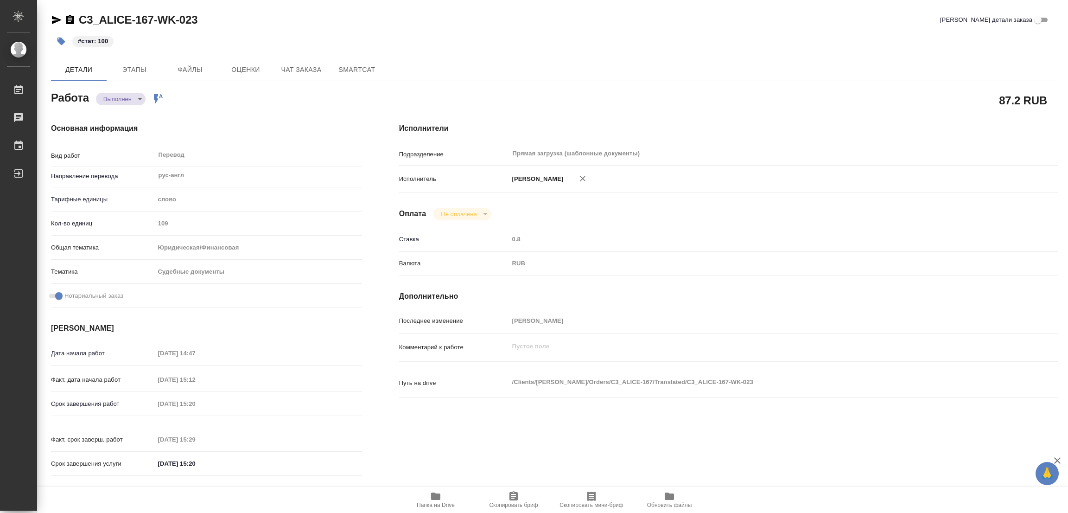
type textarea "x"
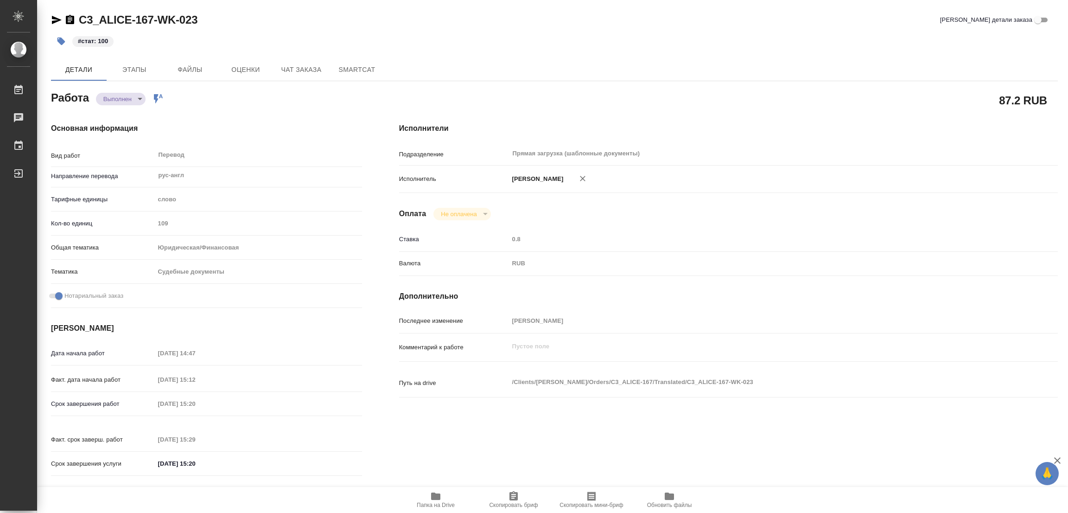
type textarea "x"
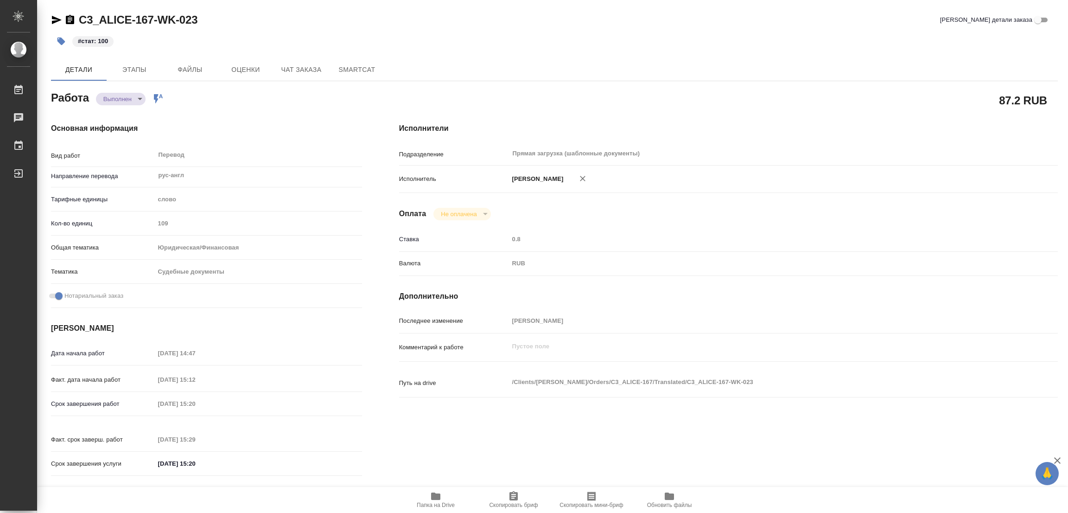
type textarea "x"
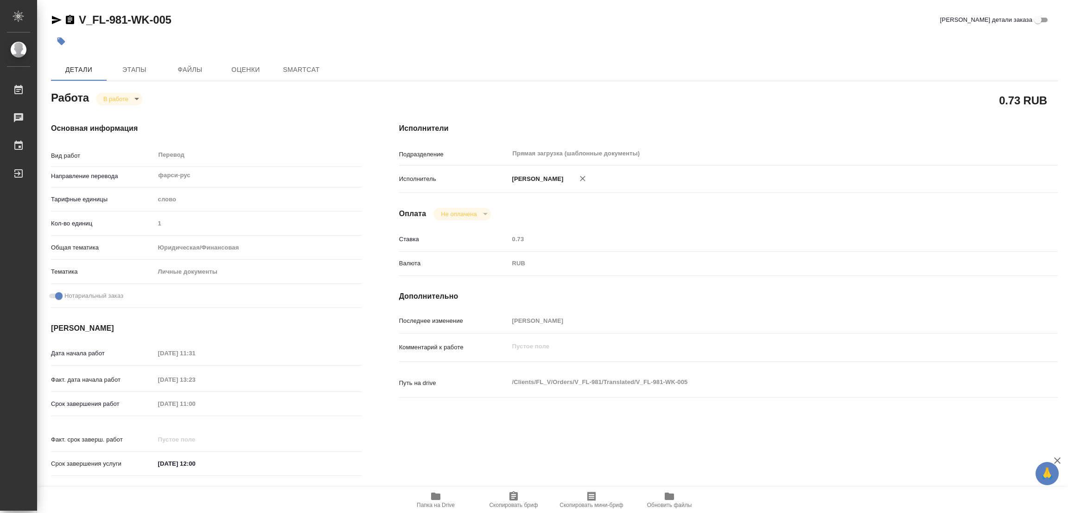
type textarea "x"
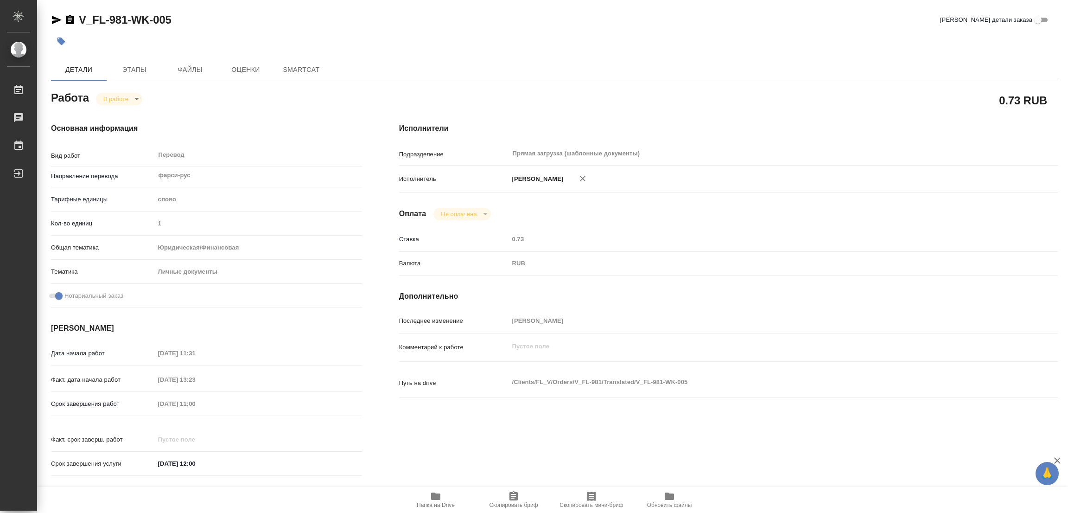
type textarea "x"
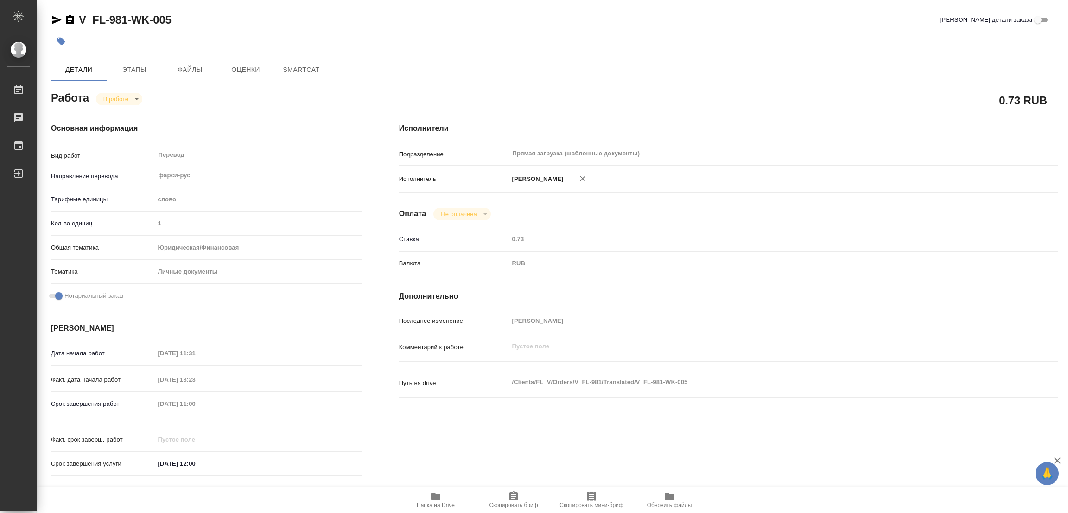
type textarea "x"
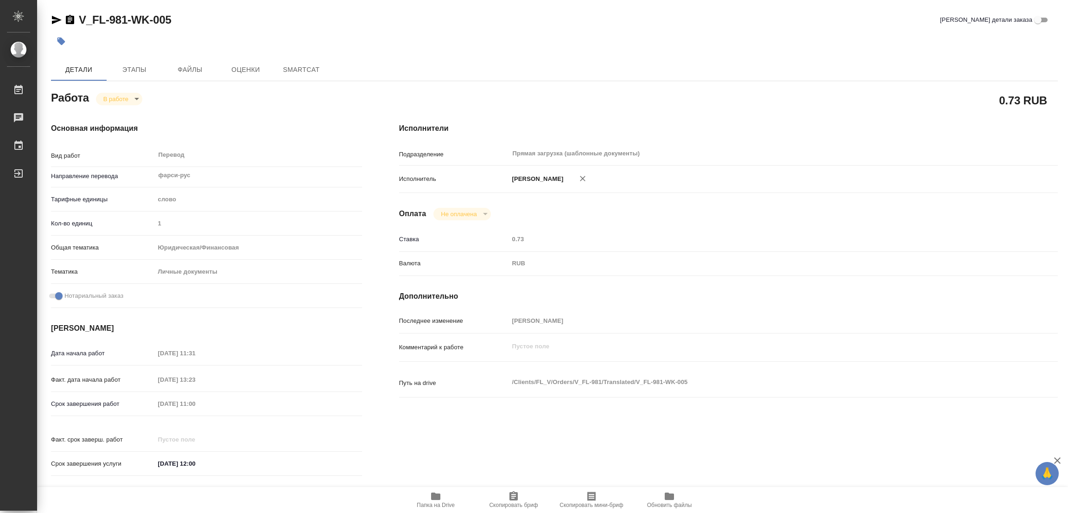
type textarea "x"
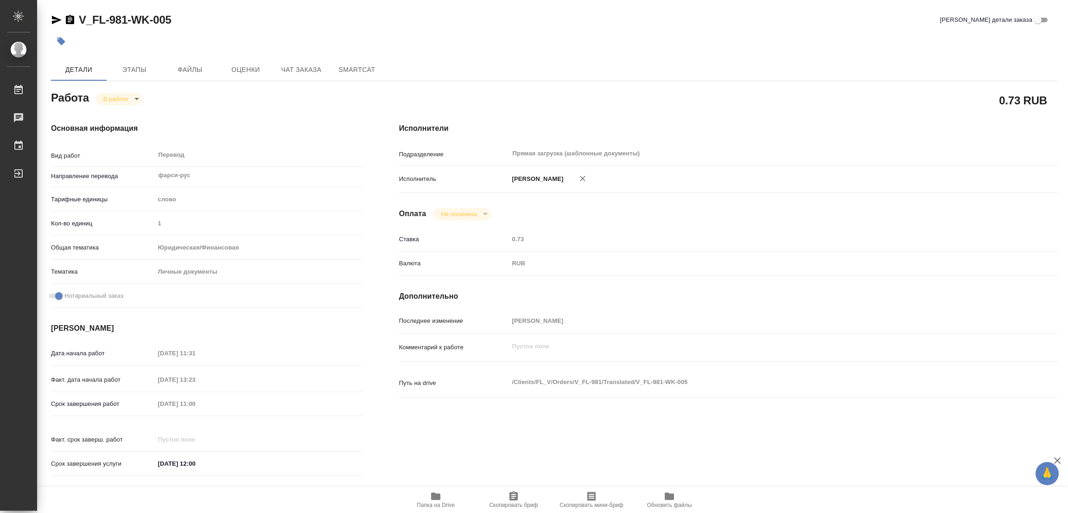
type textarea "x"
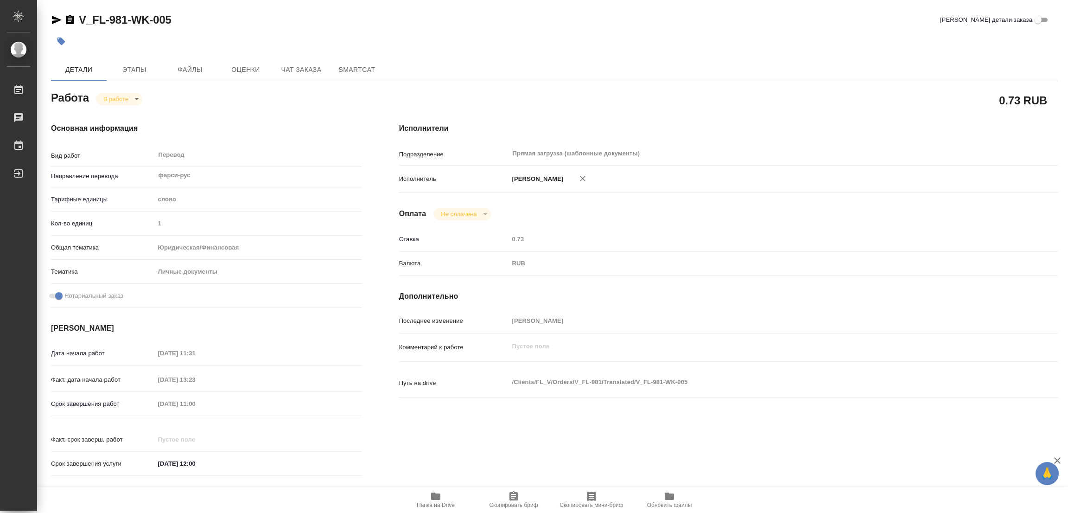
type textarea "x"
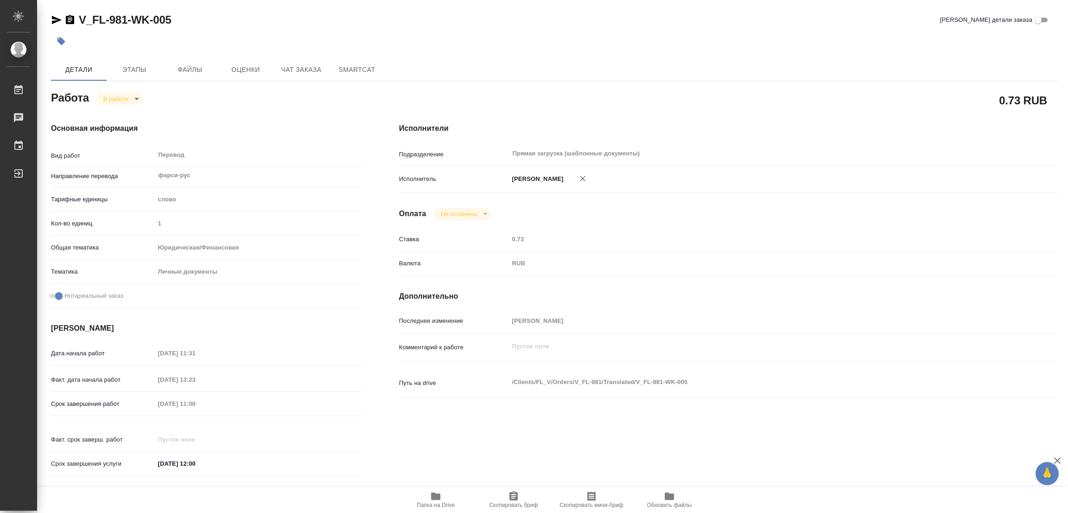
type textarea "x"
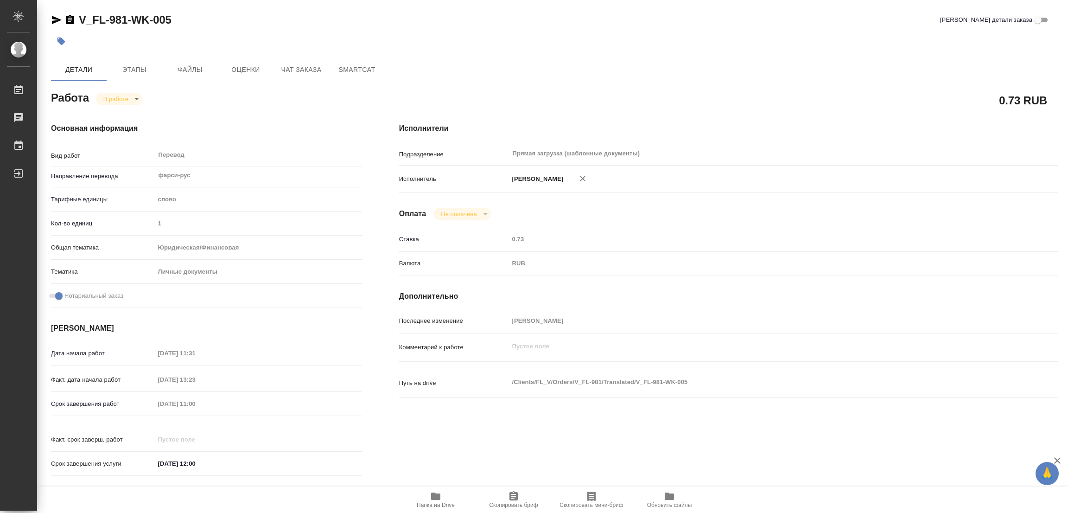
type textarea "x"
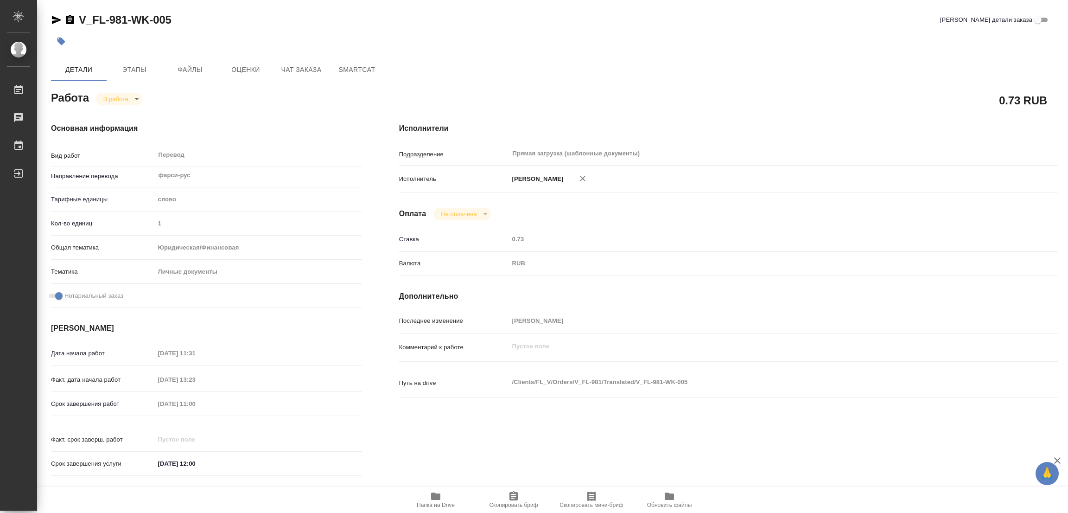
type textarea "x"
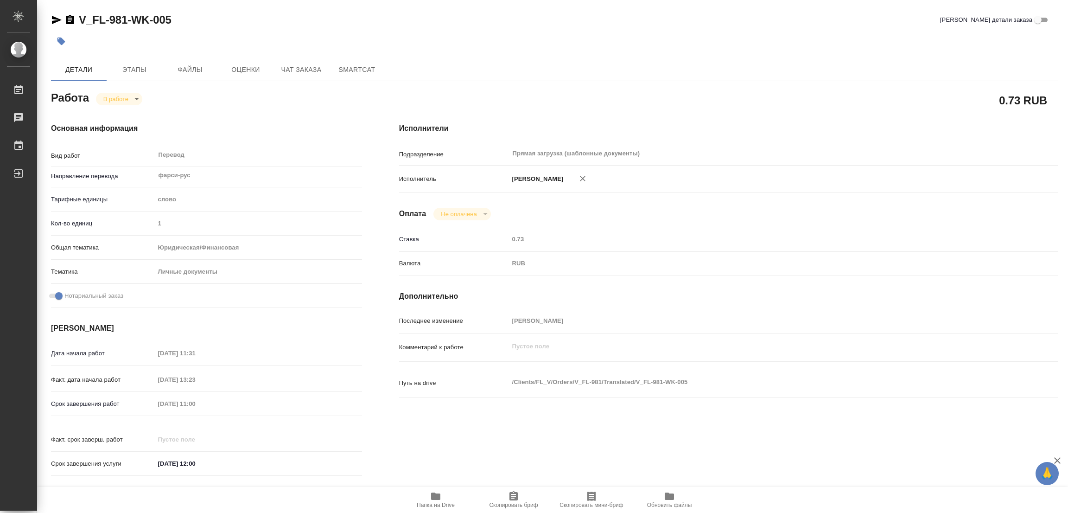
type textarea "x"
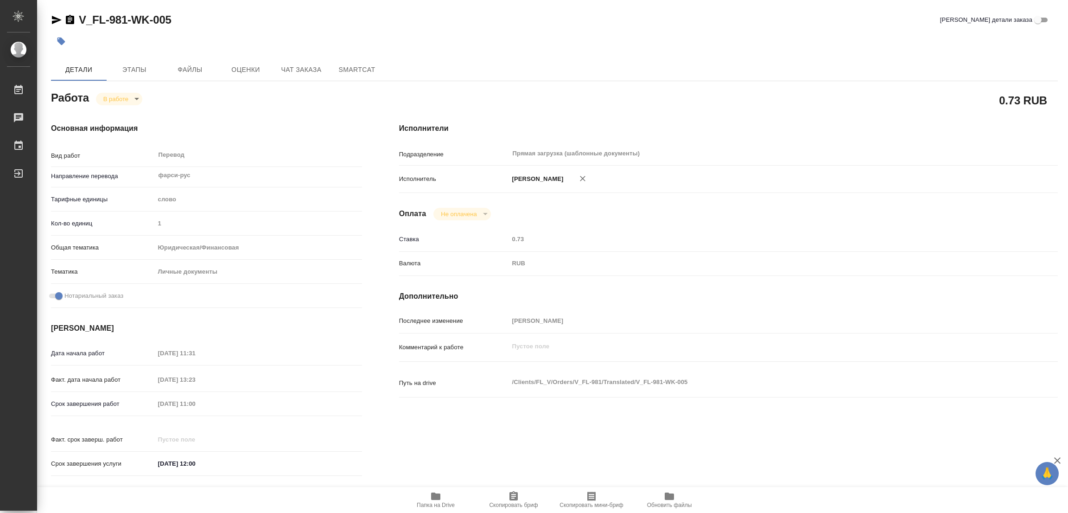
type textarea "x"
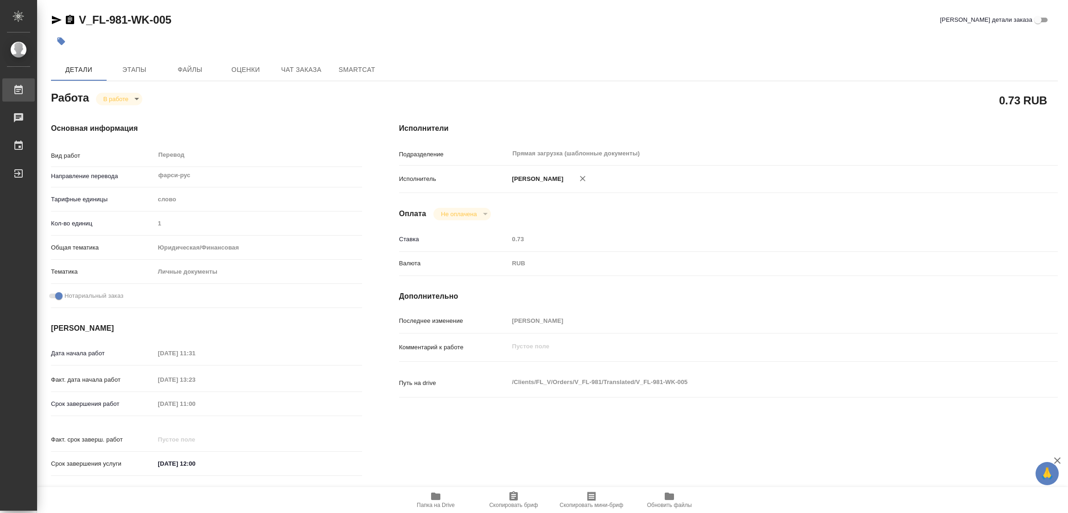
type textarea "x"
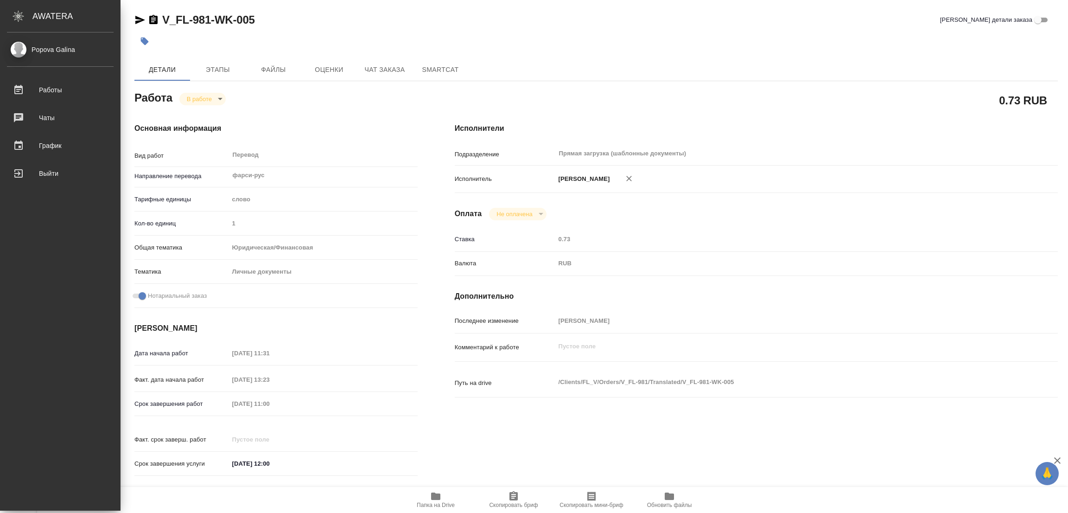
type textarea "x"
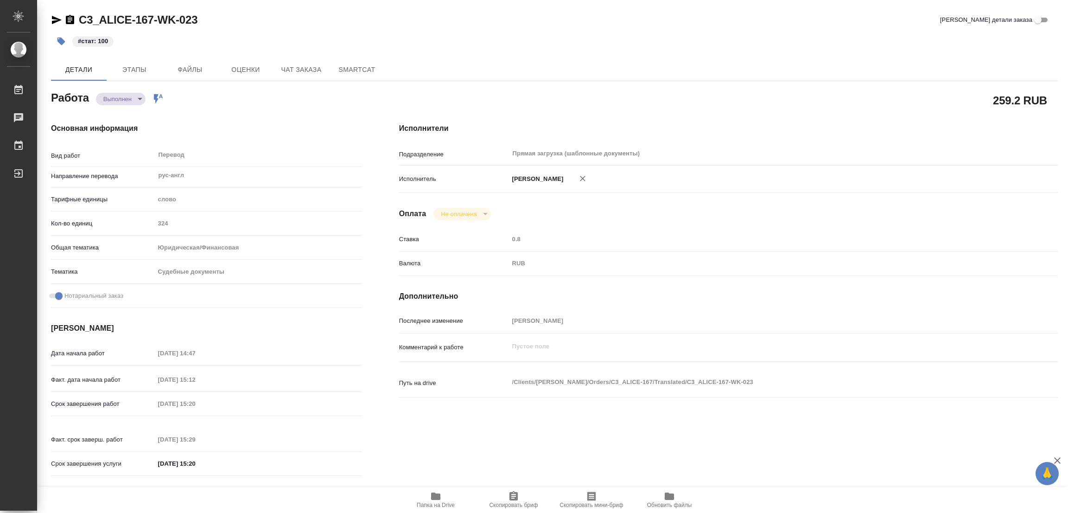
type textarea "x"
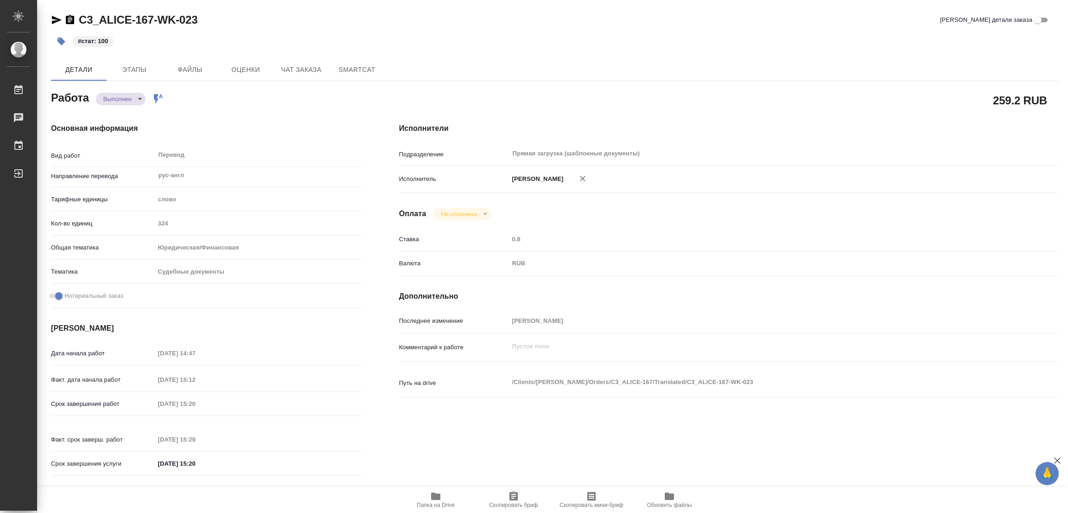
type textarea "x"
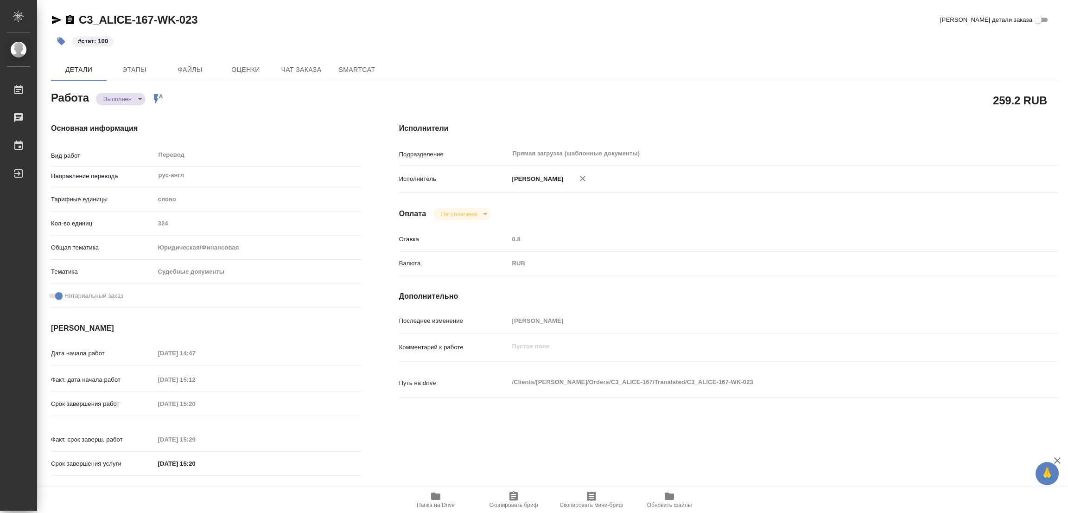
type textarea "x"
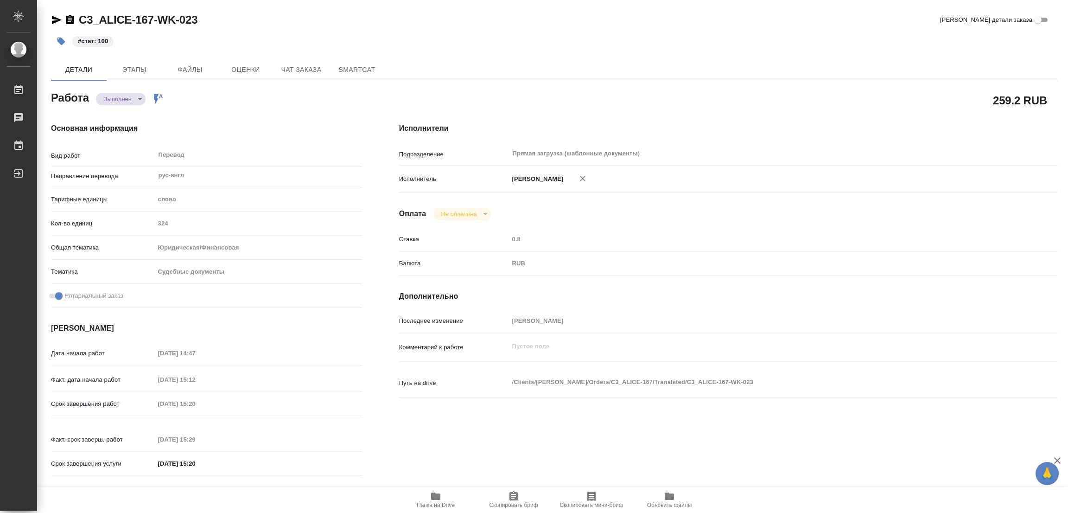
type textarea "x"
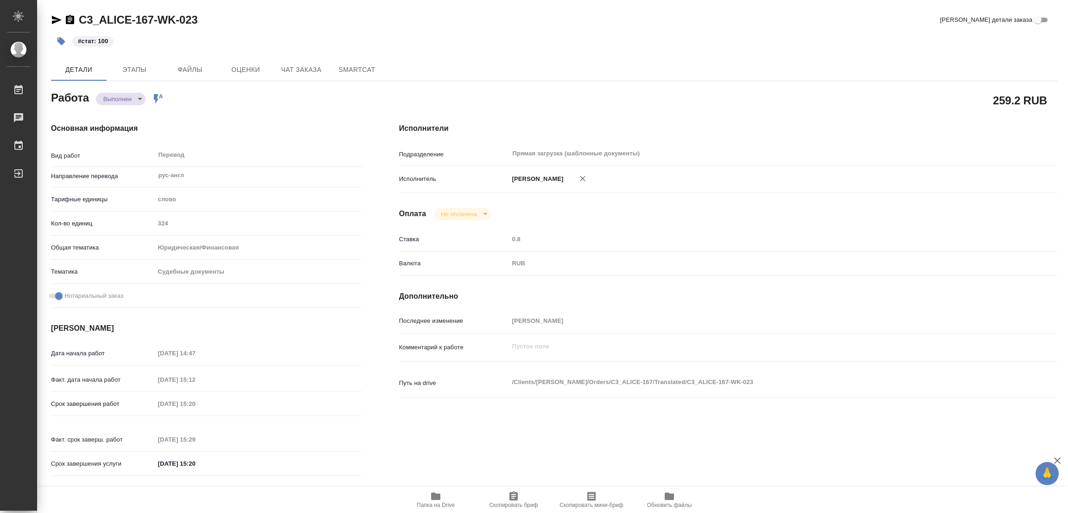
type textarea "x"
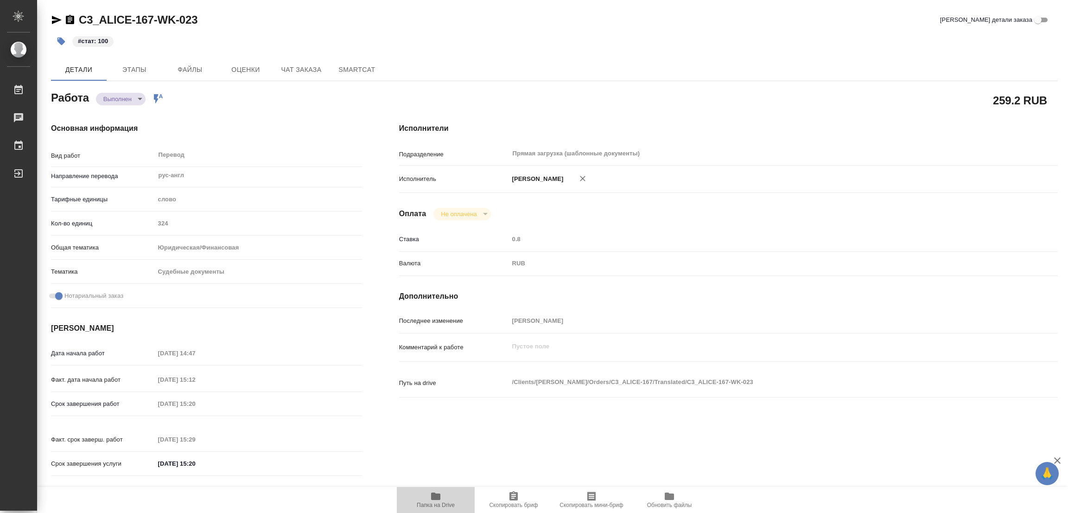
click at [437, 497] on icon "button" at bounding box center [435, 495] width 9 height 7
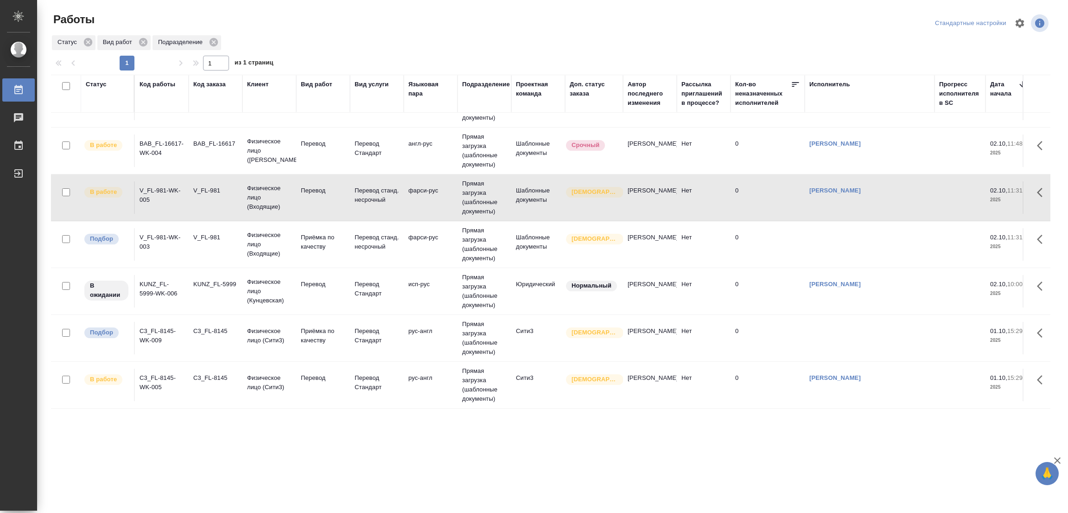
scroll to position [435, 0]
